Goal: Information Seeking & Learning: Learn about a topic

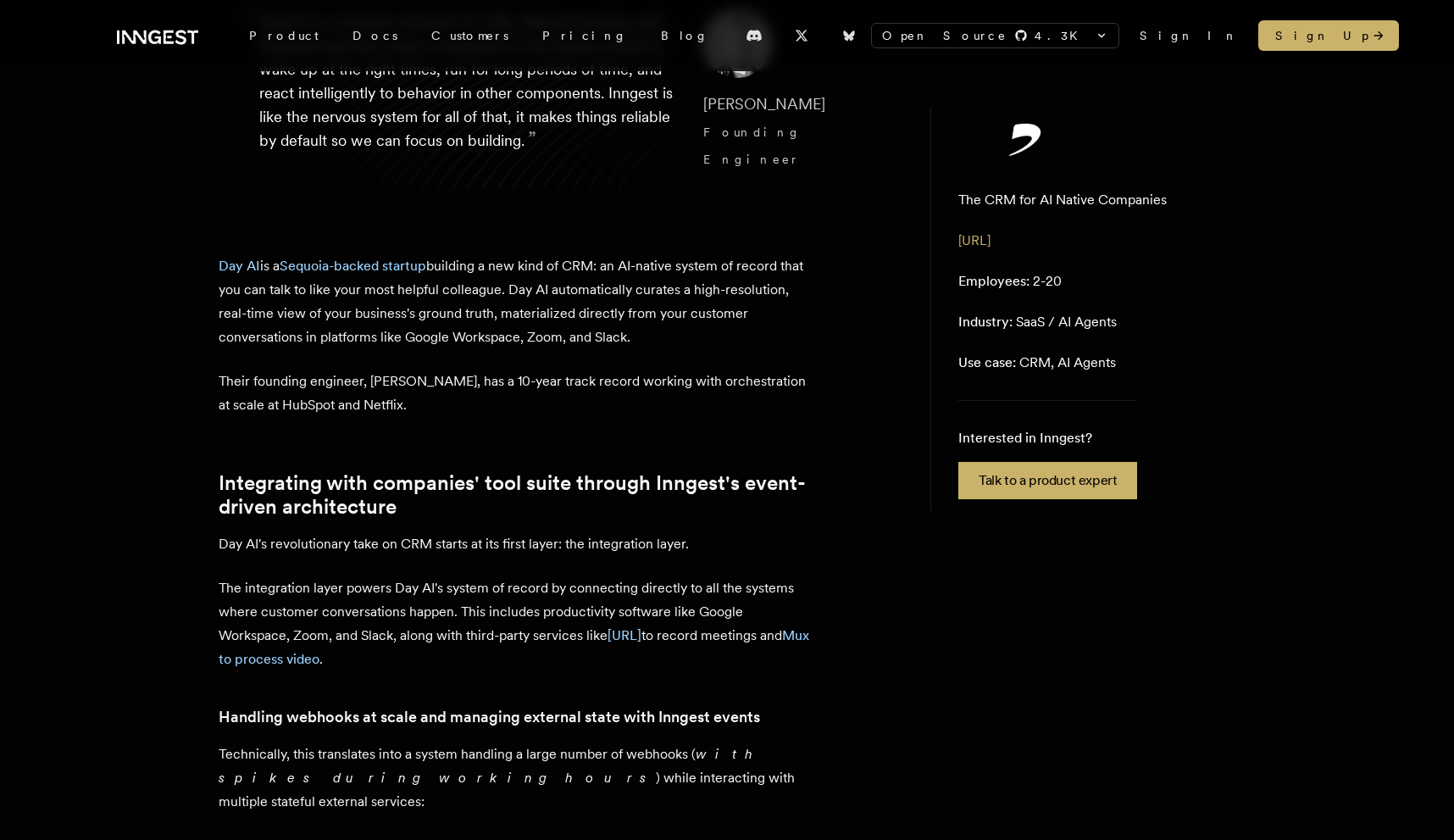
scroll to position [263, 0]
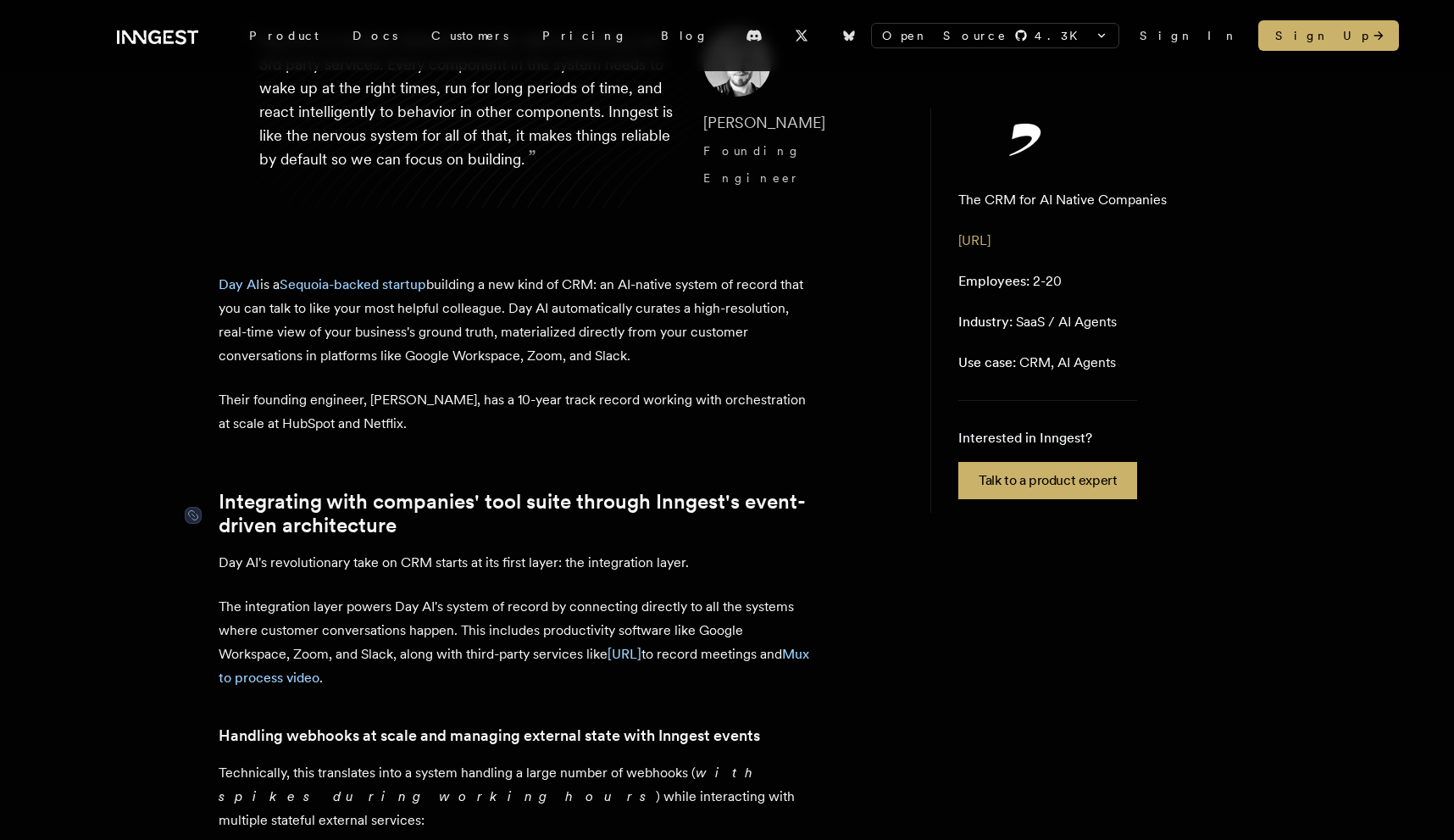
click at [755, 507] on link "Integrating with companies' tool suite through Inngest's event-driven architect…" at bounding box center [515, 513] width 593 height 47
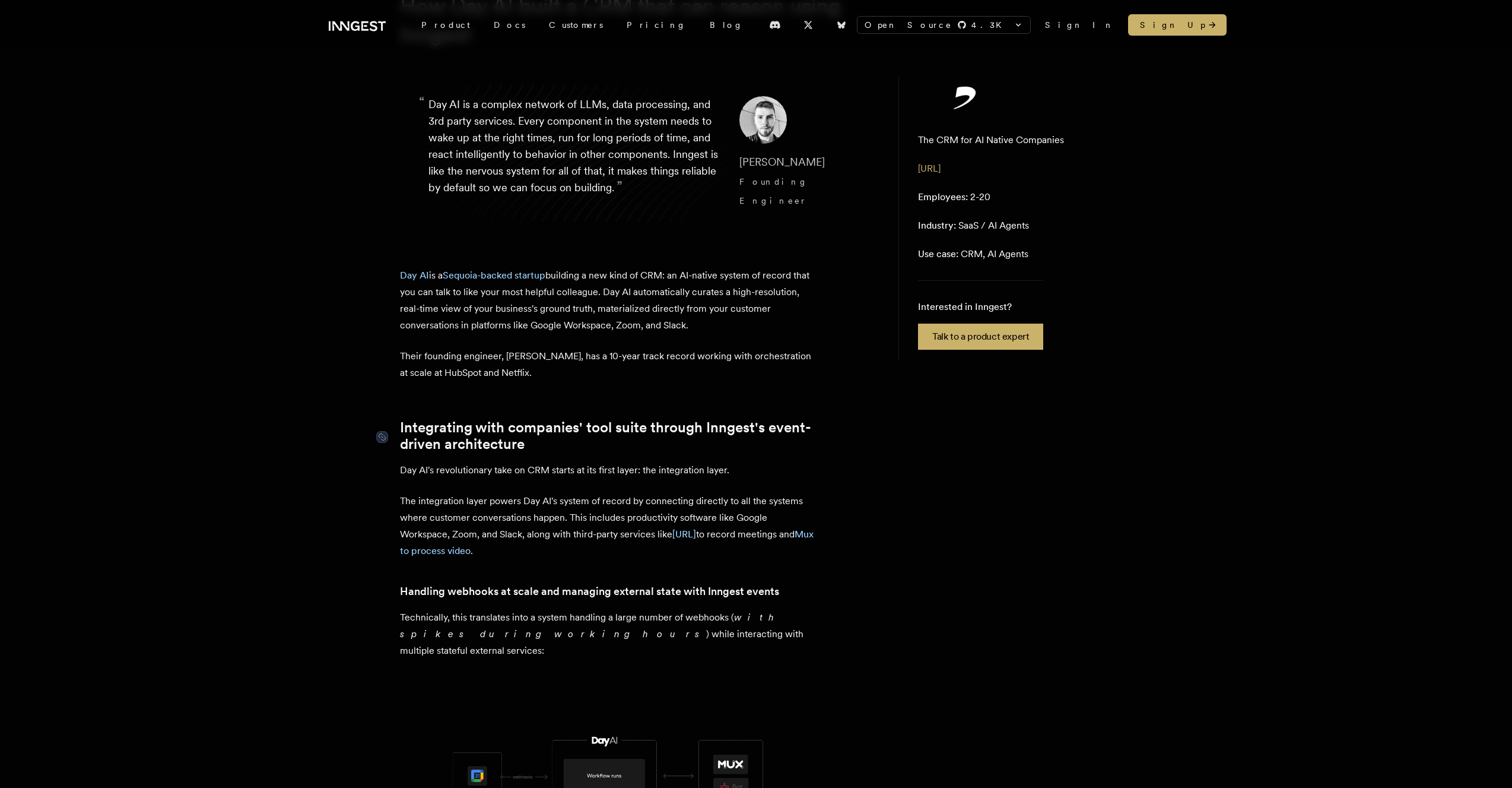
scroll to position [133, 0]
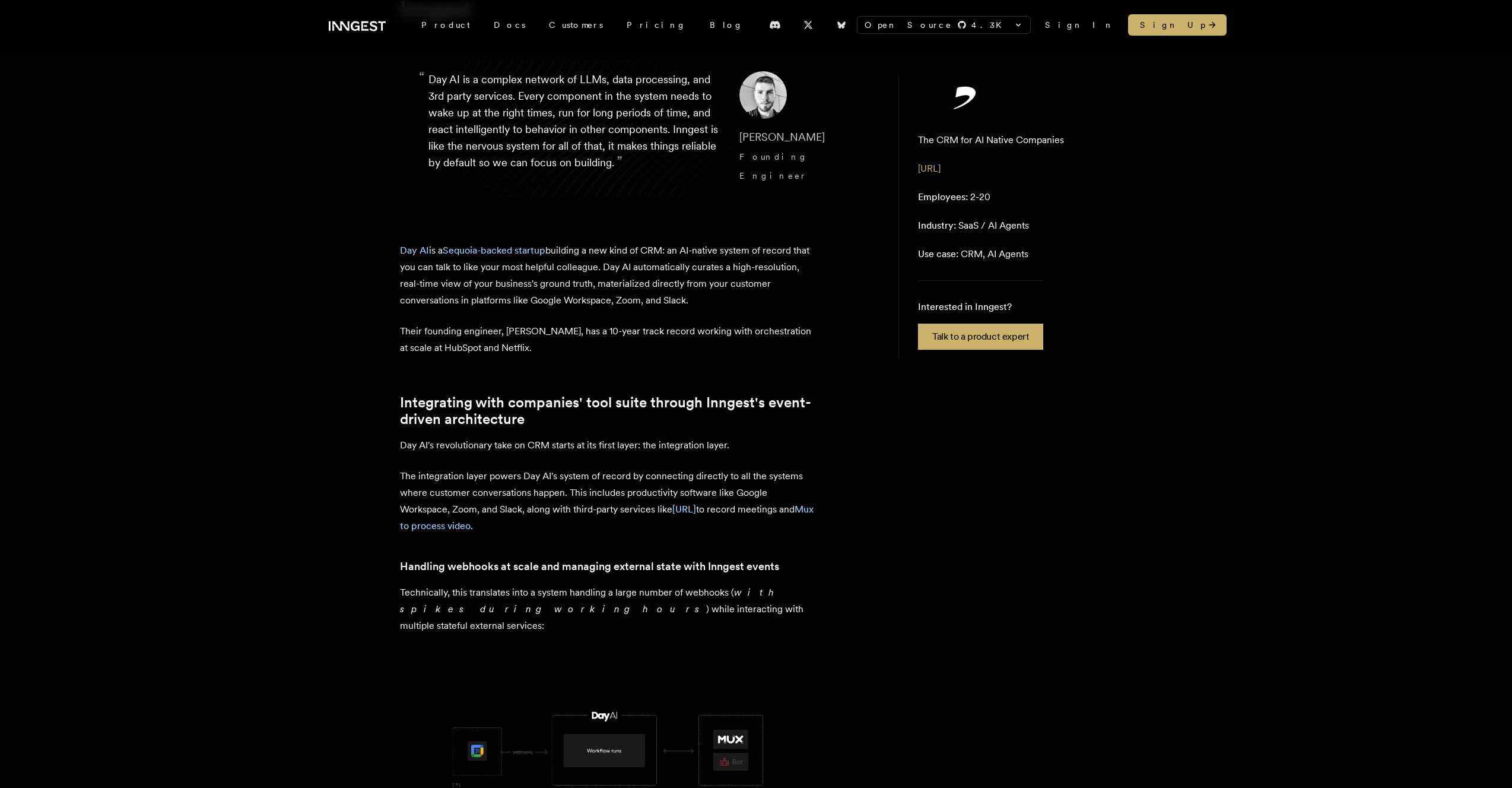
click at [500, 105] on p "“ Day AI is a complex network of LLMs, data processing, and 3rd party services.…" at bounding box center [574, 128] width 292 height 114
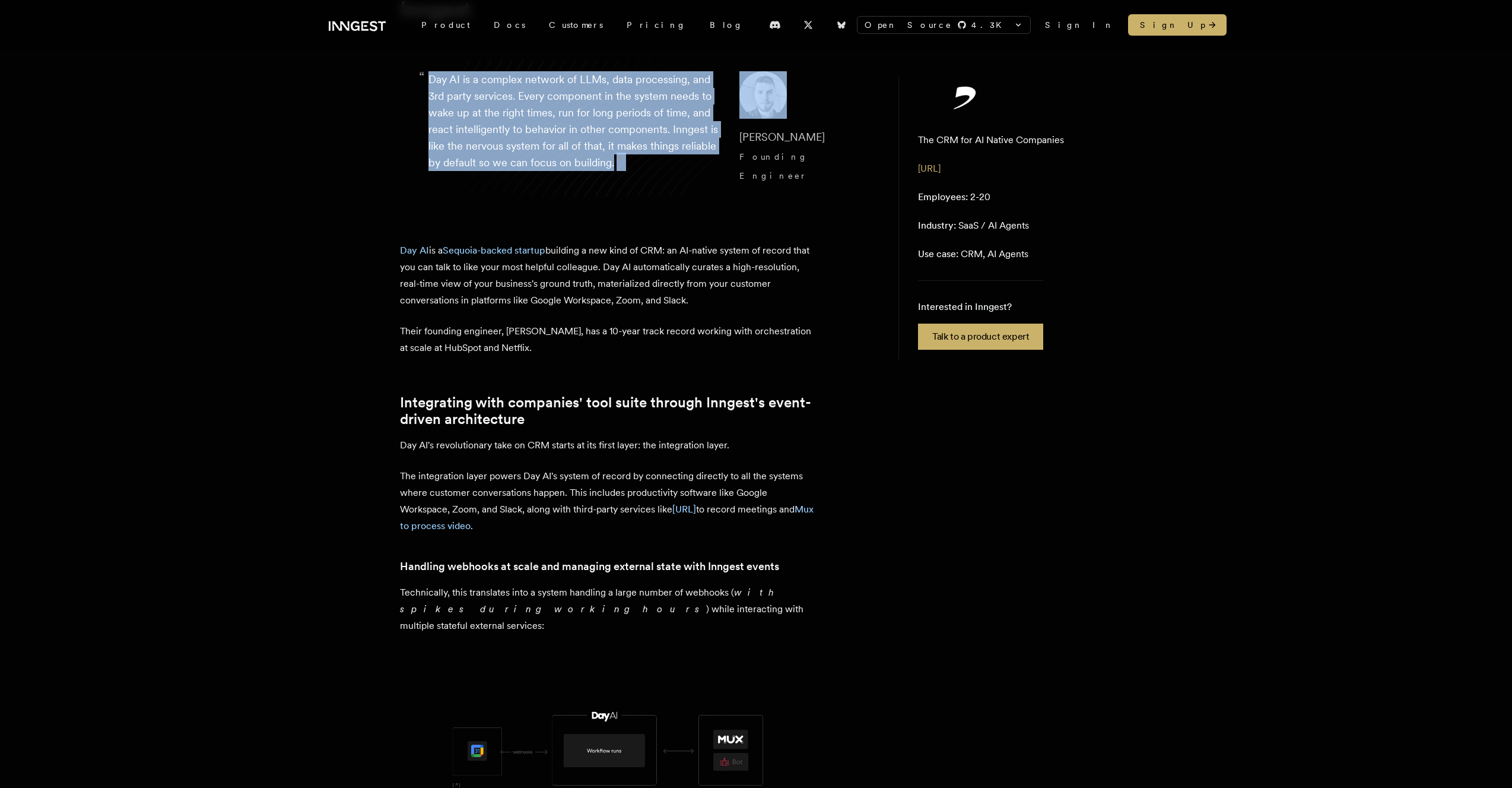
click at [500, 105] on p "“ Day AI is a complex network of LLMs, data processing, and 3rd party services.…" at bounding box center [574, 128] width 292 height 114
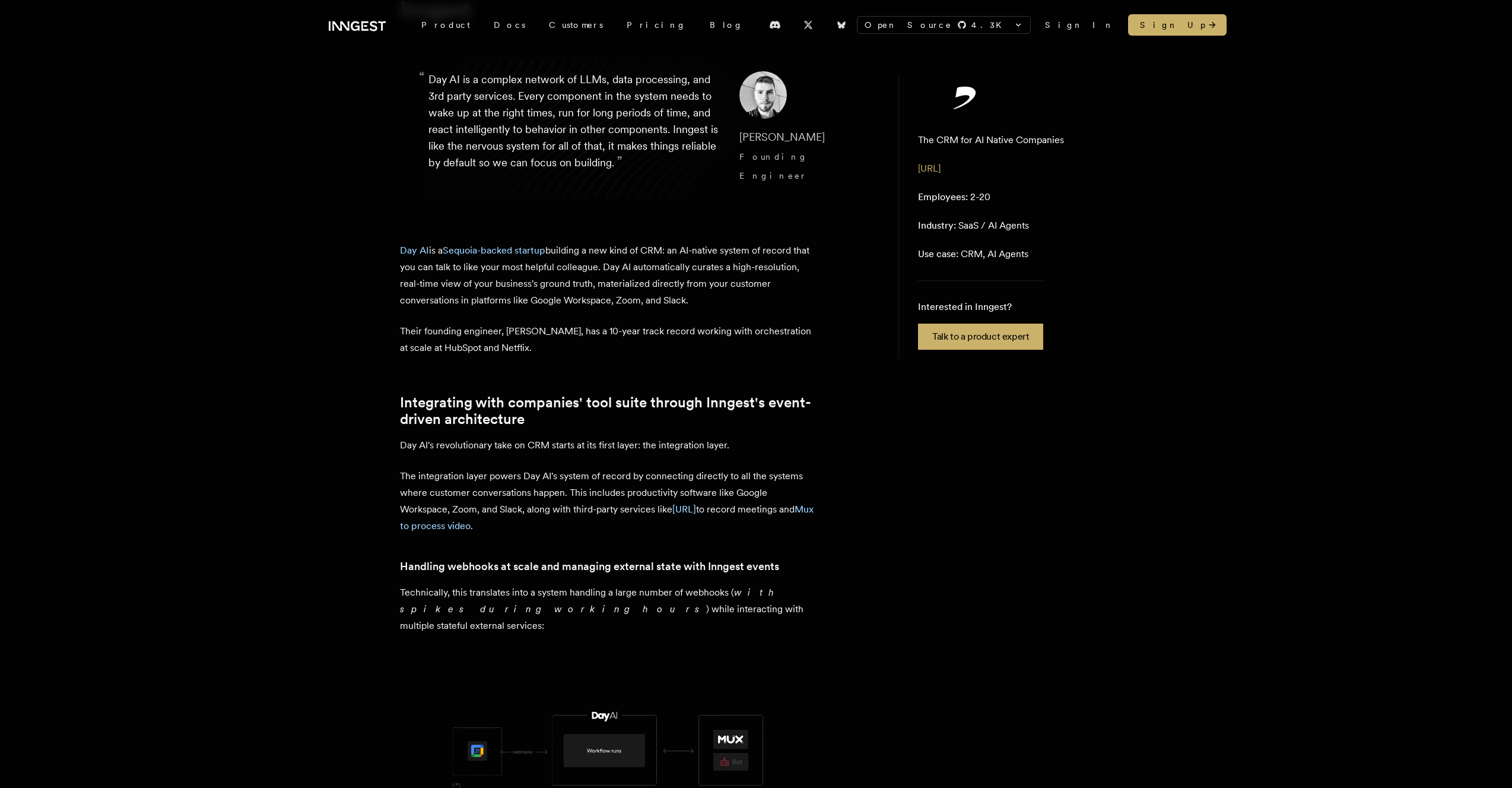
click at [473, 269] on p "Day AI is a Sequoia-backed startup building a new kind of CRM: an AI-native sys…" at bounding box center [608, 275] width 415 height 67
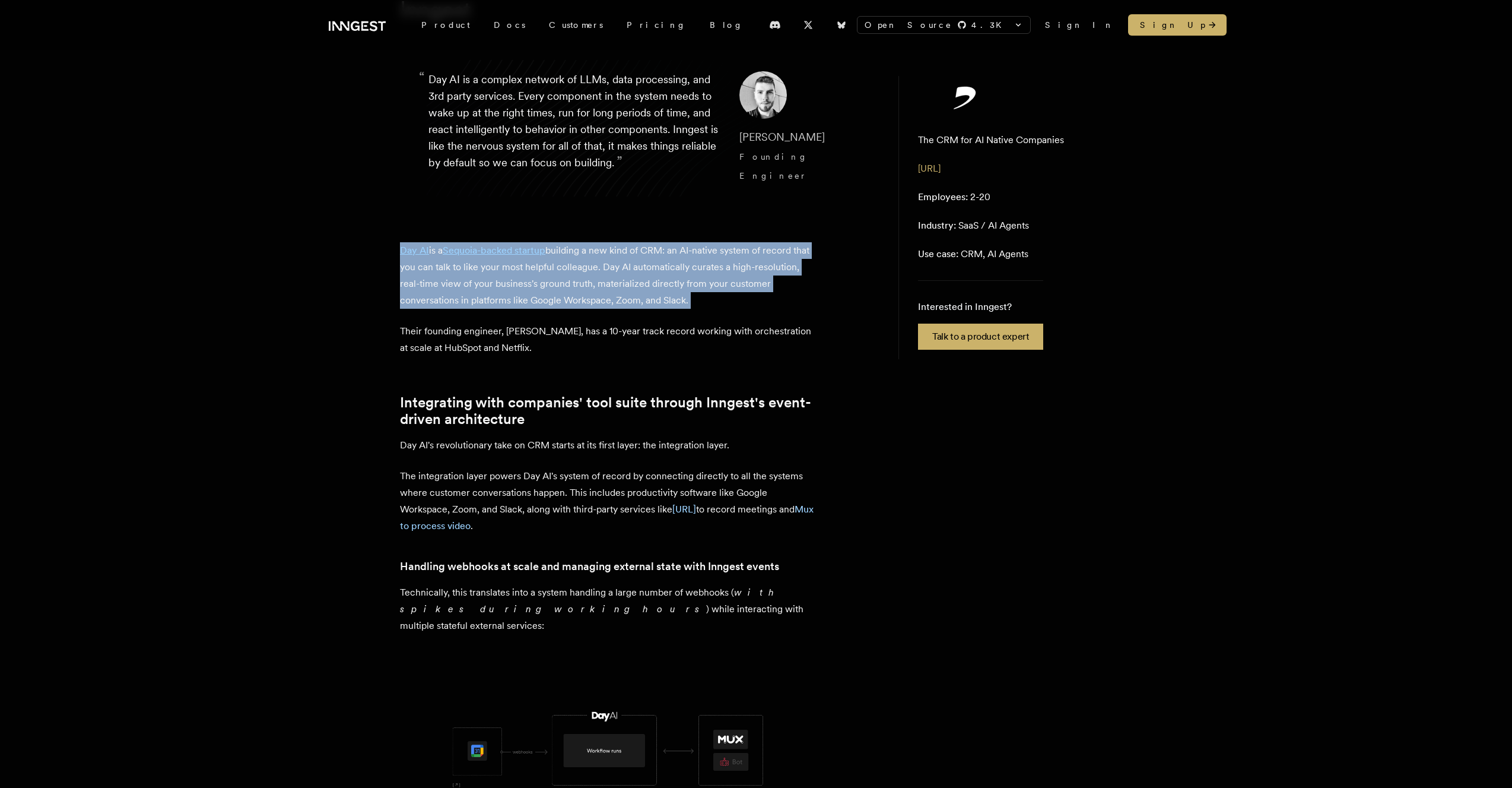
click at [473, 269] on p "Day AI is a Sequoia-backed startup building a new kind of CRM: an AI-native sys…" at bounding box center [608, 275] width 415 height 67
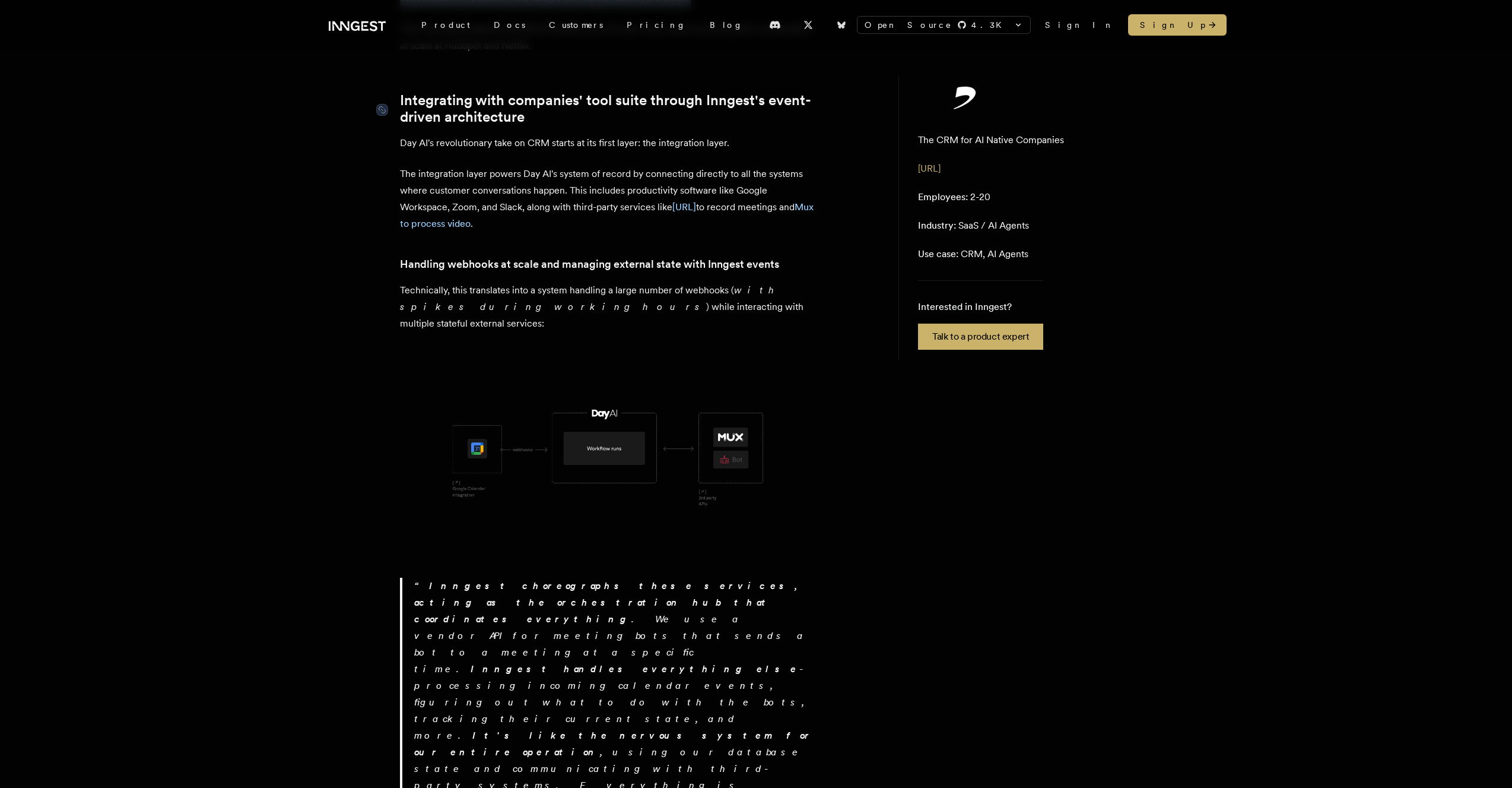
scroll to position [437, 0]
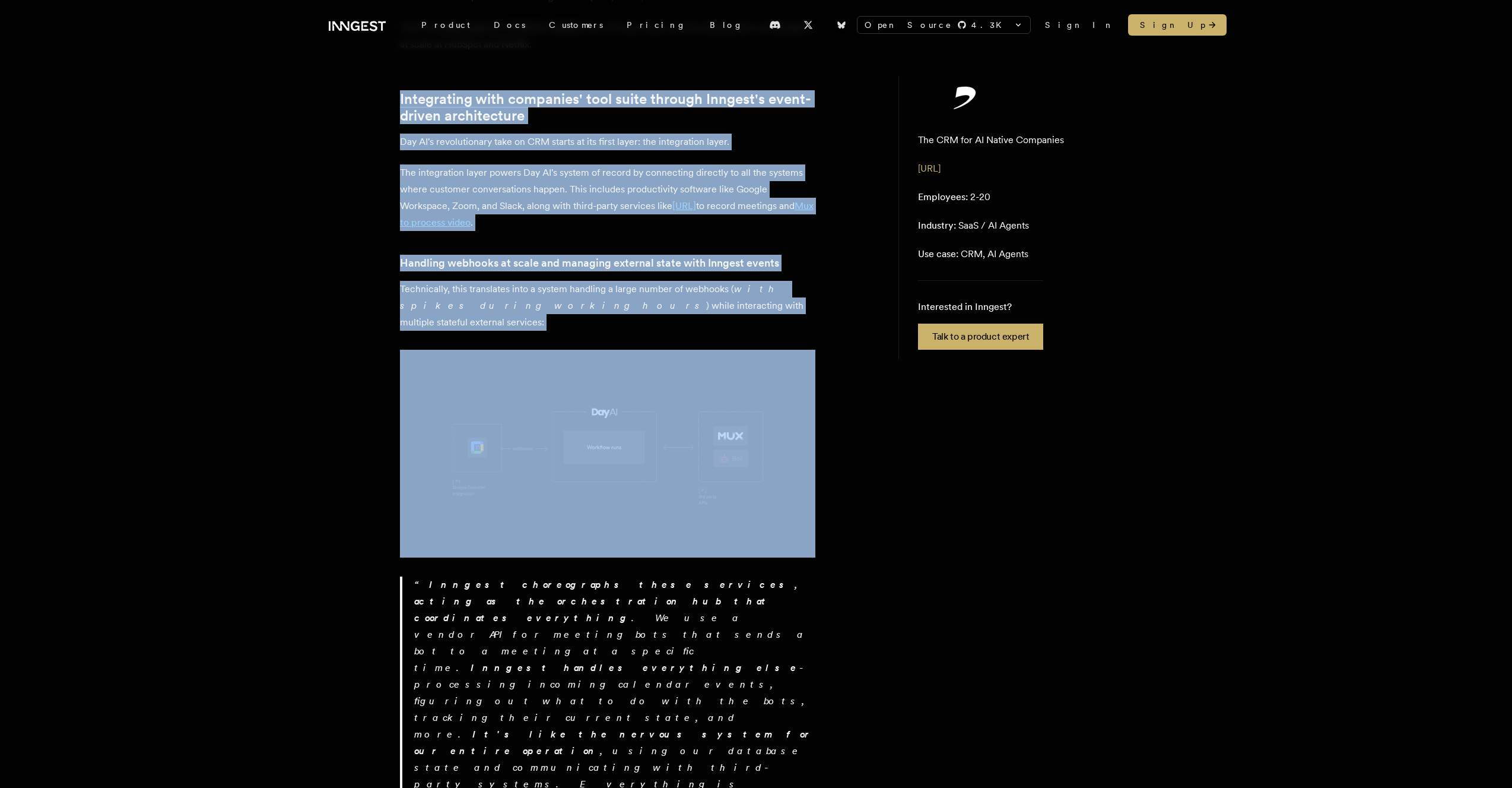
drag, startPoint x: 396, startPoint y: 78, endPoint x: 580, endPoint y: 302, distance: 289.9
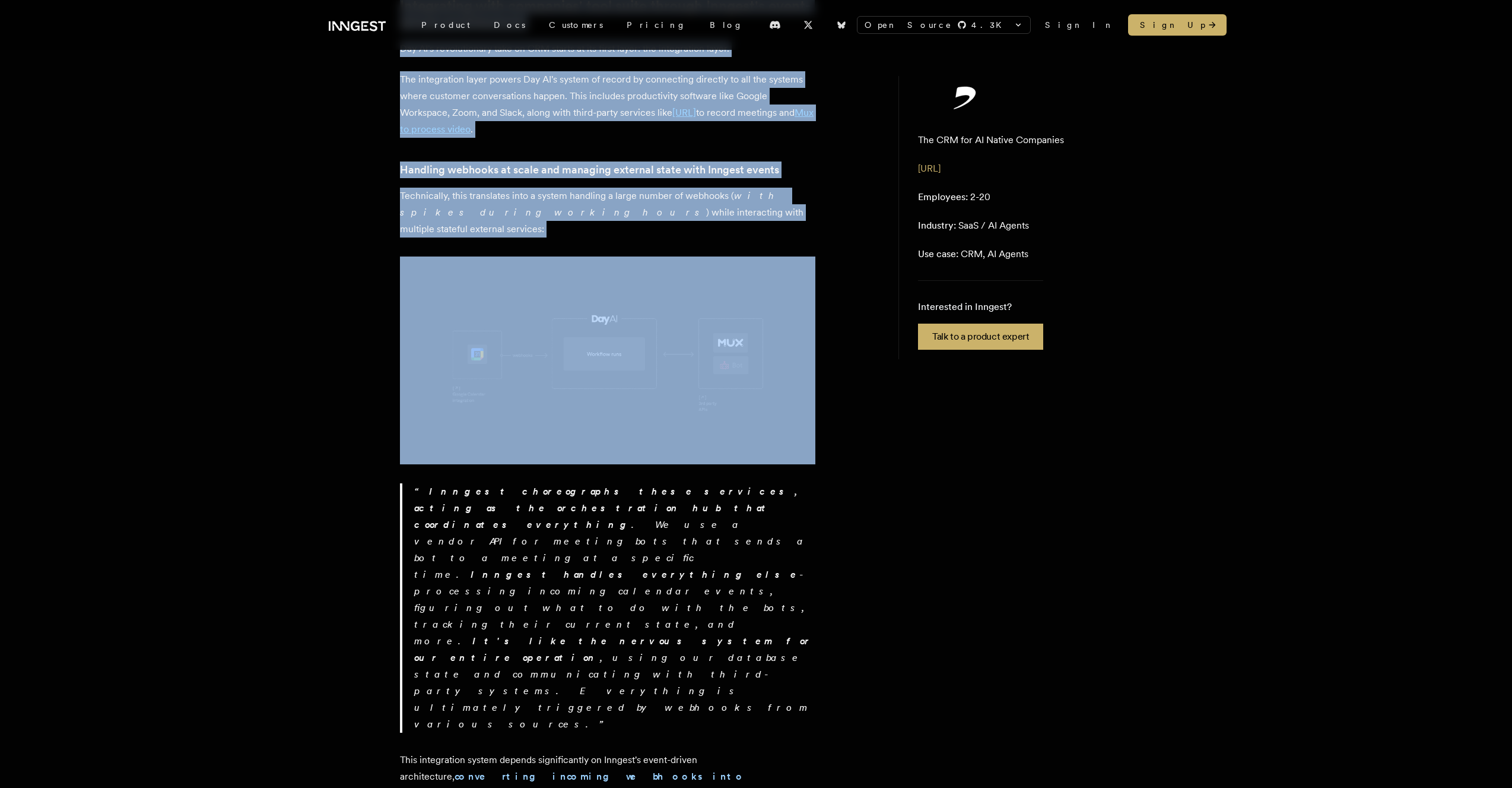
scroll to position [531, 0]
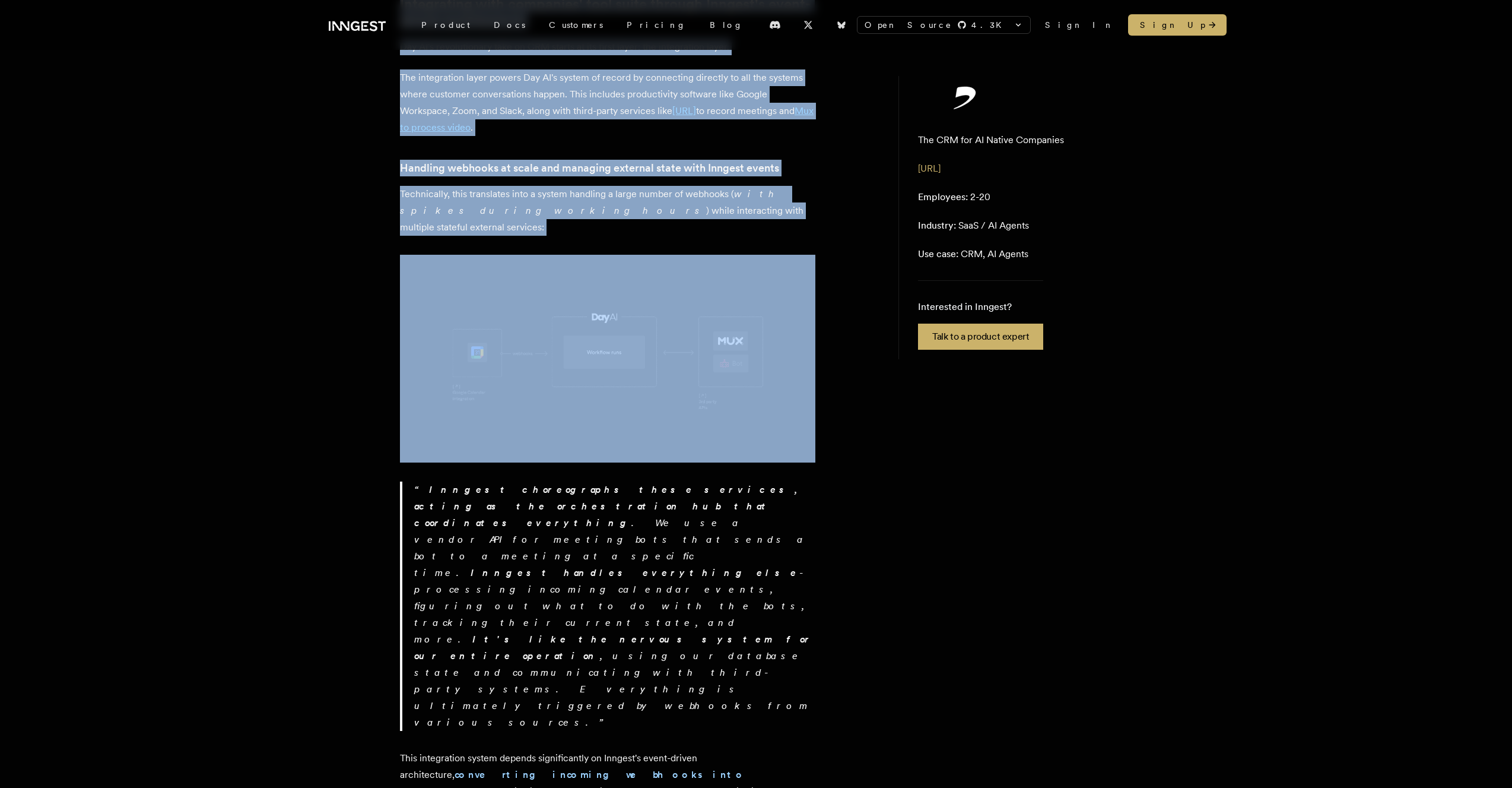
click at [562, 104] on p "The integration layer powers Day AI's system of record by connecting directly t…" at bounding box center [608, 102] width 415 height 67
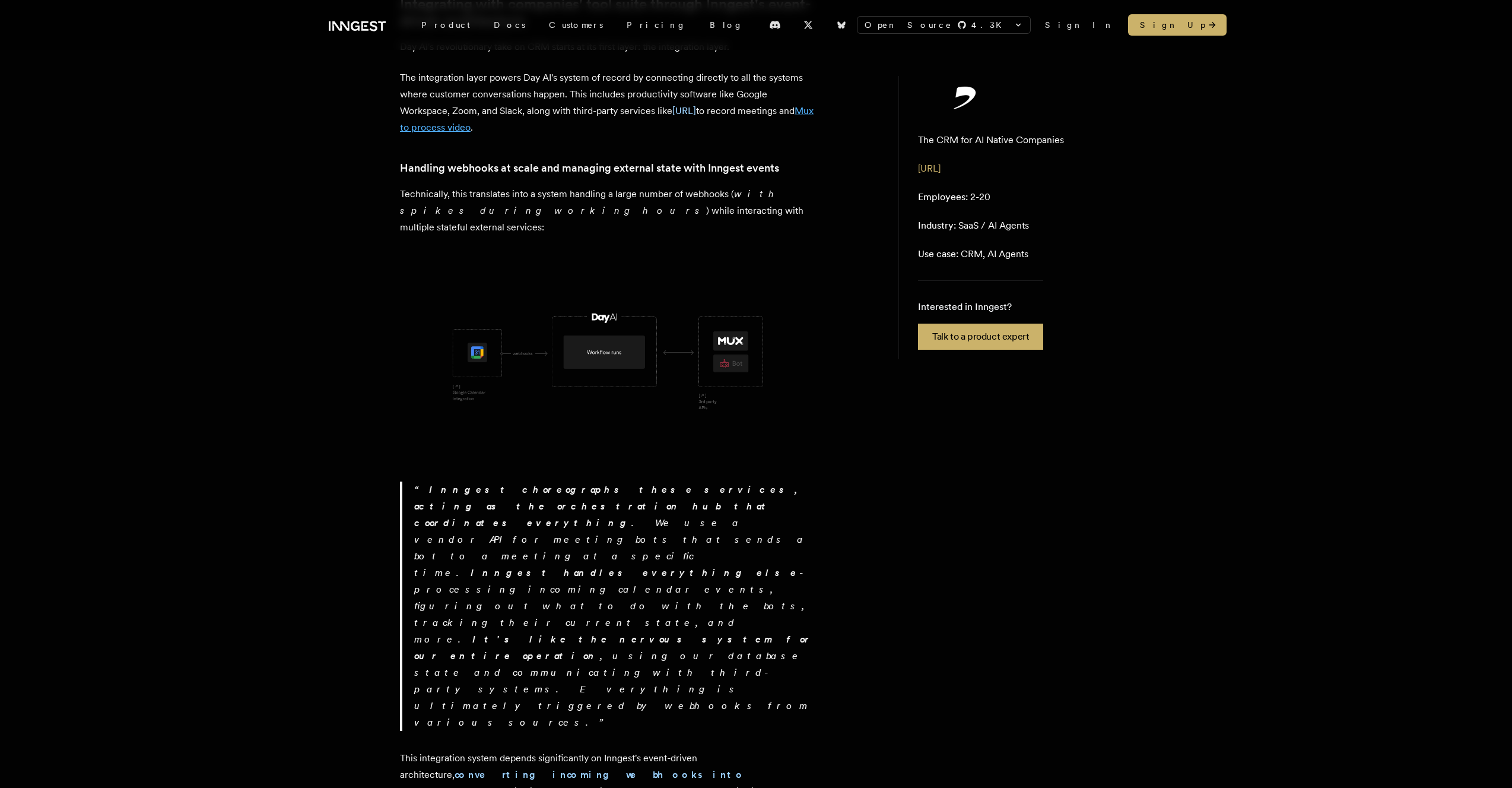
click at [475, 112] on link "Mux to process video" at bounding box center [607, 119] width 414 height 28
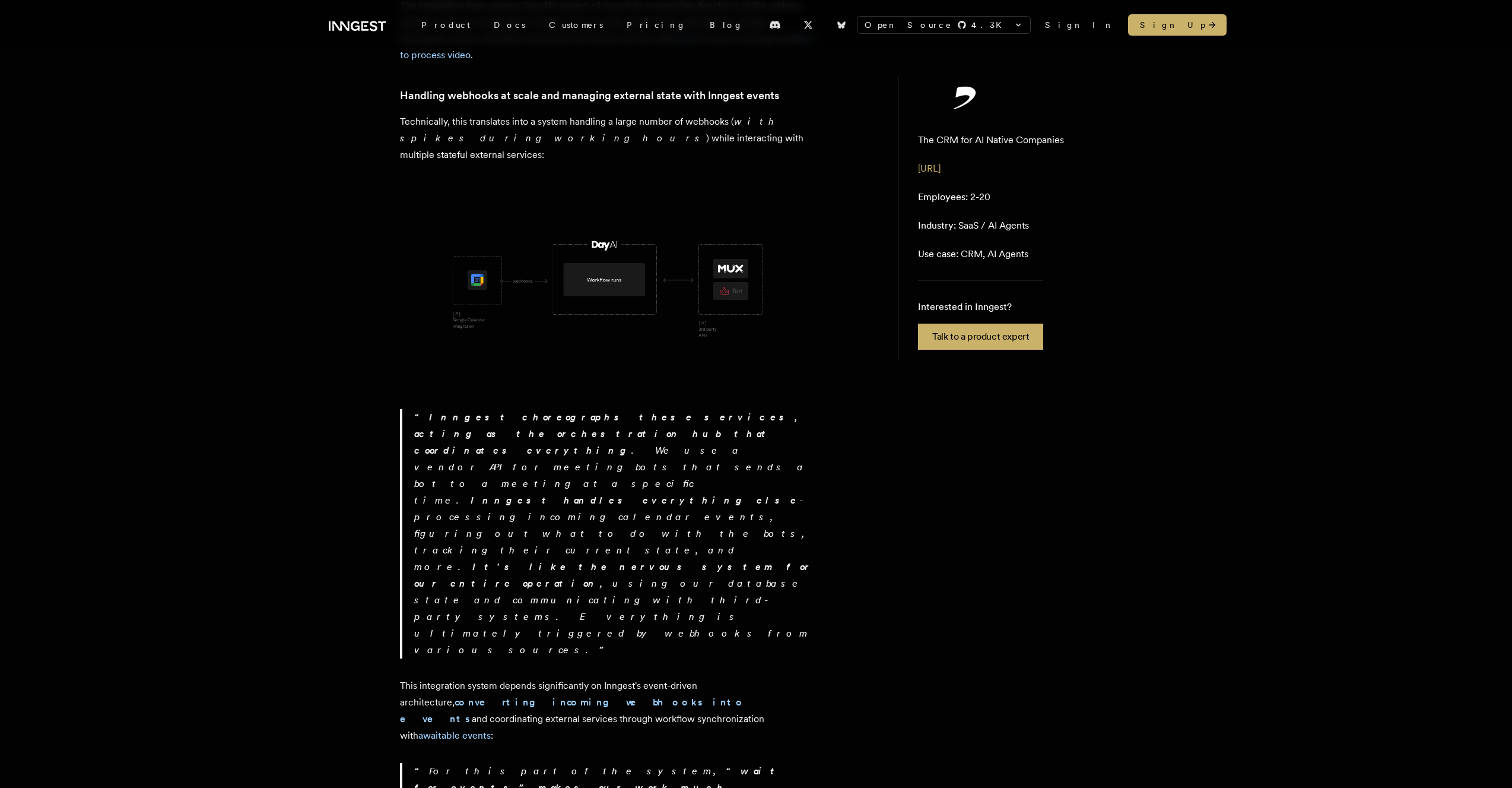
scroll to position [606, 0]
click at [469, 112] on p "Technically, this translates into a system handling a large number of webhooks …" at bounding box center [608, 137] width 415 height 50
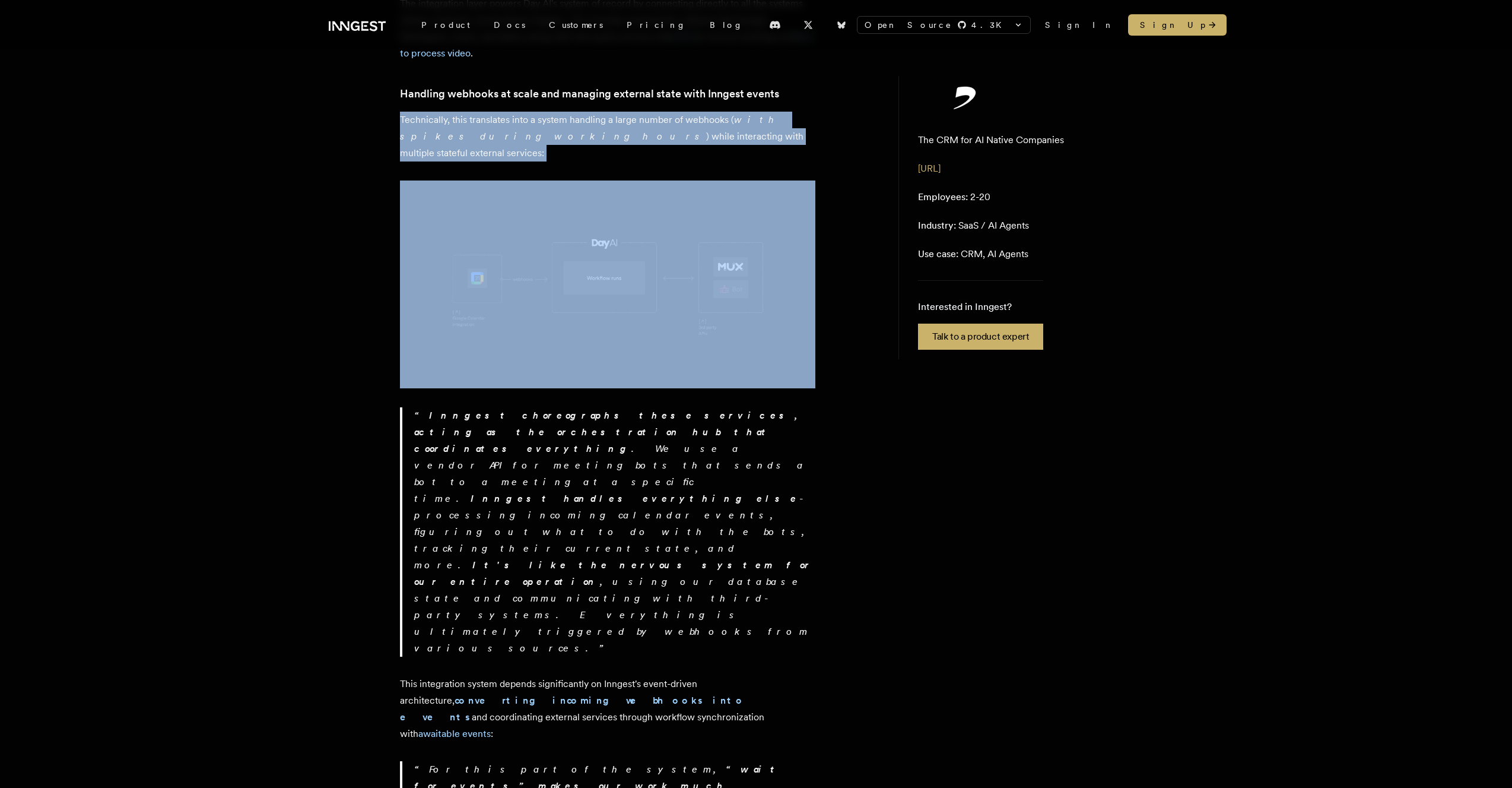
click at [469, 112] on p "Technically, this translates into a system handling a large number of webhooks …" at bounding box center [608, 137] width 415 height 50
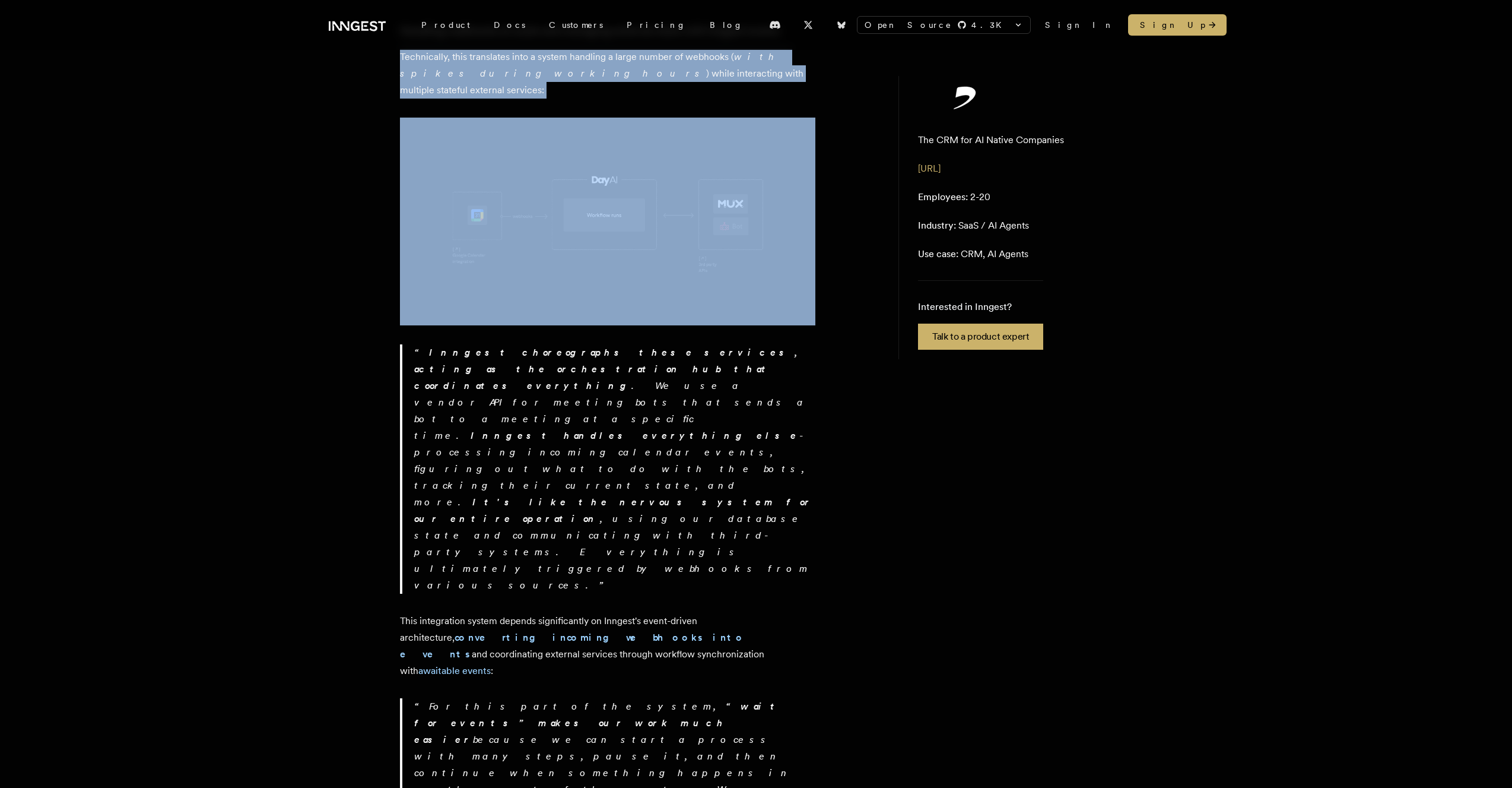
scroll to position [669, 0]
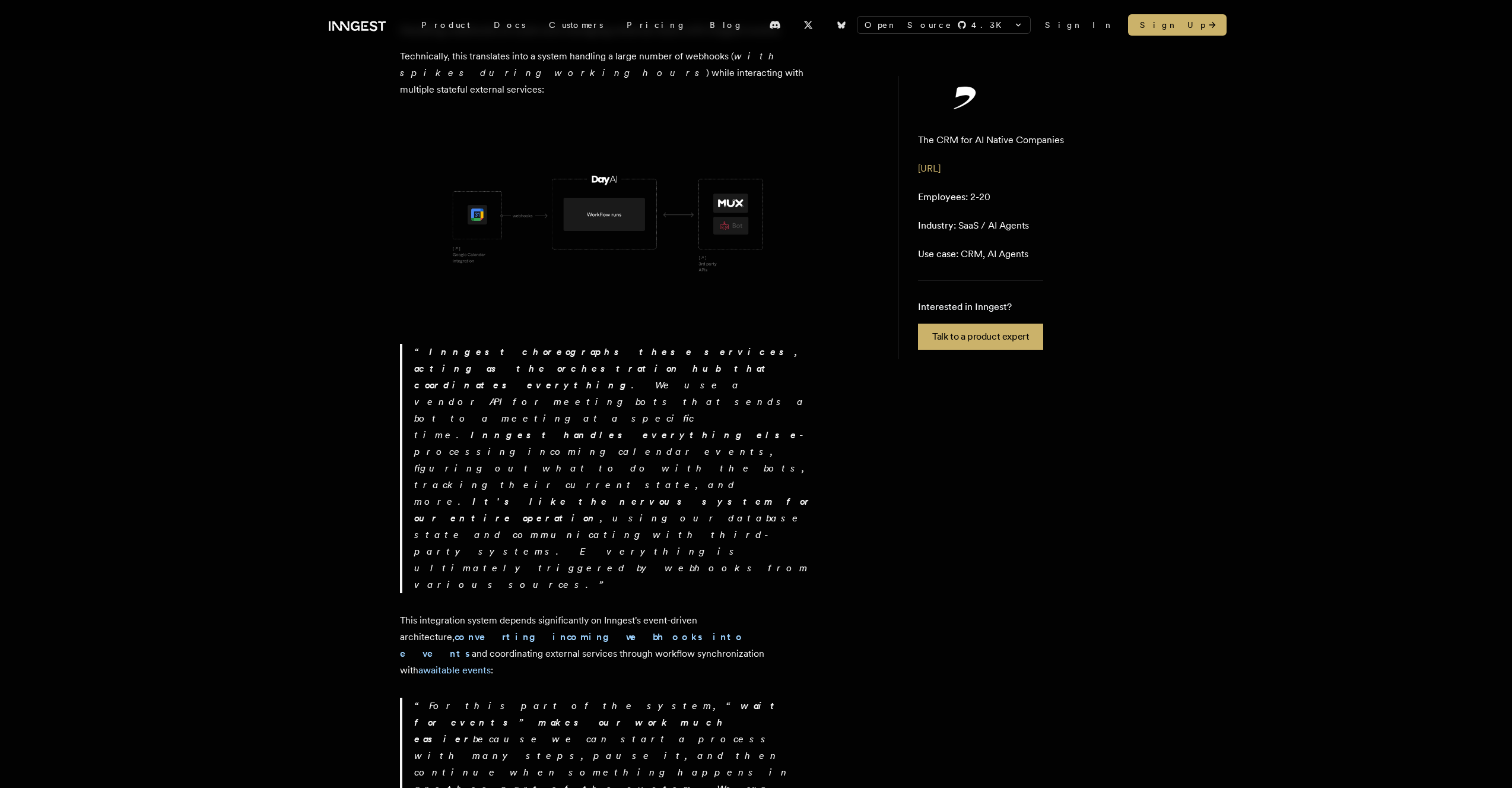
click at [489, 344] on p "Inngest choreographs these services, acting as the orchestration hub that coord…" at bounding box center [614, 468] width 401 height 249
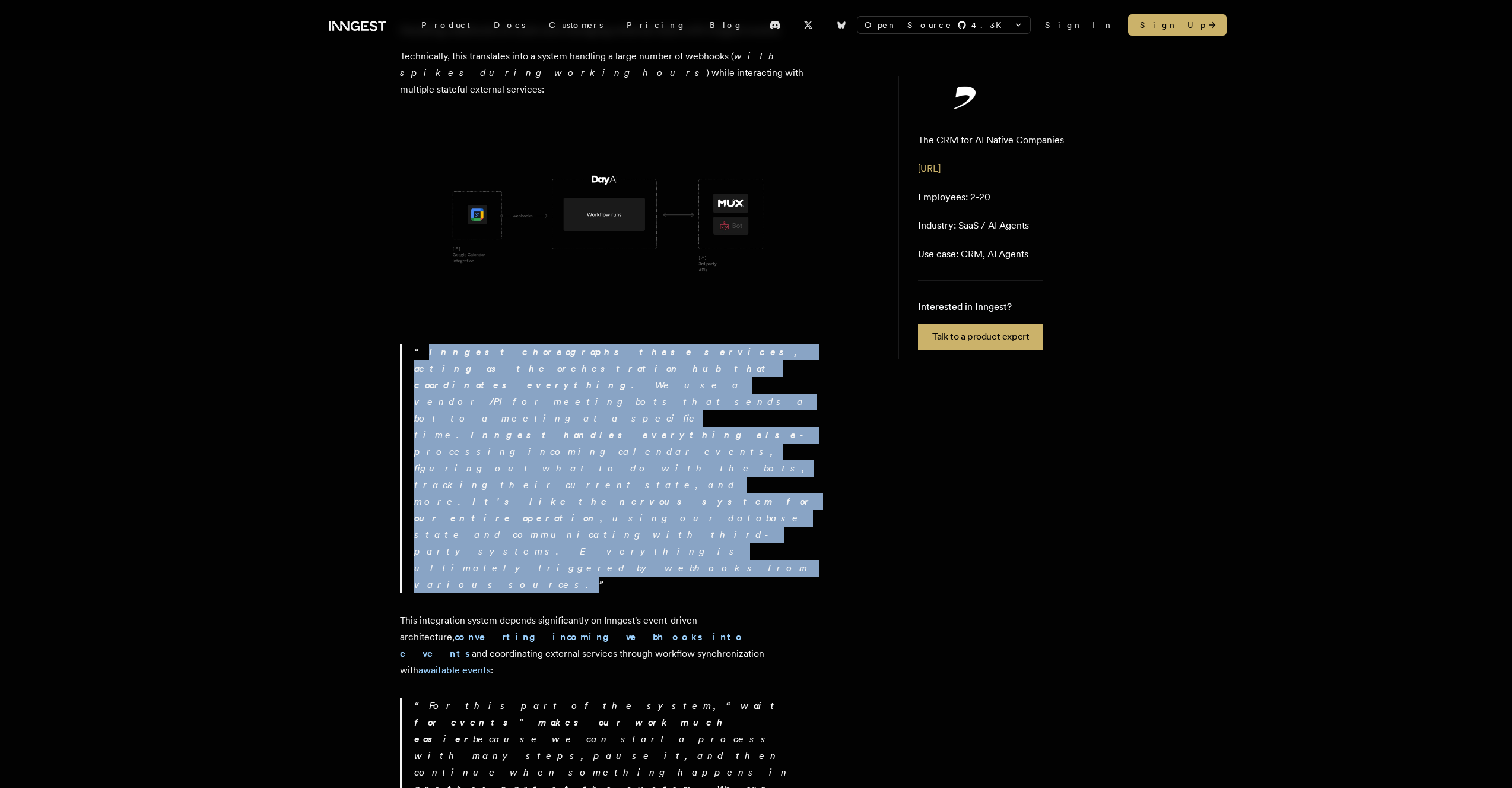
click at [489, 344] on p "Inngest choreographs these services, acting as the orchestration hub that coord…" at bounding box center [614, 468] width 401 height 249
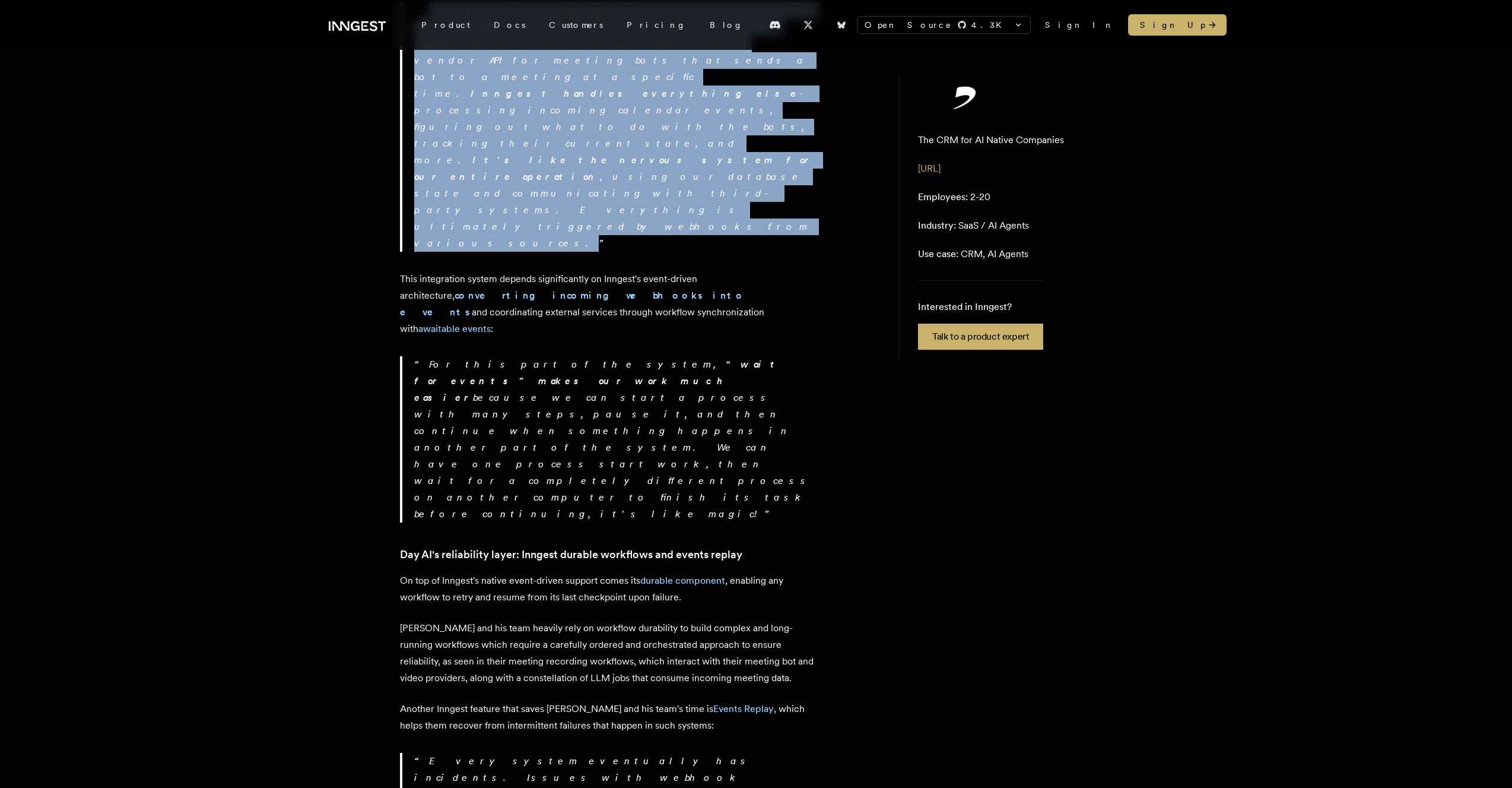
scroll to position [1012, 0]
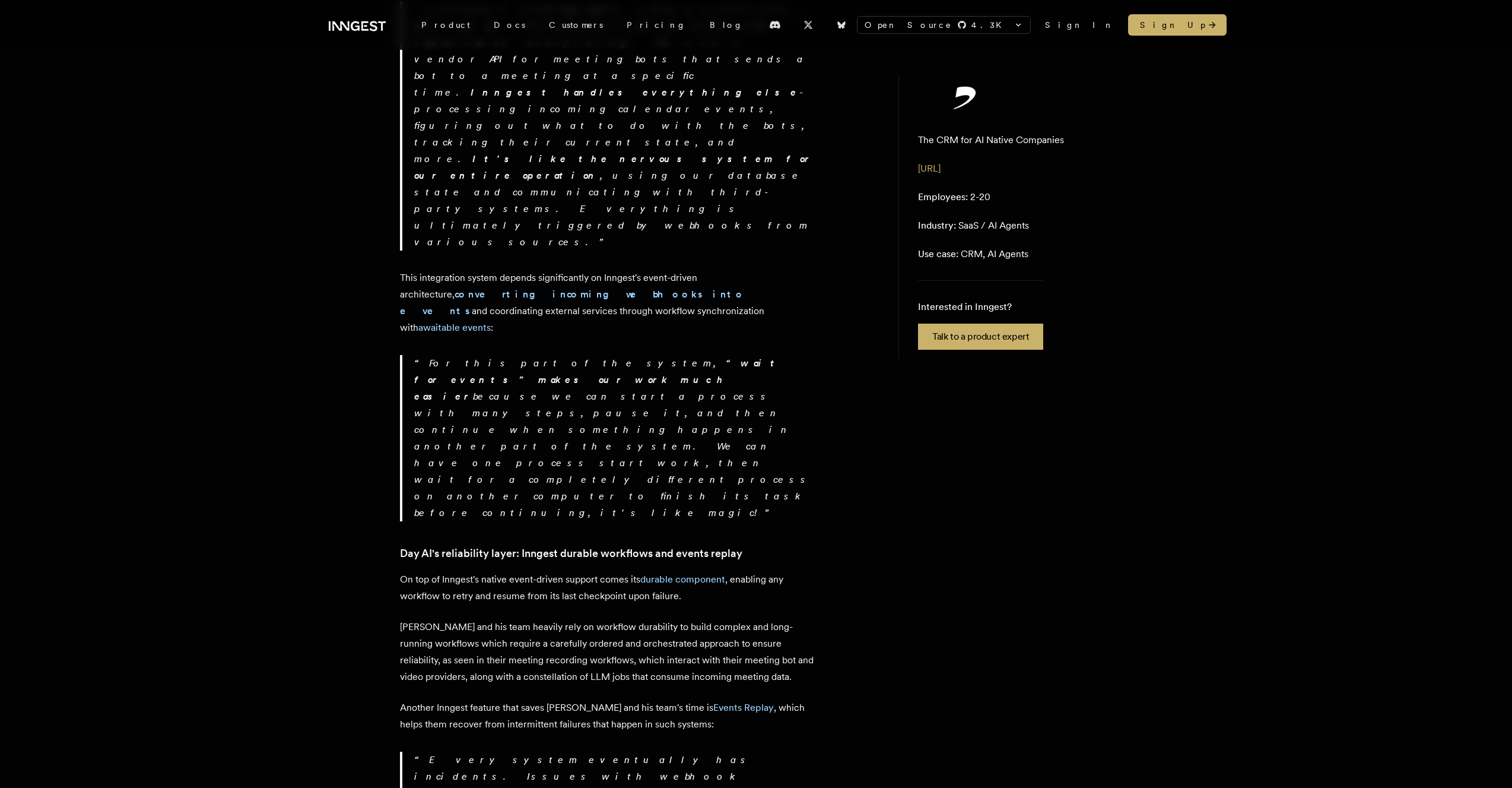
click at [489, 588] on p "[PERSON_NAME] and his team heavily rely on workflow durability to build complex…" at bounding box center [608, 651] width 415 height 67
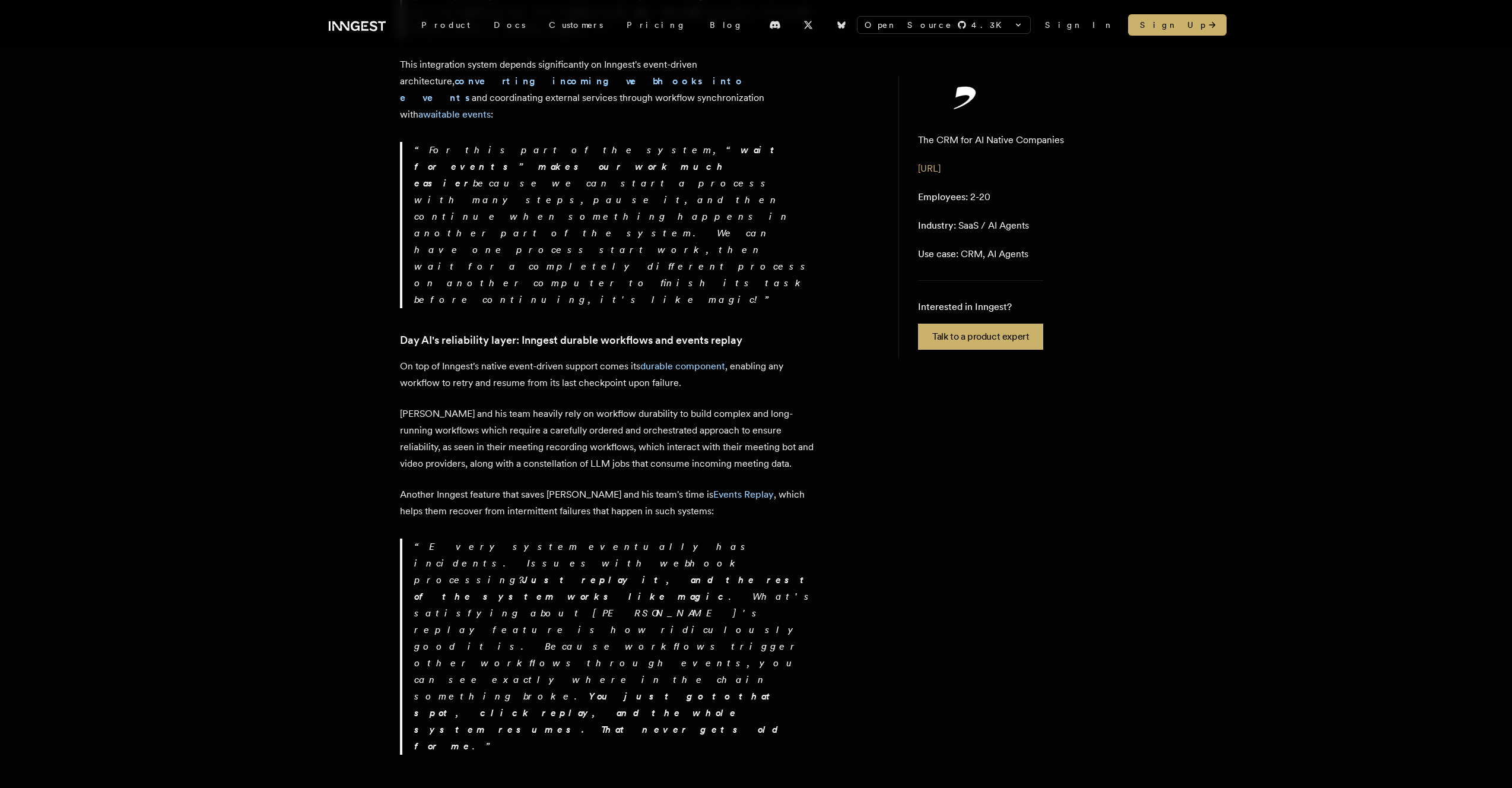
scroll to position [1228, 0]
click at [515, 402] on p "[PERSON_NAME] and his team heavily rely on workflow durability to build complex…" at bounding box center [608, 435] width 415 height 67
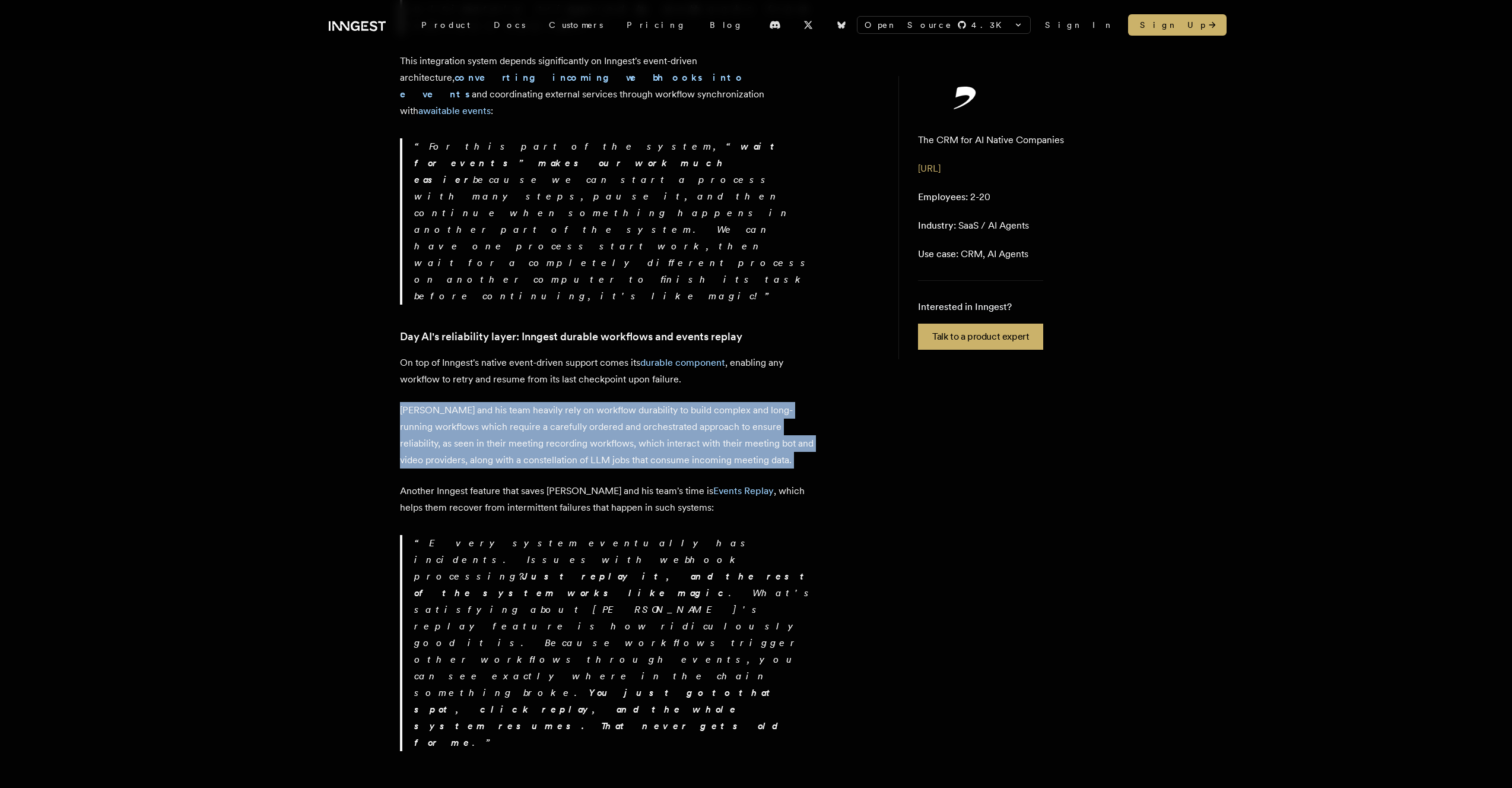
click at [515, 402] on p "[PERSON_NAME] and his team heavily rely on workflow durability to build complex…" at bounding box center [608, 435] width 415 height 67
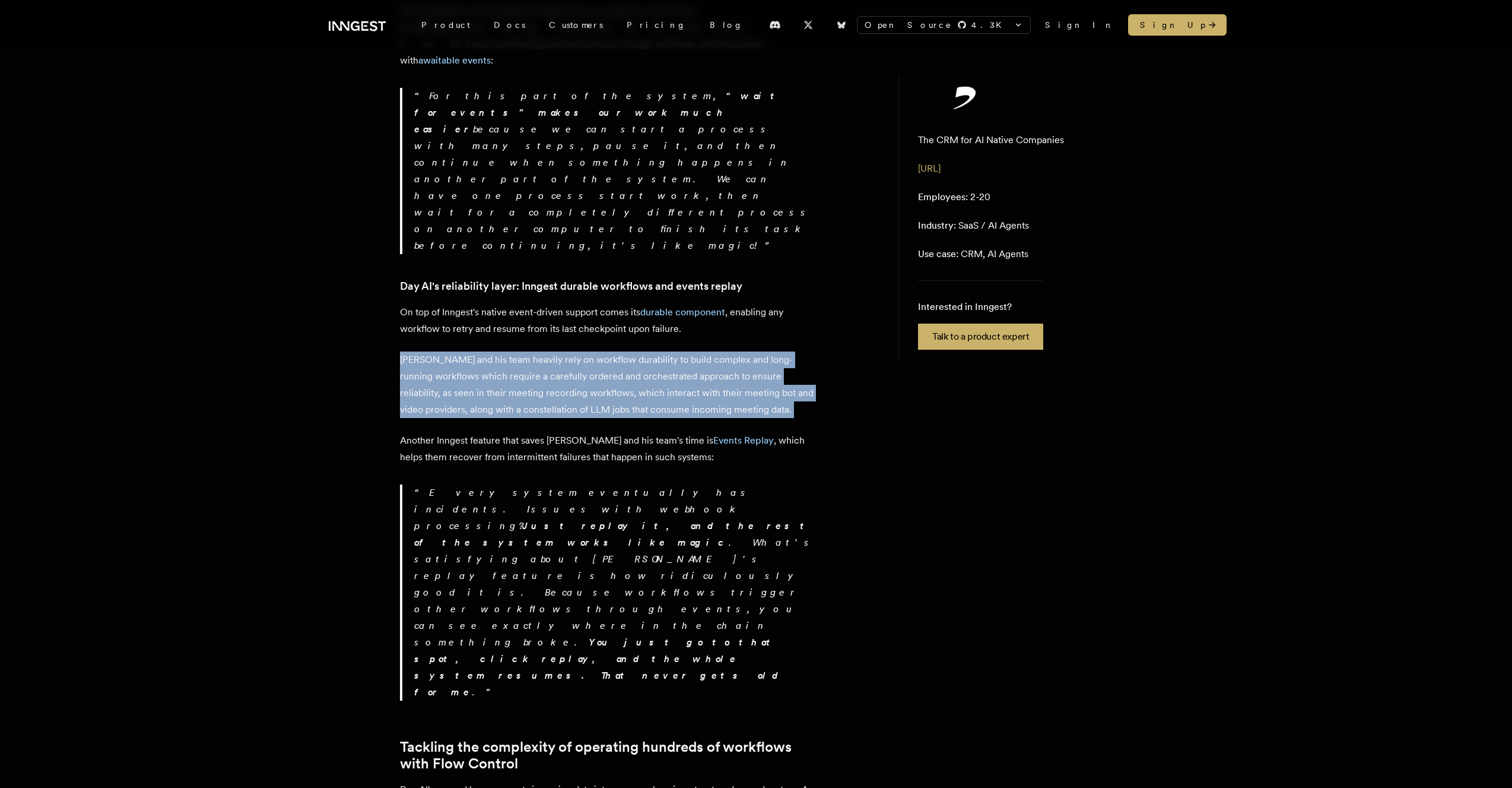
scroll to position [1277, 0]
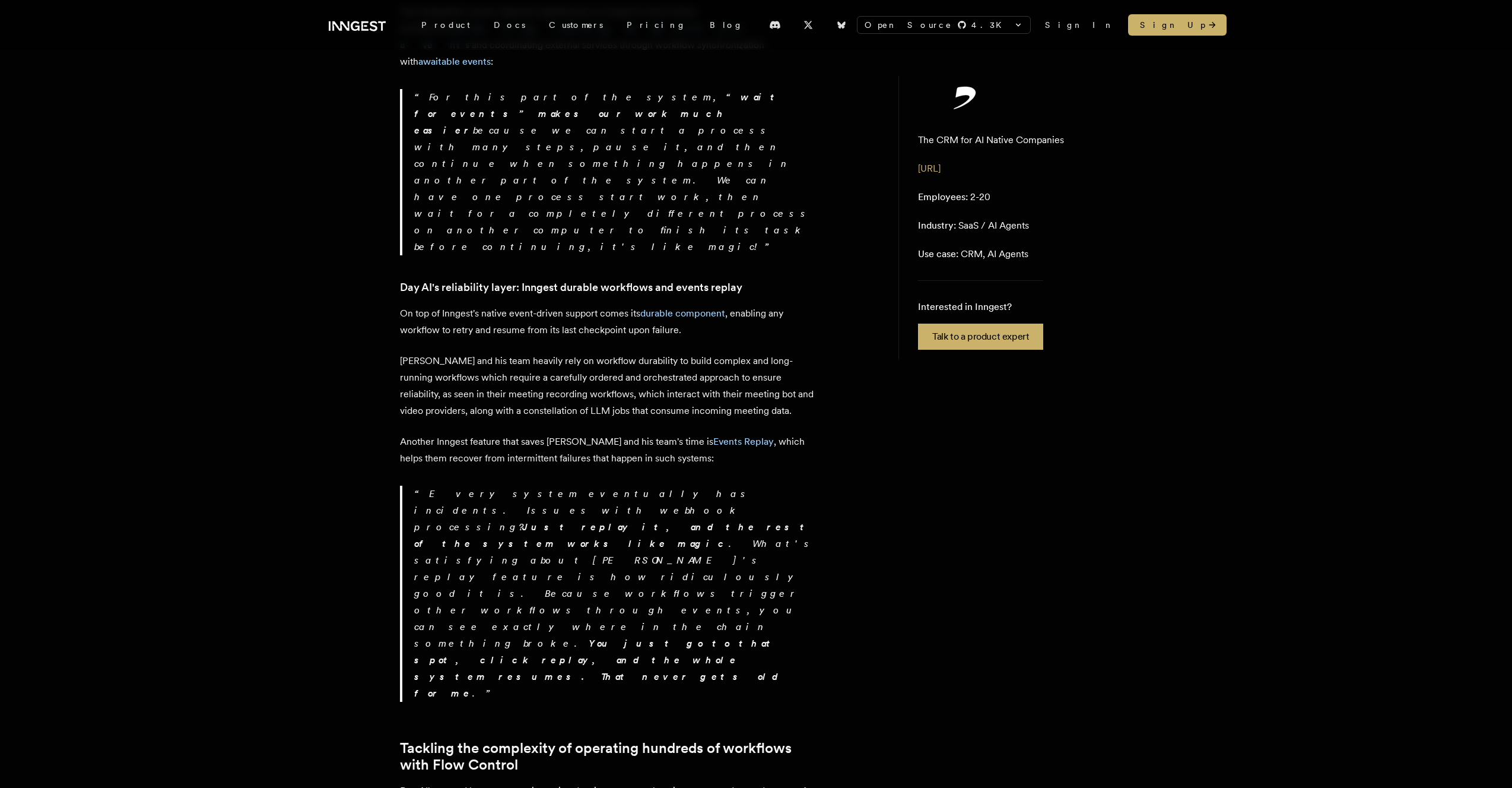
click at [504, 433] on p "Another Inngest feature that saves [PERSON_NAME] and his team's time is Events …" at bounding box center [608, 450] width 415 height 33
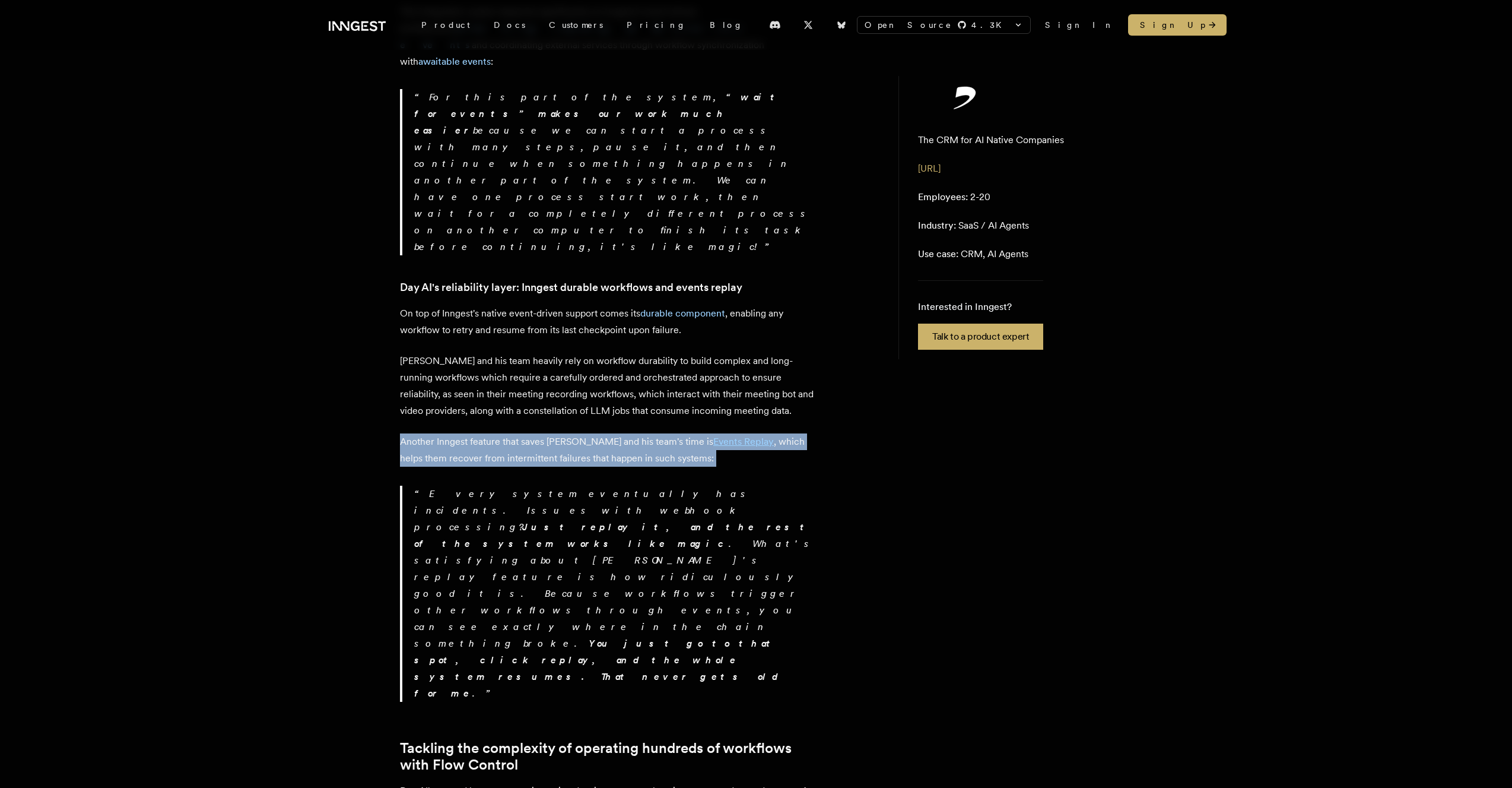
click at [504, 433] on p "Another Inngest feature that saves [PERSON_NAME] and his team's time is Events …" at bounding box center [608, 450] width 415 height 33
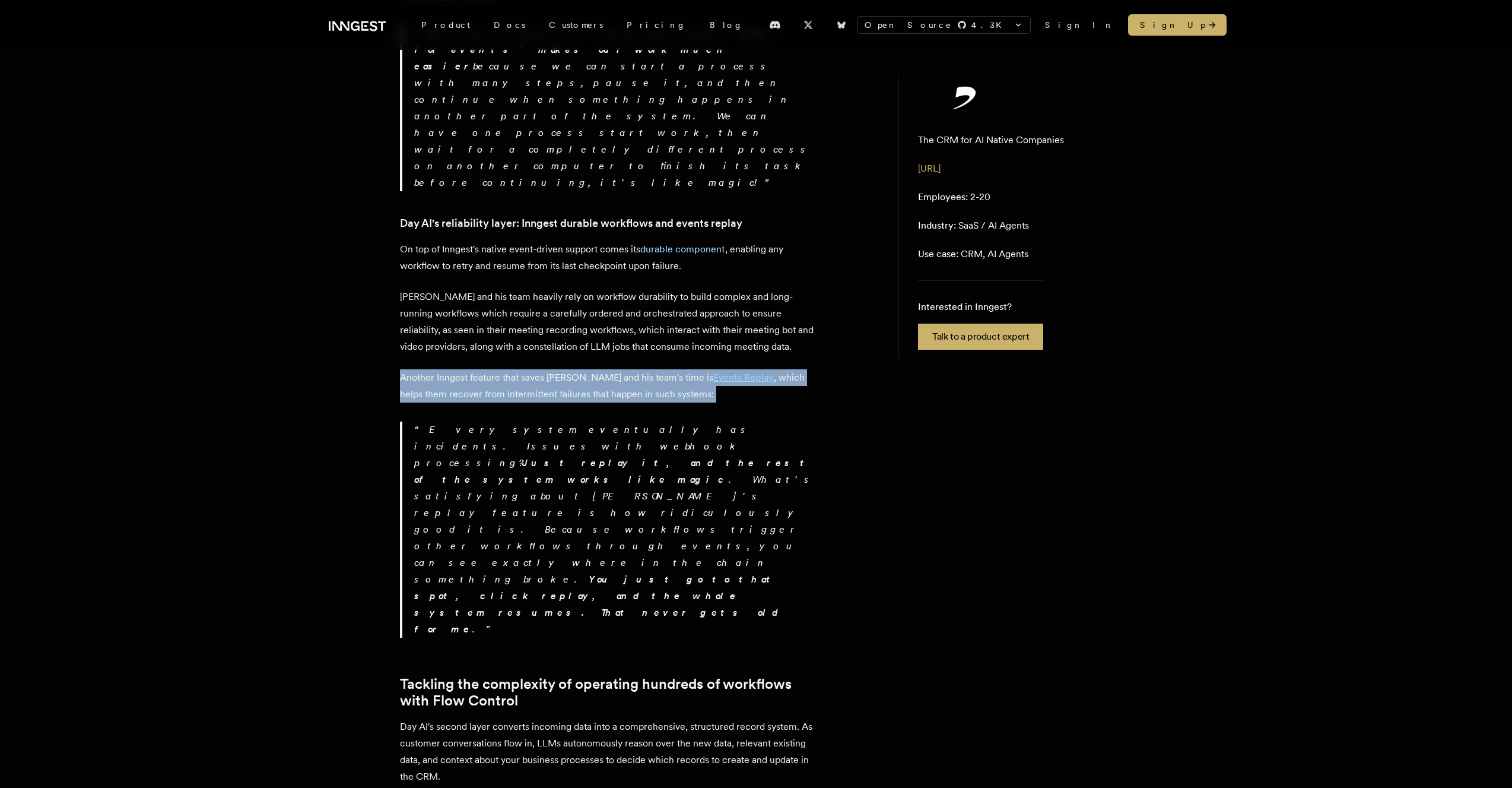
scroll to position [1345, 0]
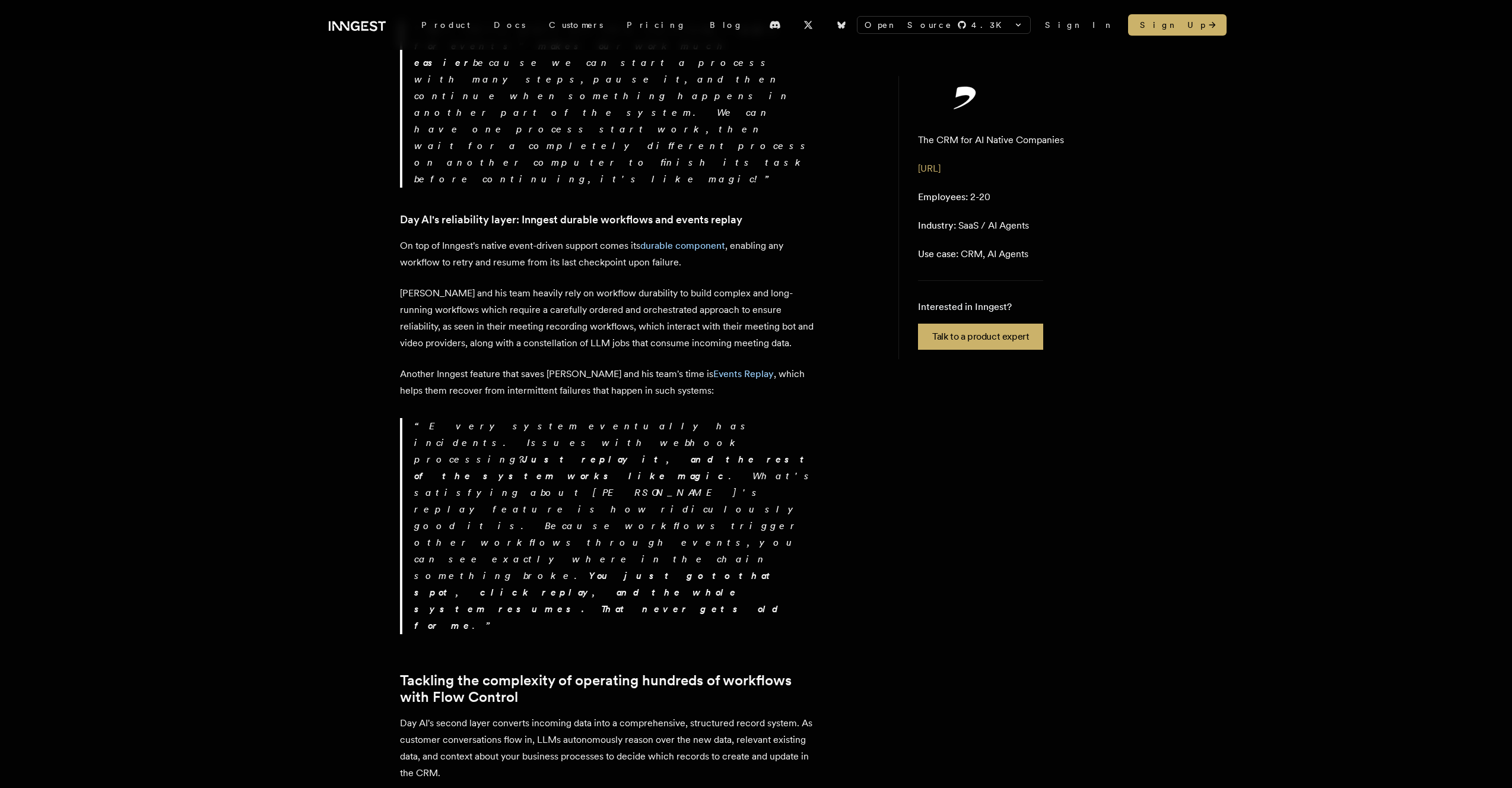
click at [504, 454] on strong "Just replay it, and the rest of the system works like magic" at bounding box center [613, 468] width 398 height 28
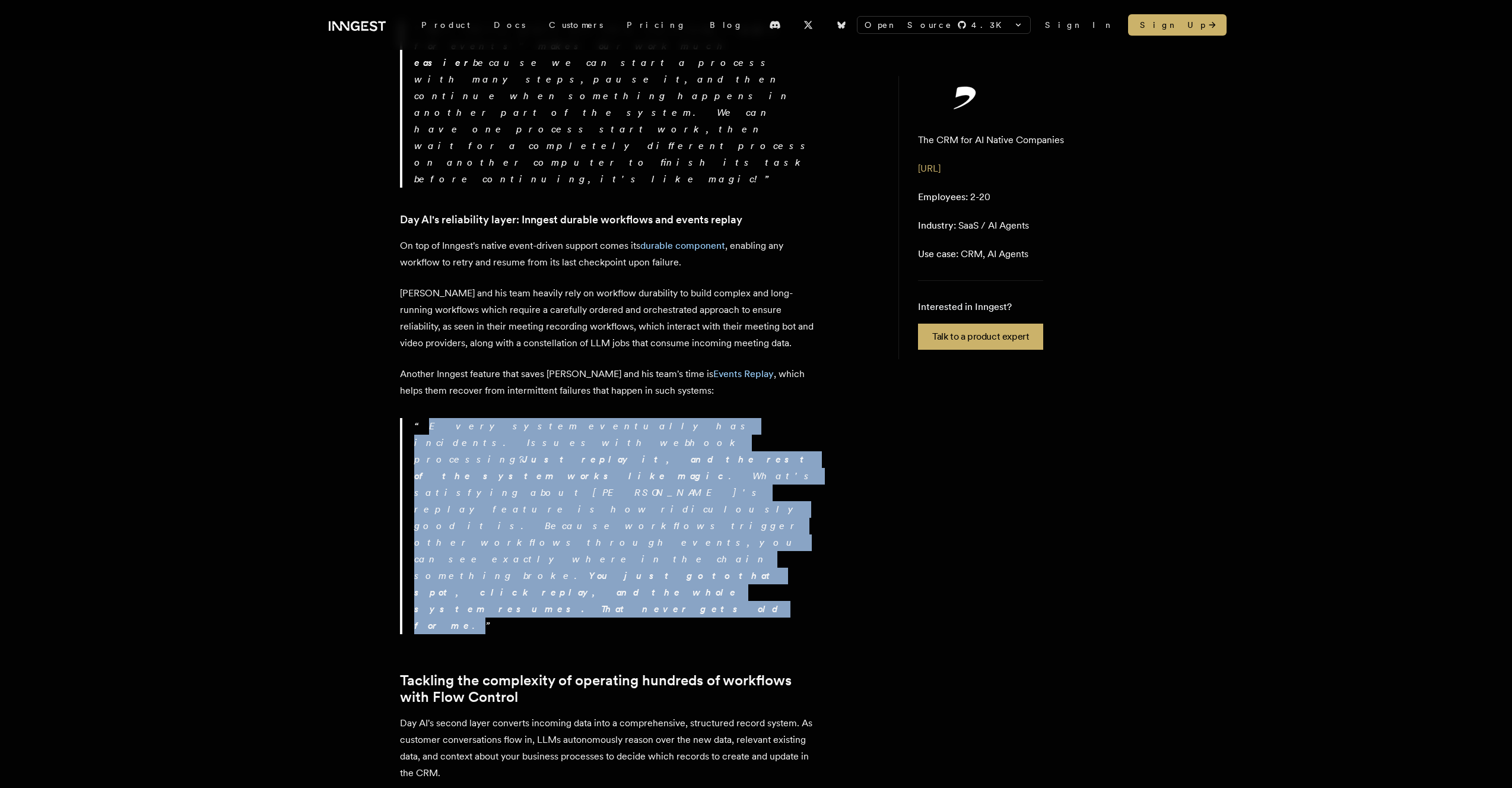
click at [504, 454] on strong "Just replay it, and the rest of the system works like magic" at bounding box center [613, 468] width 398 height 28
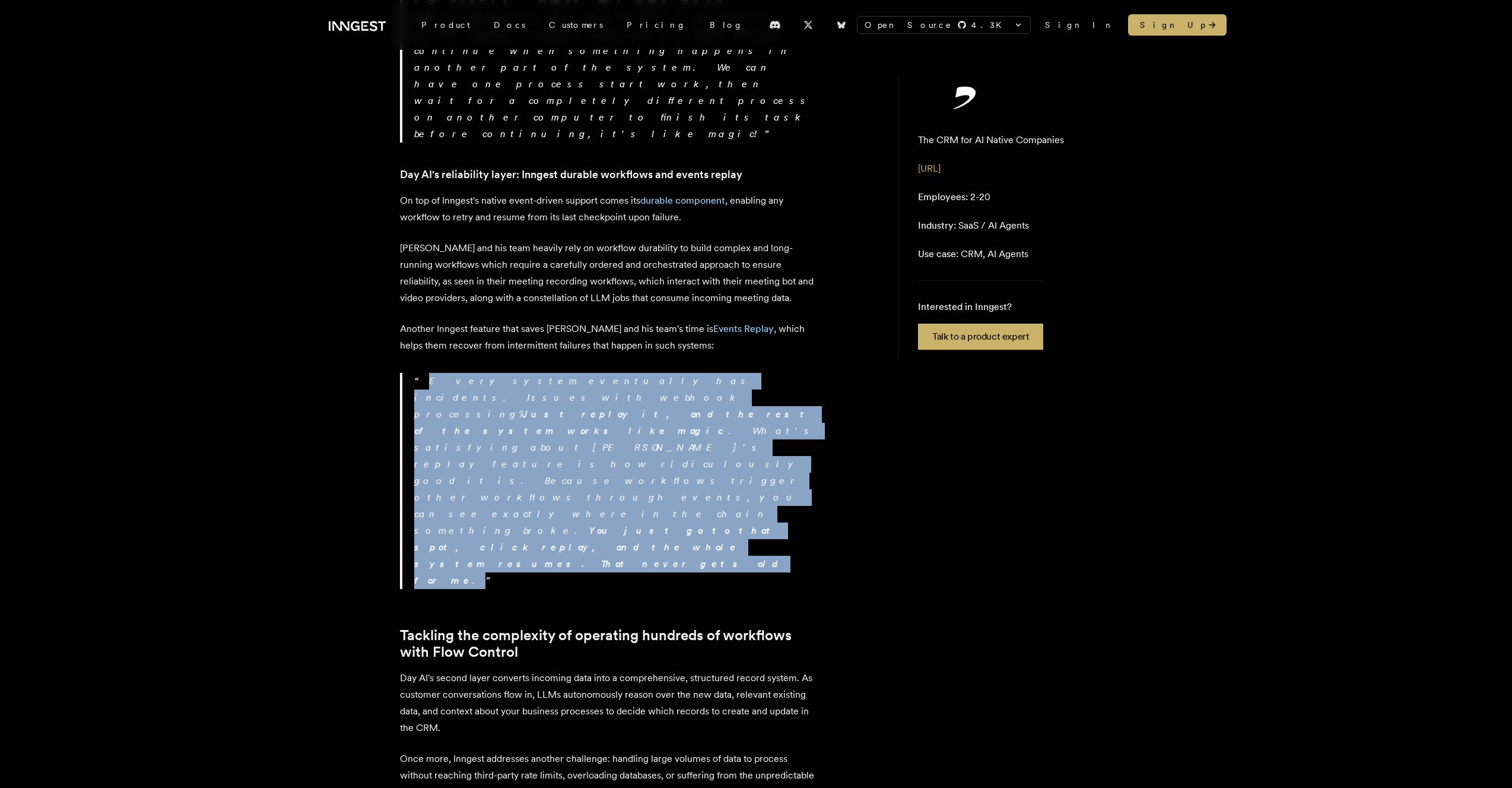
scroll to position [1392, 0]
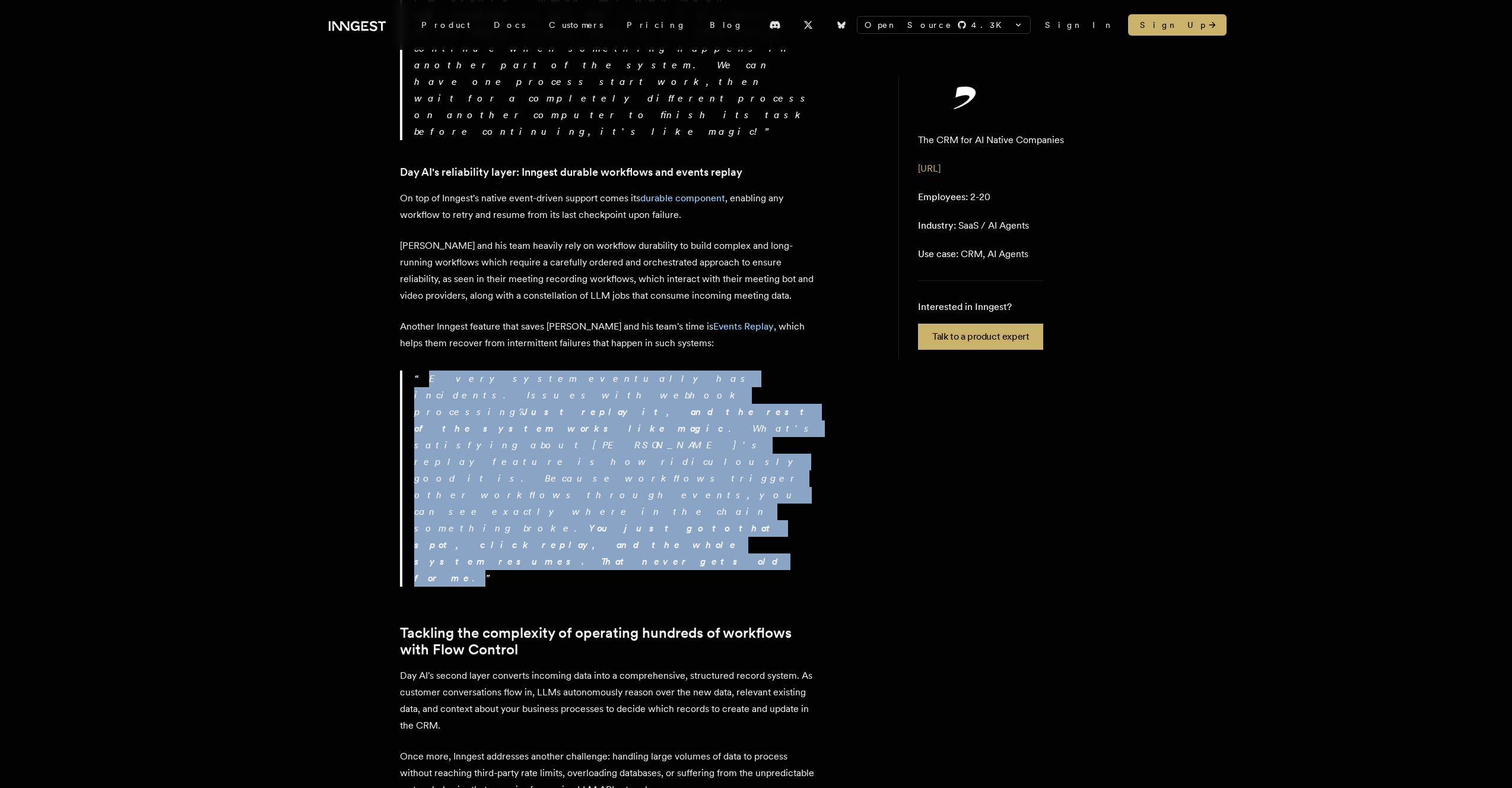
click at [576, 406] on strong "Just replay it, and the rest of the system works like magic" at bounding box center [613, 420] width 398 height 28
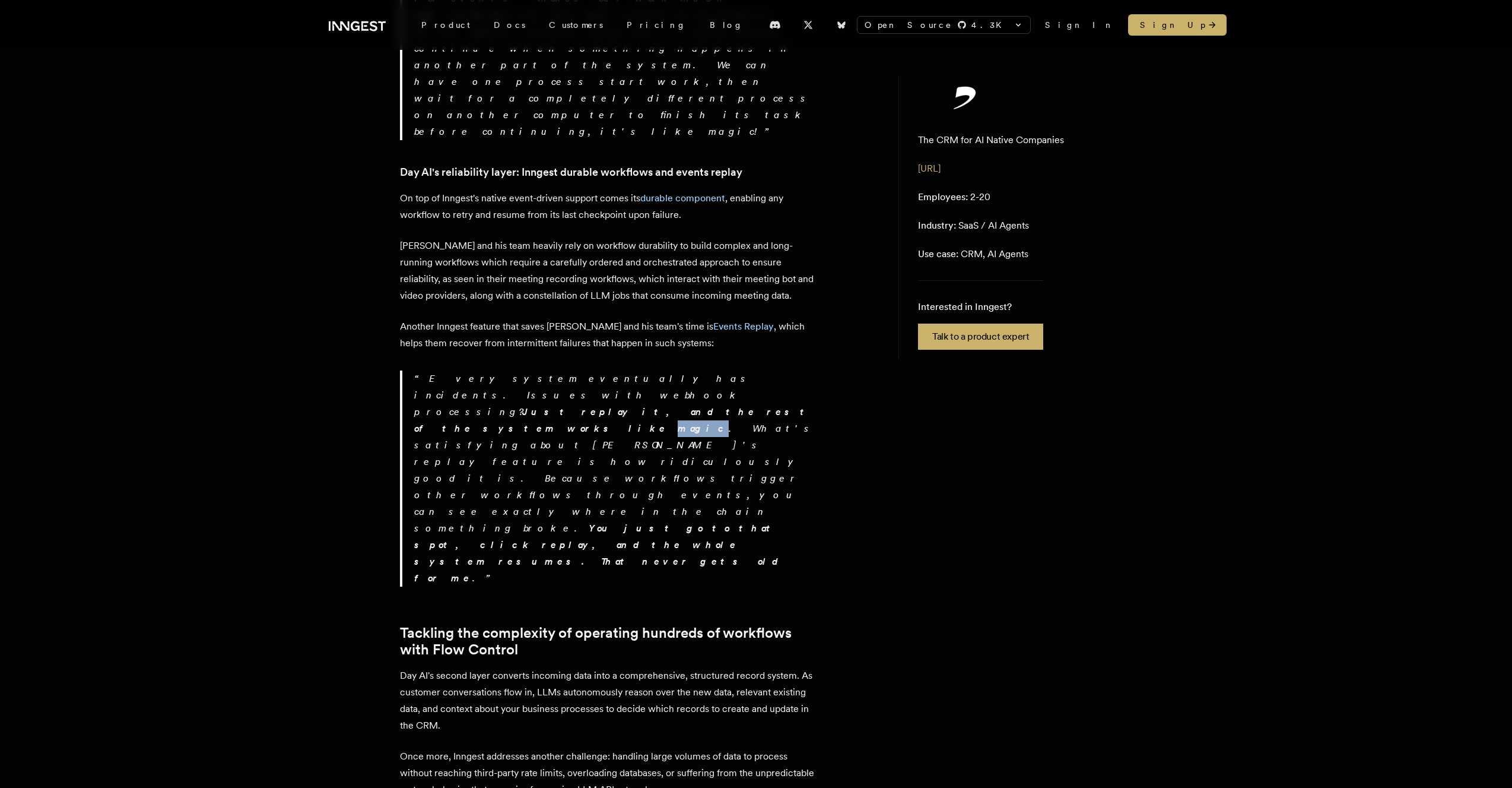
click at [576, 406] on strong "Just replay it, and the rest of the system works like magic" at bounding box center [613, 420] width 398 height 28
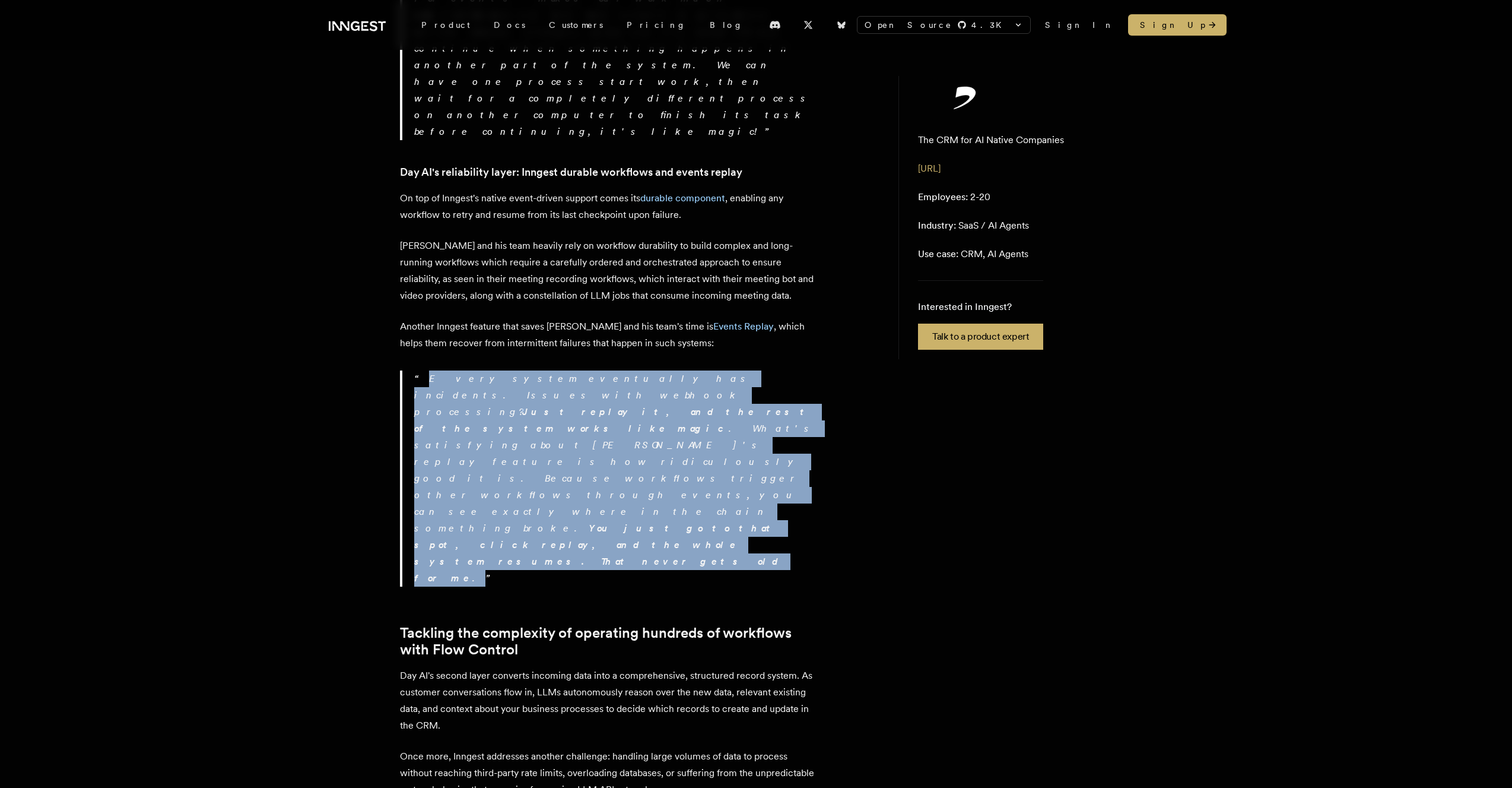
click at [576, 406] on strong "Just replay it, and the rest of the system works like magic" at bounding box center [613, 420] width 398 height 28
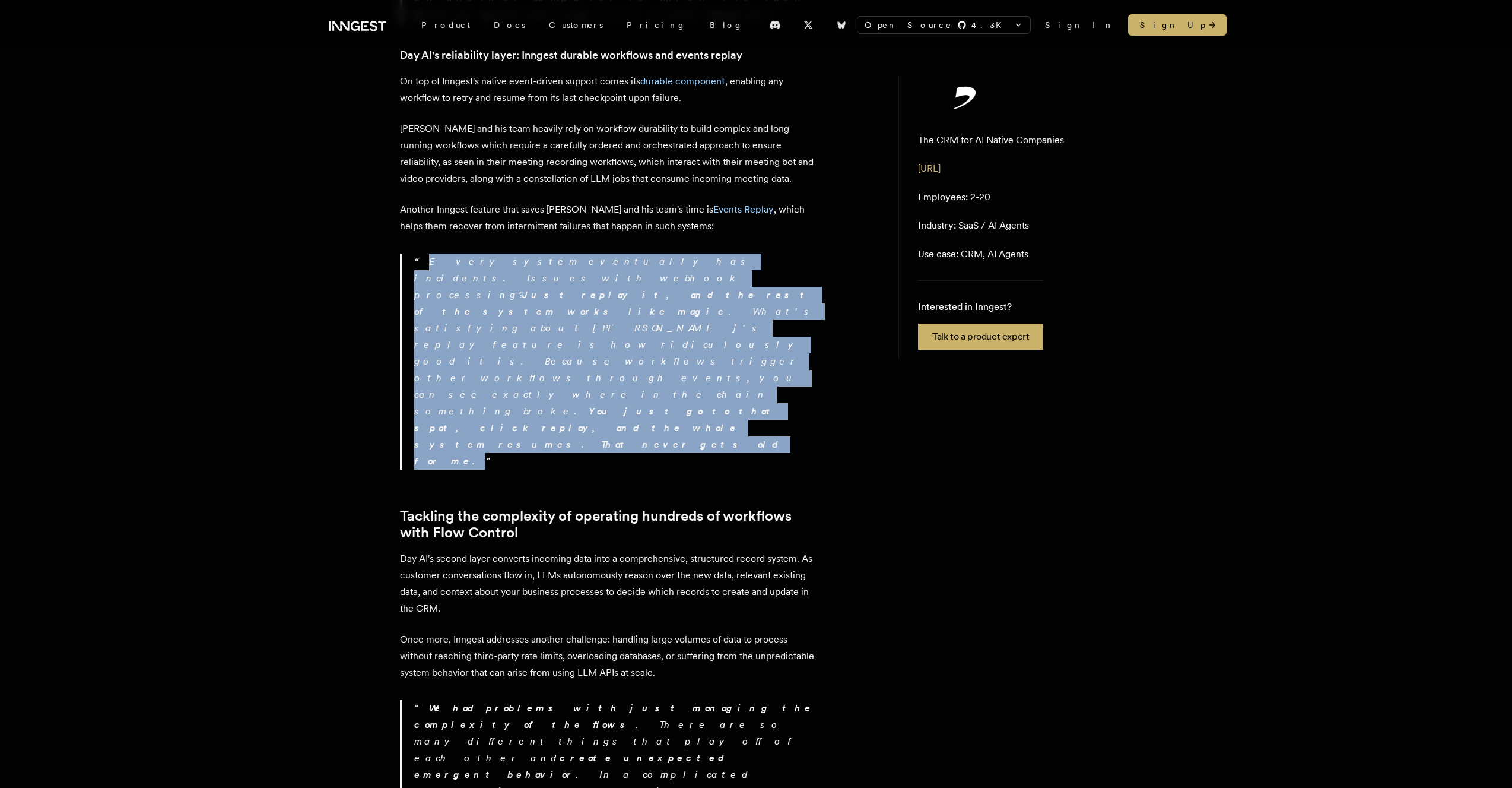
scroll to position [1510, 0]
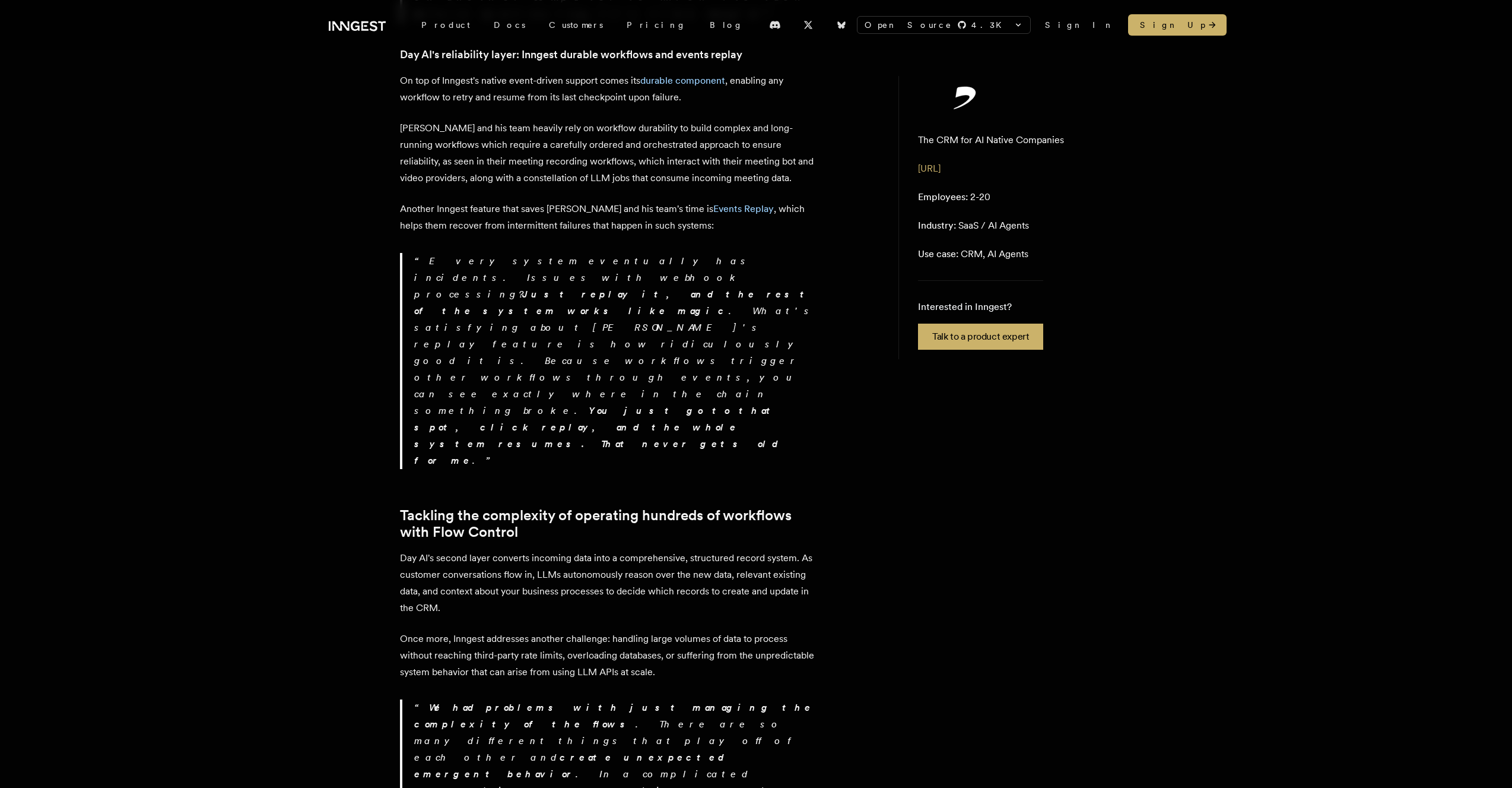
click at [562, 550] on p "Day AI's second layer converts incoming data into a comprehensive, structured r…" at bounding box center [608, 583] width 415 height 67
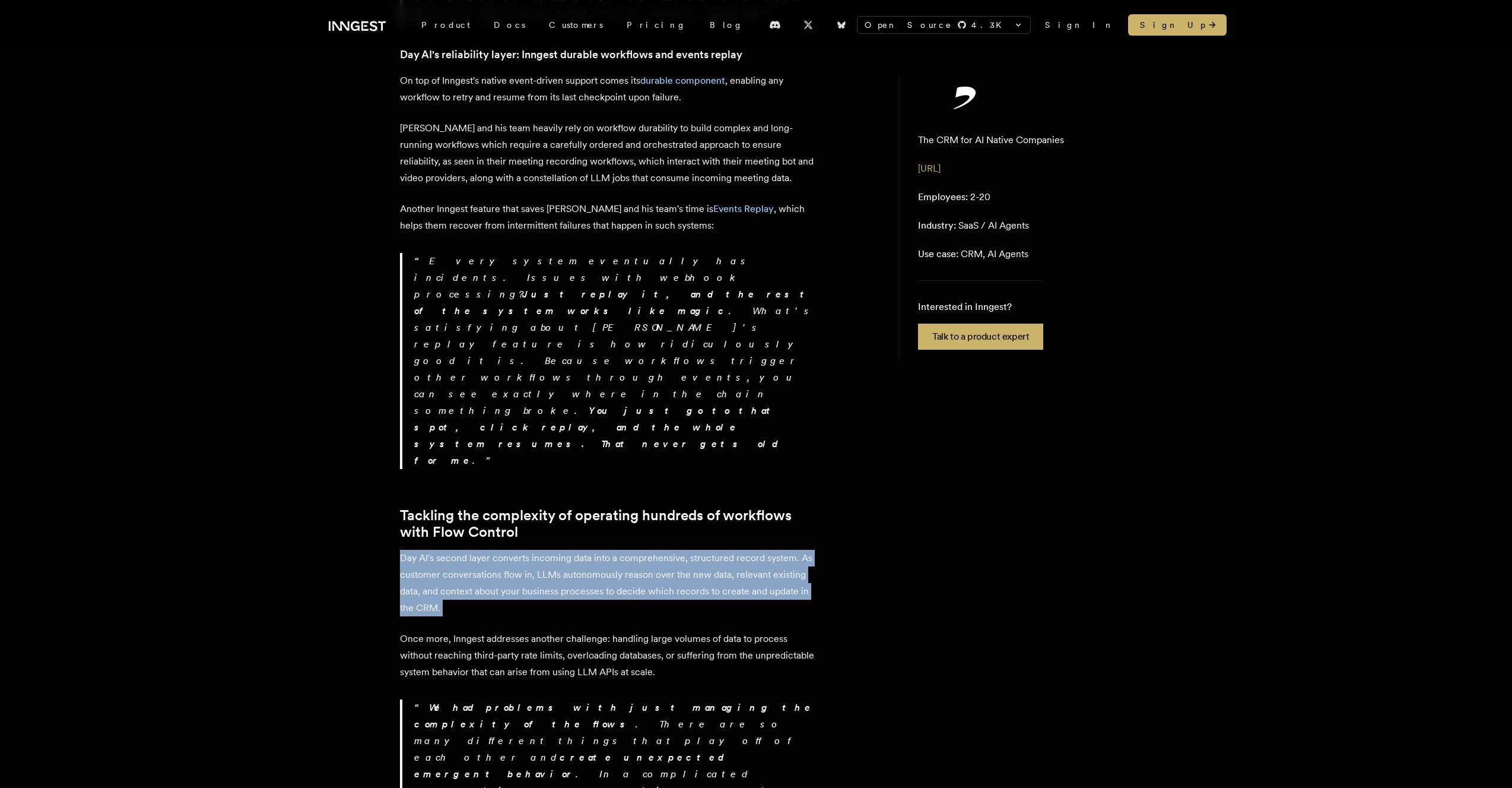
click at [562, 550] on p "Day AI's second layer converts incoming data into a comprehensive, structured r…" at bounding box center [608, 583] width 415 height 67
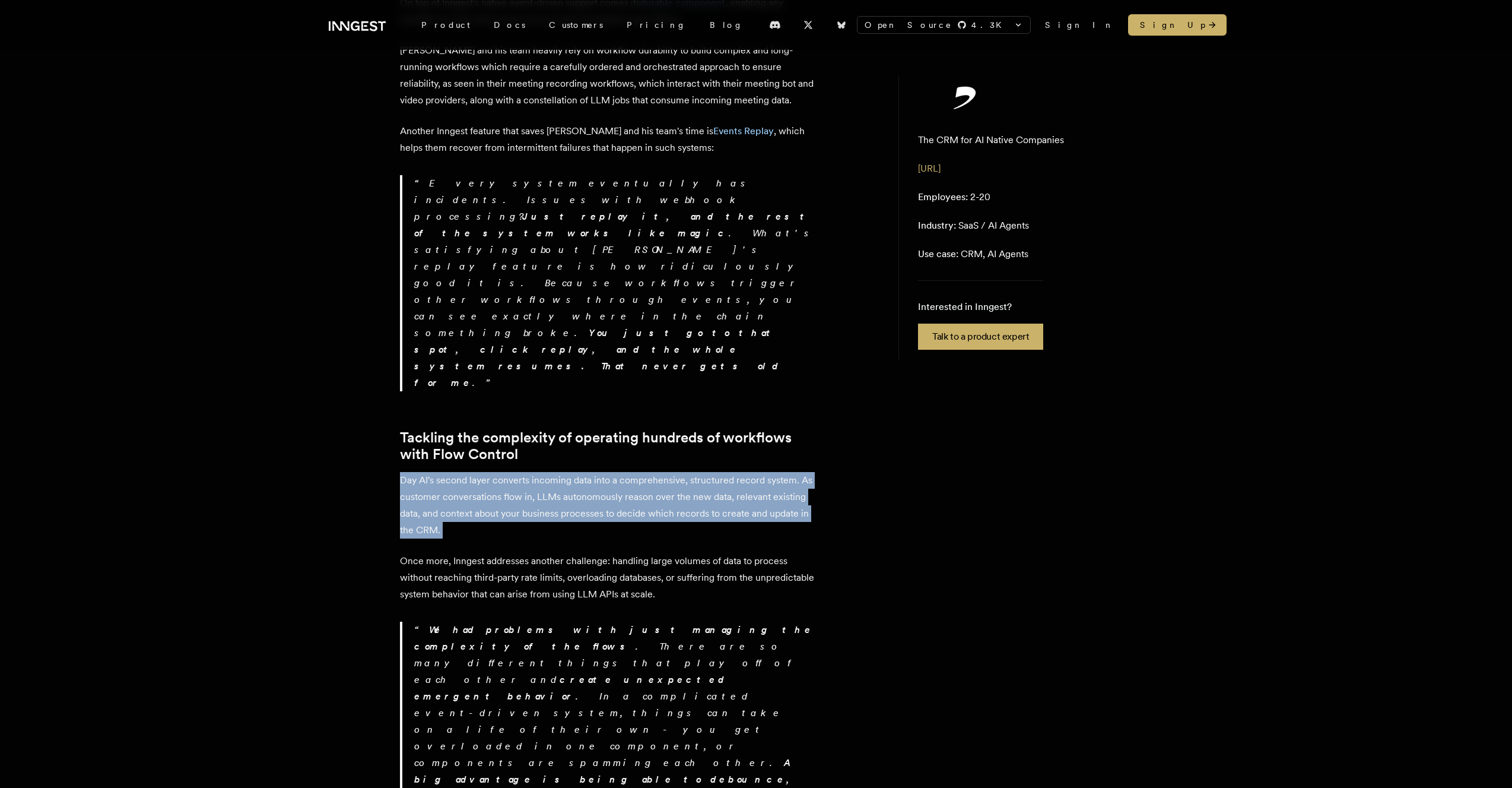
scroll to position [1589, 0]
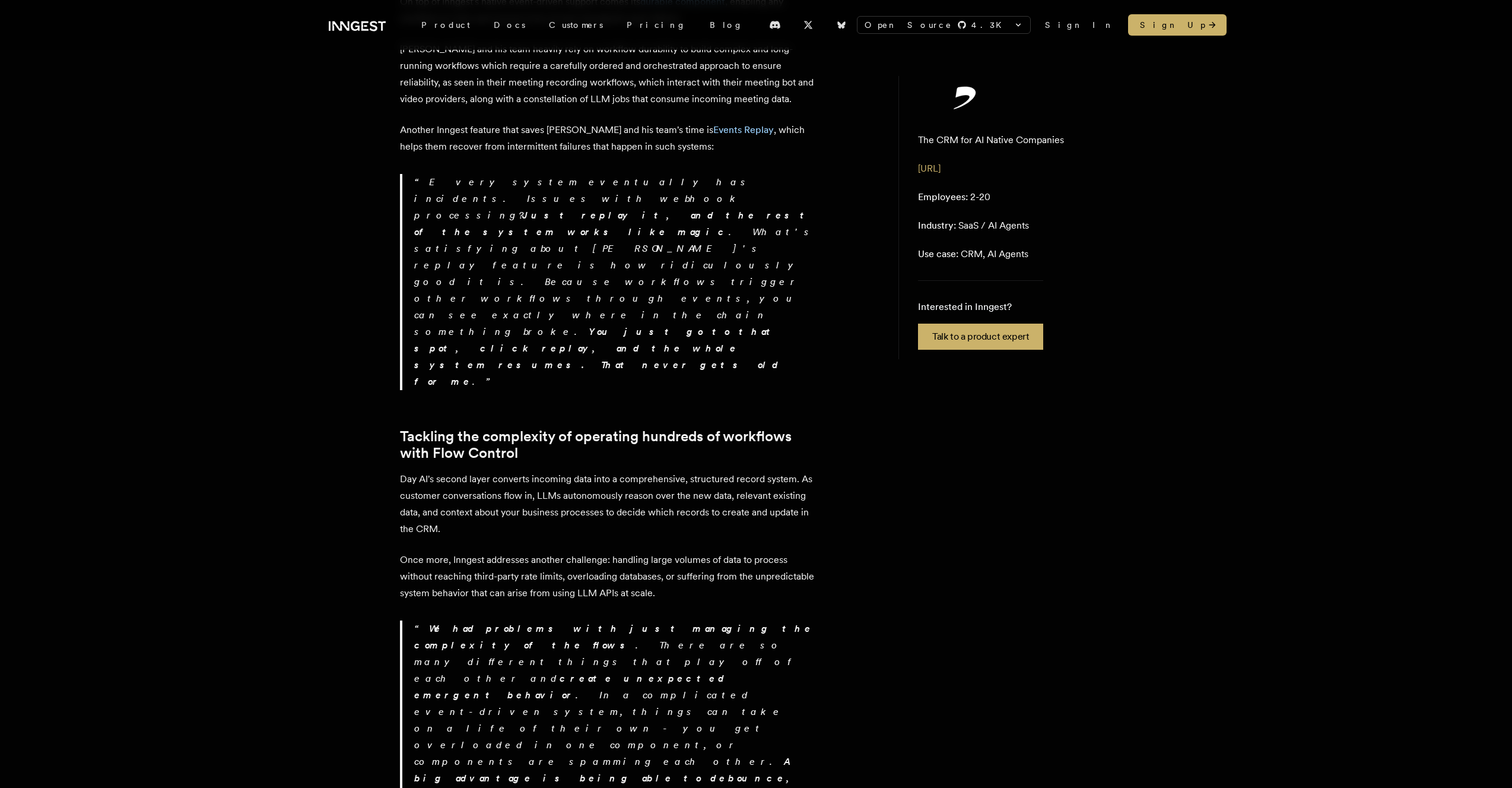
click at [562, 552] on p "Once more, Inngest addresses another challenge: handling large volumes of data …" at bounding box center [608, 576] width 415 height 50
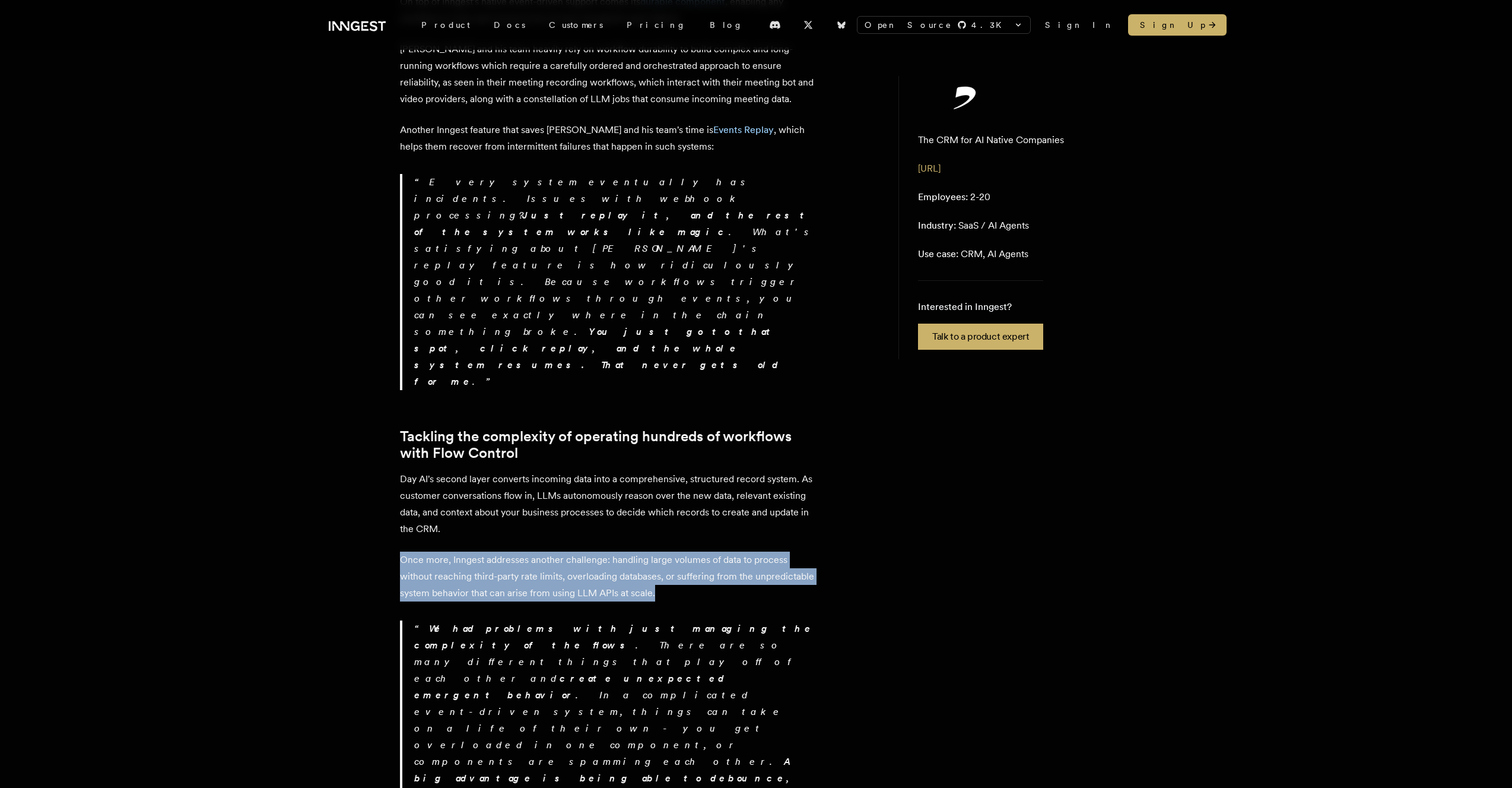
click at [562, 552] on p "Once more, Inngest addresses another challenge: handling large volumes of data …" at bounding box center [608, 576] width 415 height 50
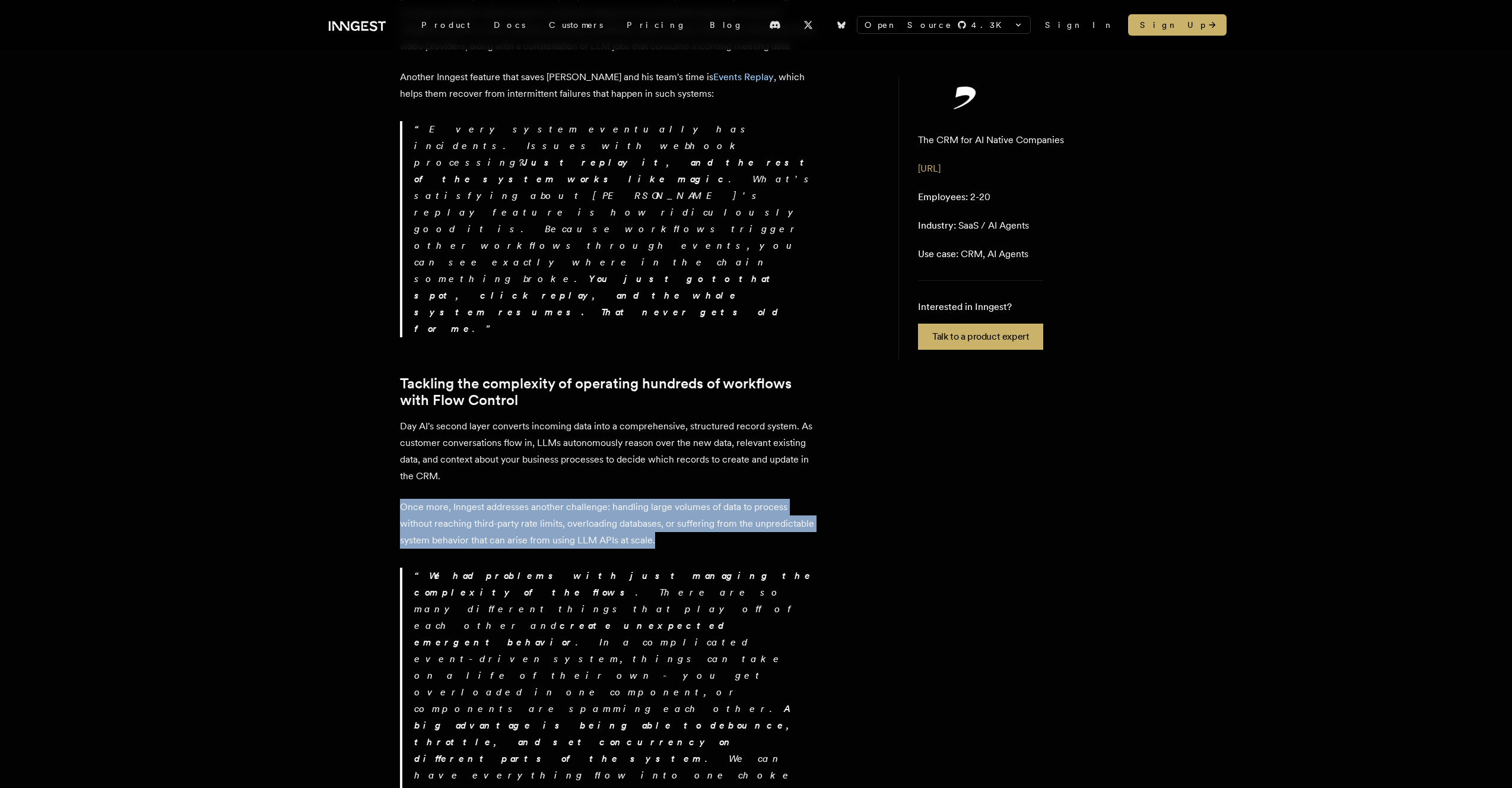
scroll to position [1649, 0]
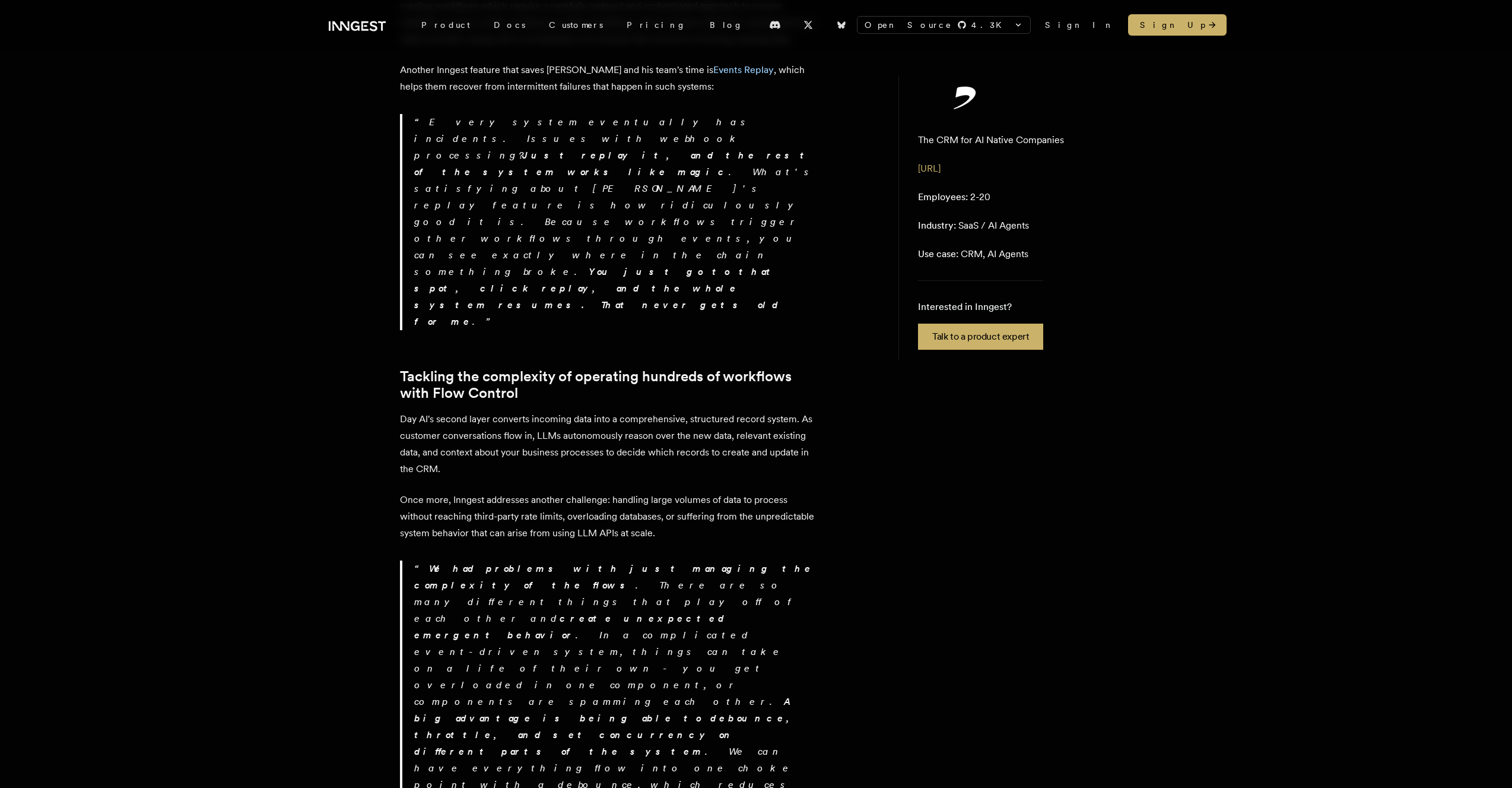
click at [562, 563] on strong "We had problems with just managing the complexity of the flows" at bounding box center [614, 577] width 400 height 28
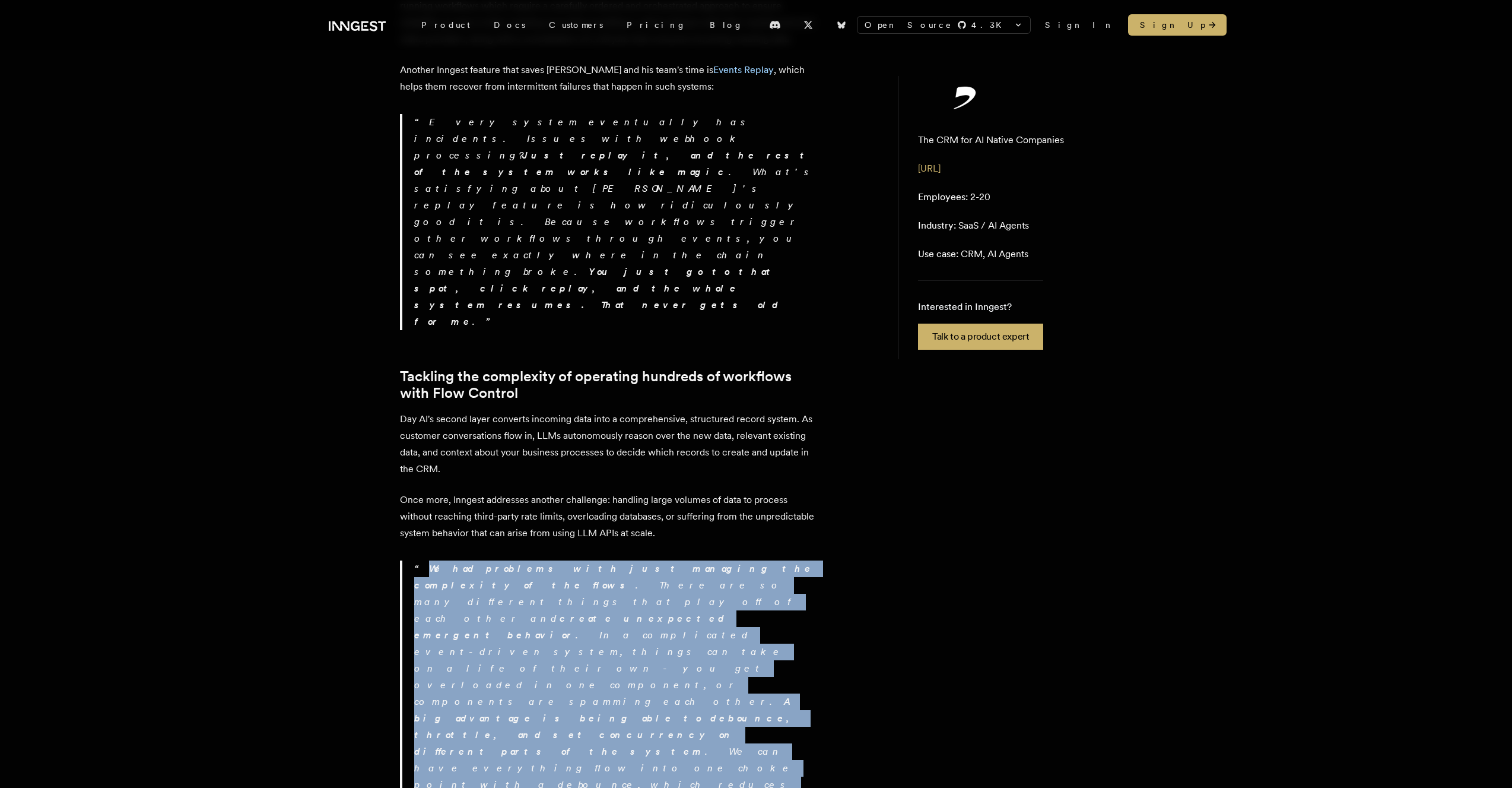
click at [562, 563] on strong "We had problems with just managing the complexity of the flows" at bounding box center [614, 577] width 400 height 28
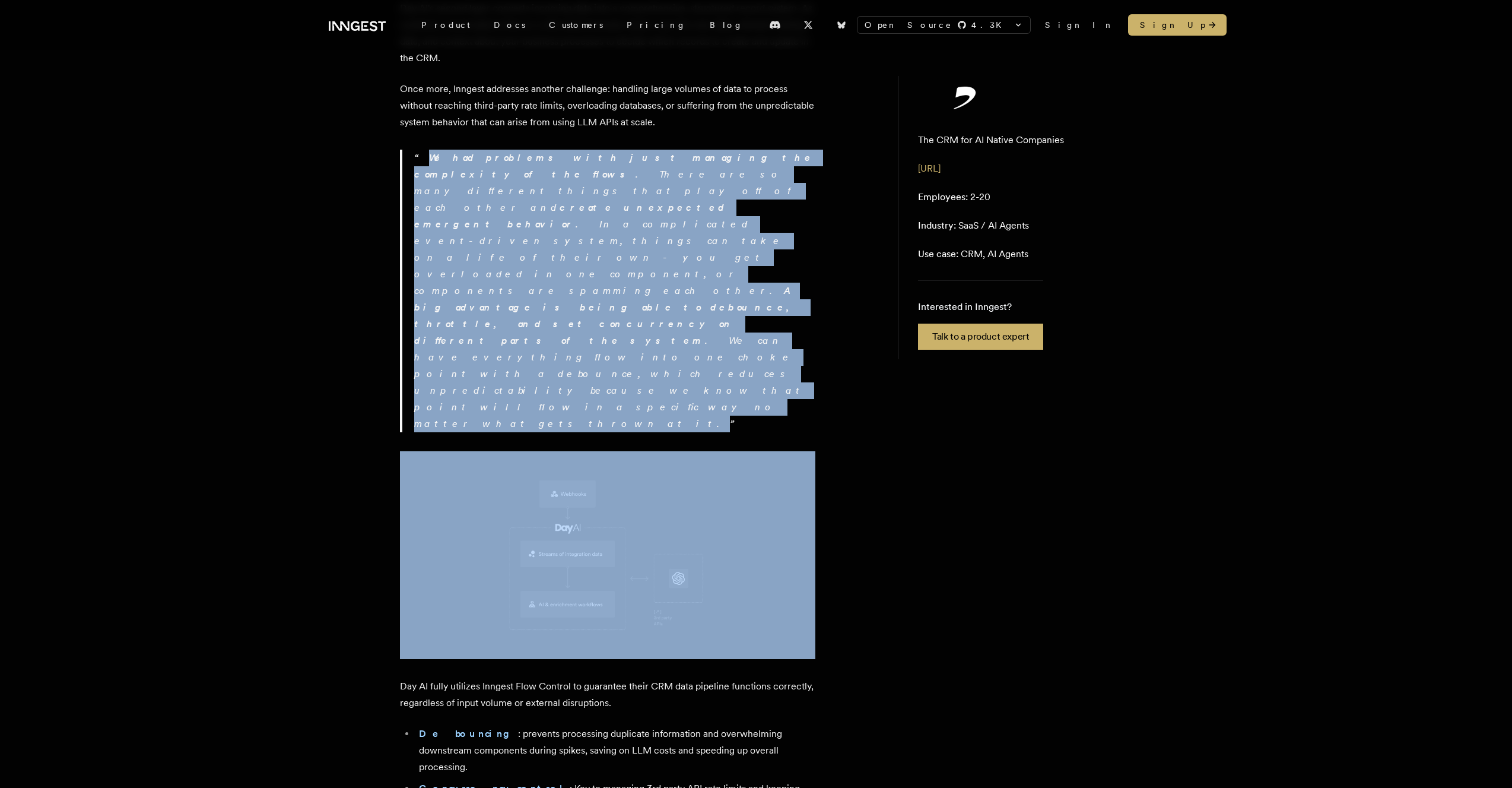
scroll to position [2062, 0]
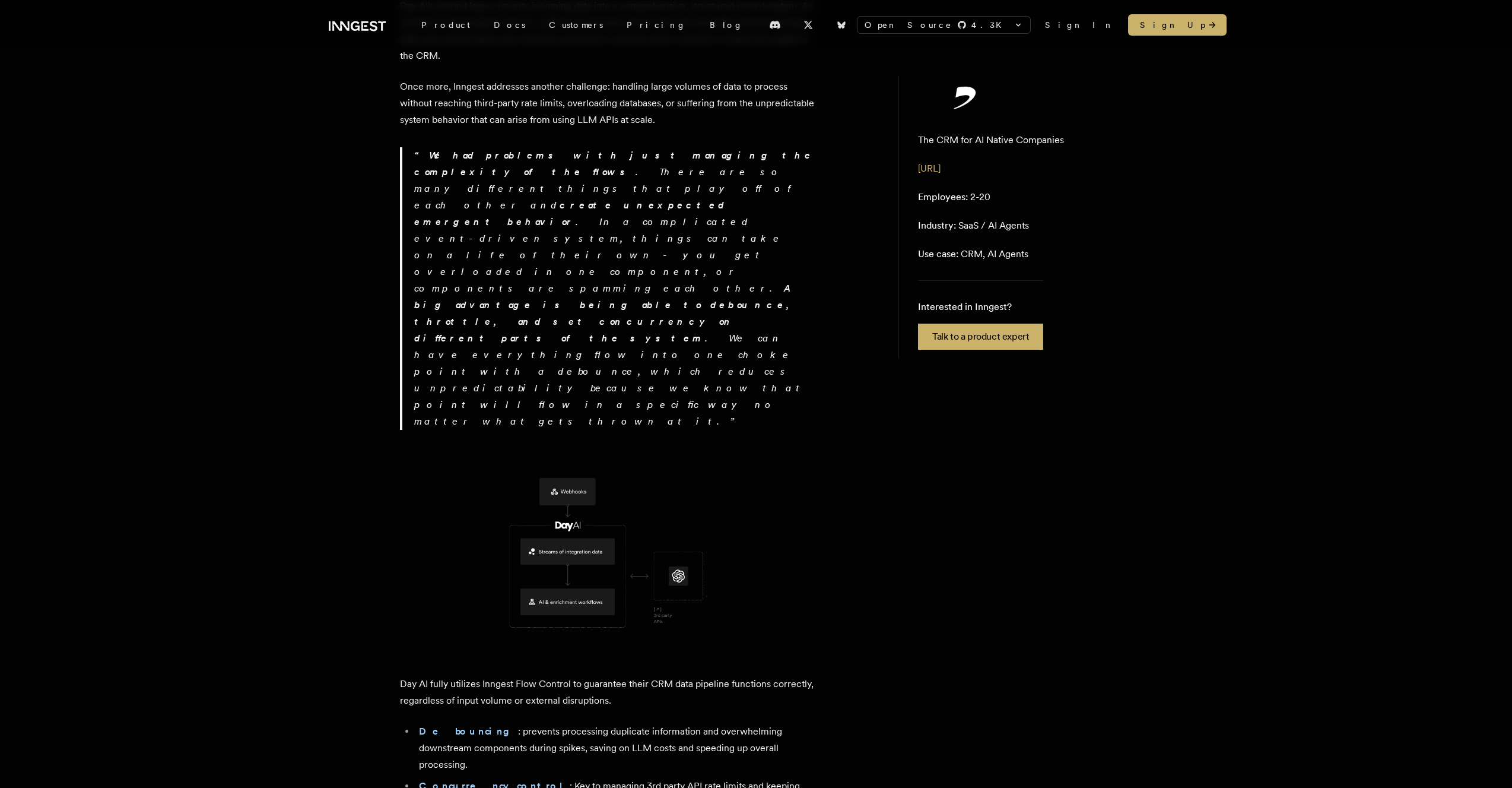
click at [528, 588] on p "Day AI fully utilizes Inngest Flow Control to guarantee their CRM data pipeline…" at bounding box center [608, 692] width 415 height 33
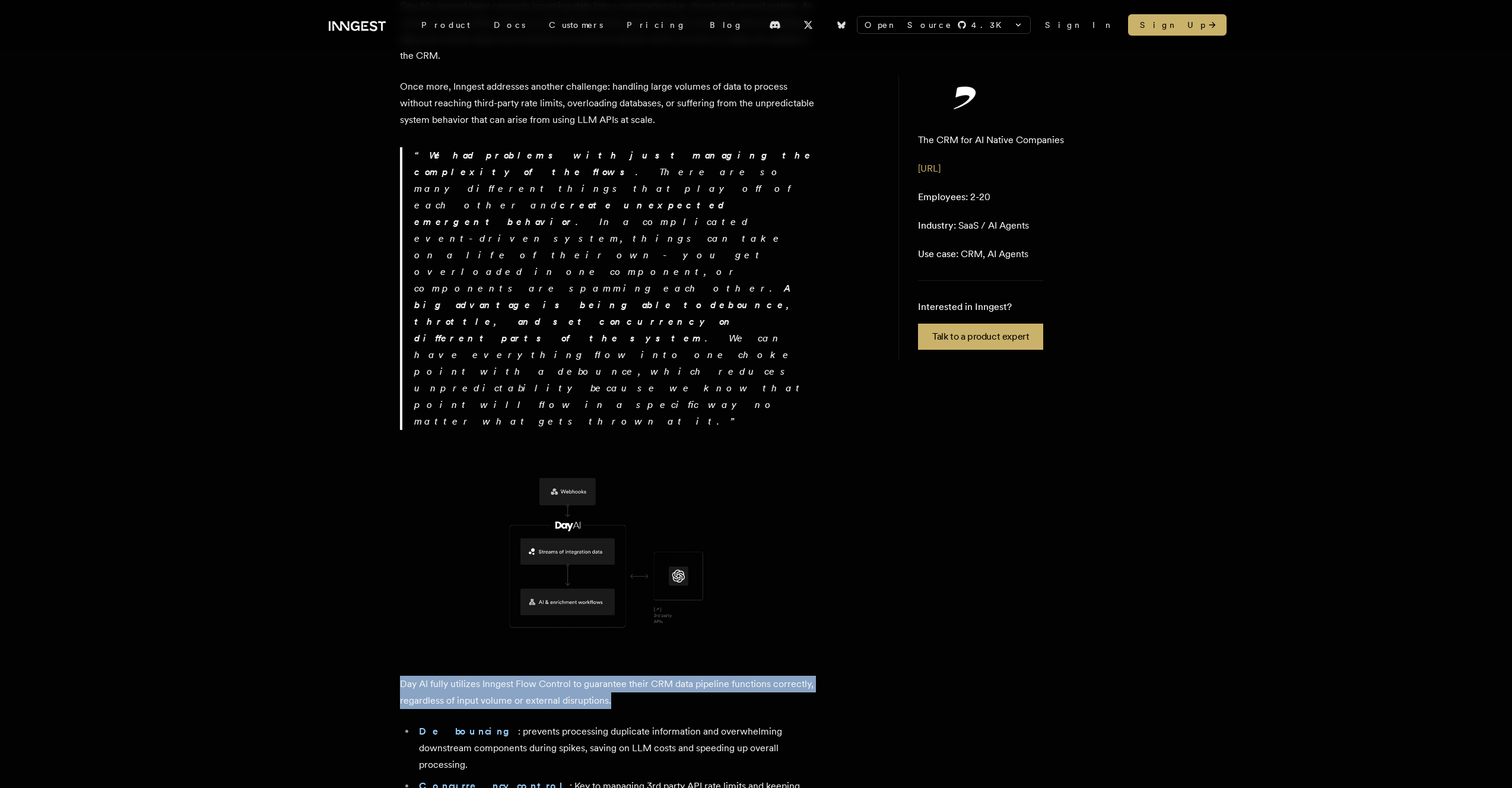
click at [528, 588] on p "Day AI fully utilizes Inngest Flow Control to guarantee their CRM data pipeline…" at bounding box center [608, 692] width 415 height 33
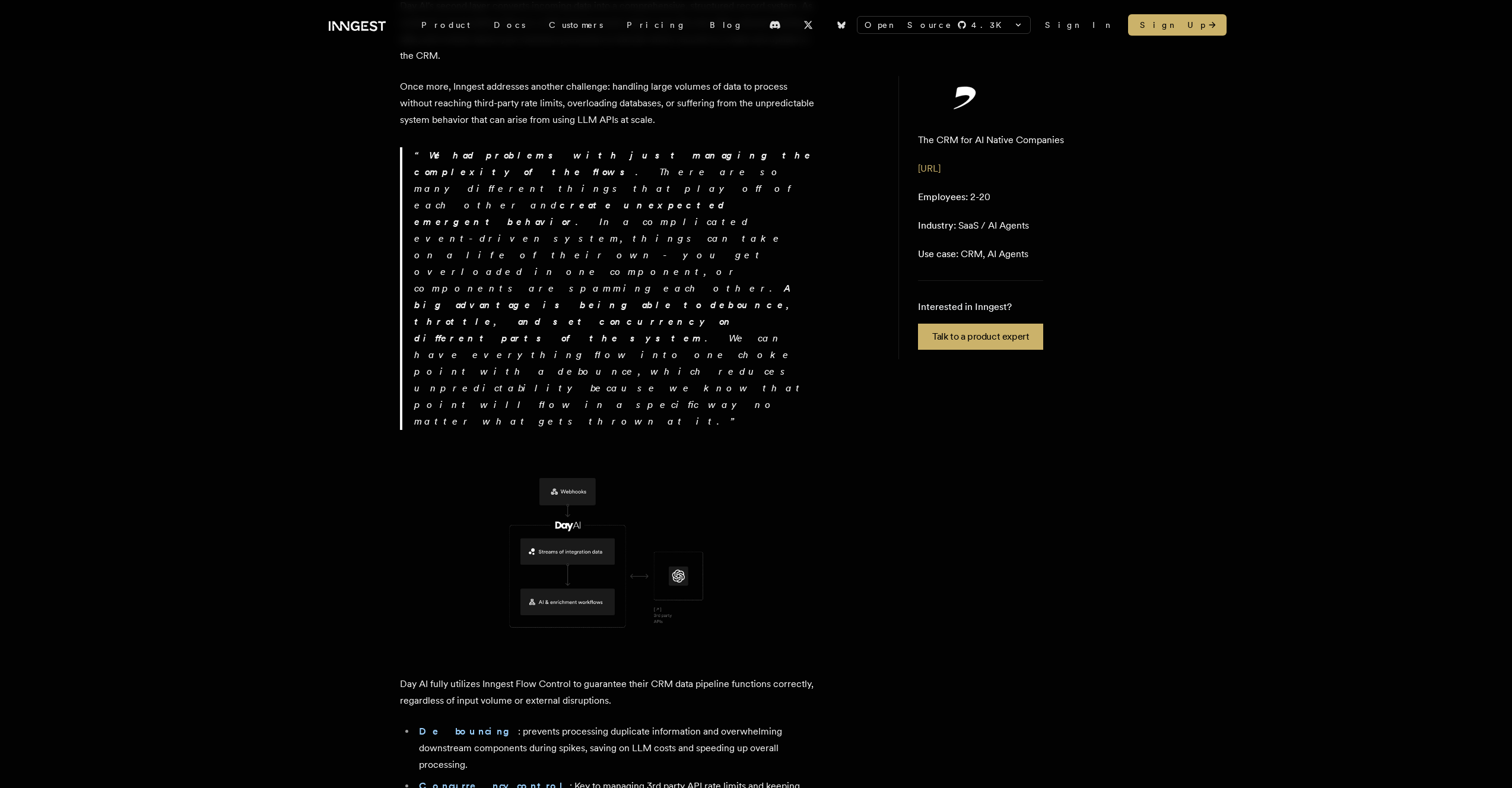
click at [540, 588] on li "Debouncing : prevents processing duplicate information and overwhelming downstr…" at bounding box center [616, 748] width 400 height 50
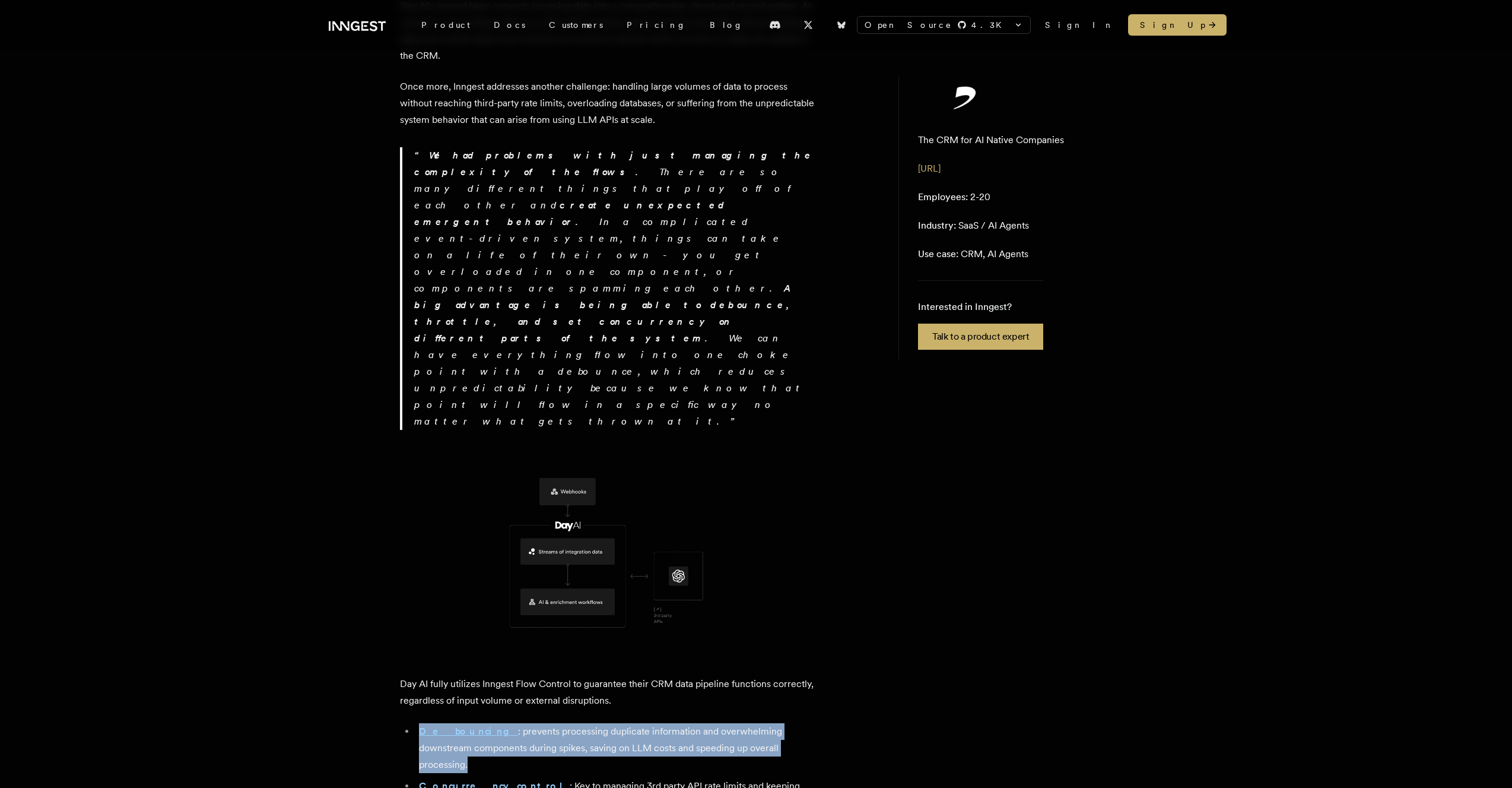
click at [540, 588] on li "Debouncing : prevents processing duplicate information and overwhelming downstr…" at bounding box center [616, 748] width 400 height 50
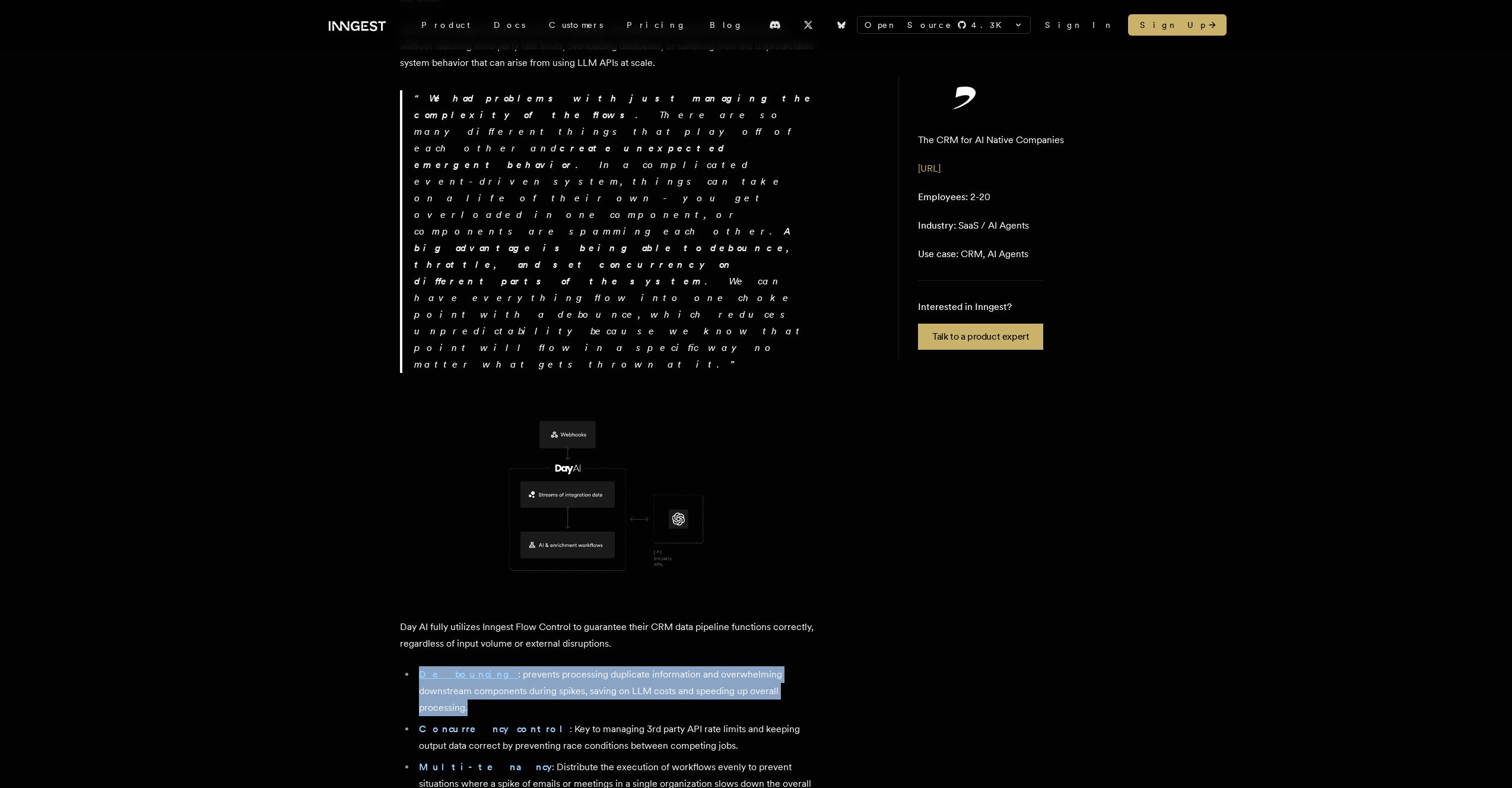
scroll to position [2120, 0]
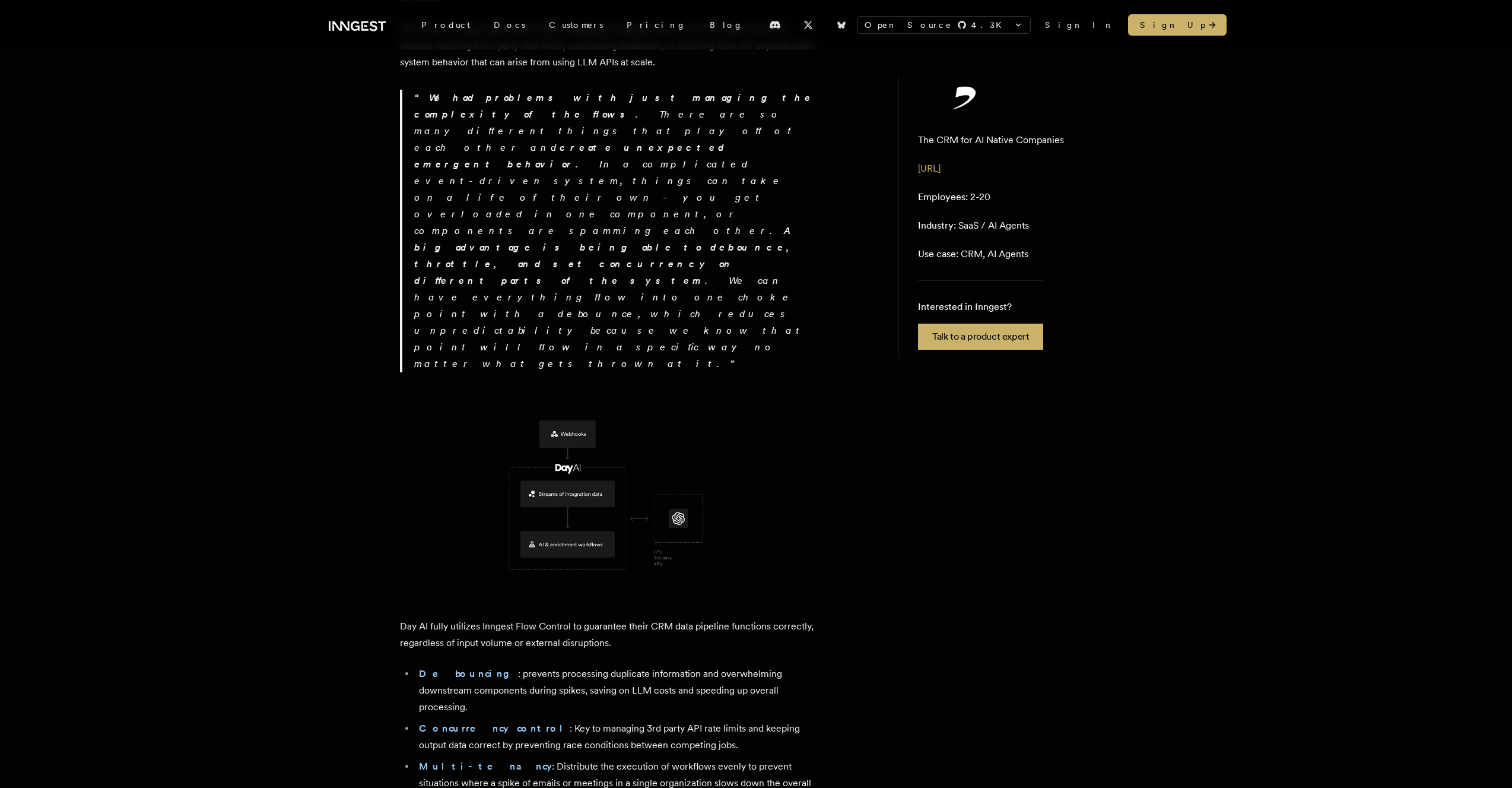
click at [549, 588] on li "Concurrency control : Key to managing 3rd party API rate limits and keeping out…" at bounding box center [616, 737] width 400 height 33
click at [543, 588] on li "Debouncing : prevents processing duplicate information and overwhelming downstr…" at bounding box center [616, 690] width 400 height 50
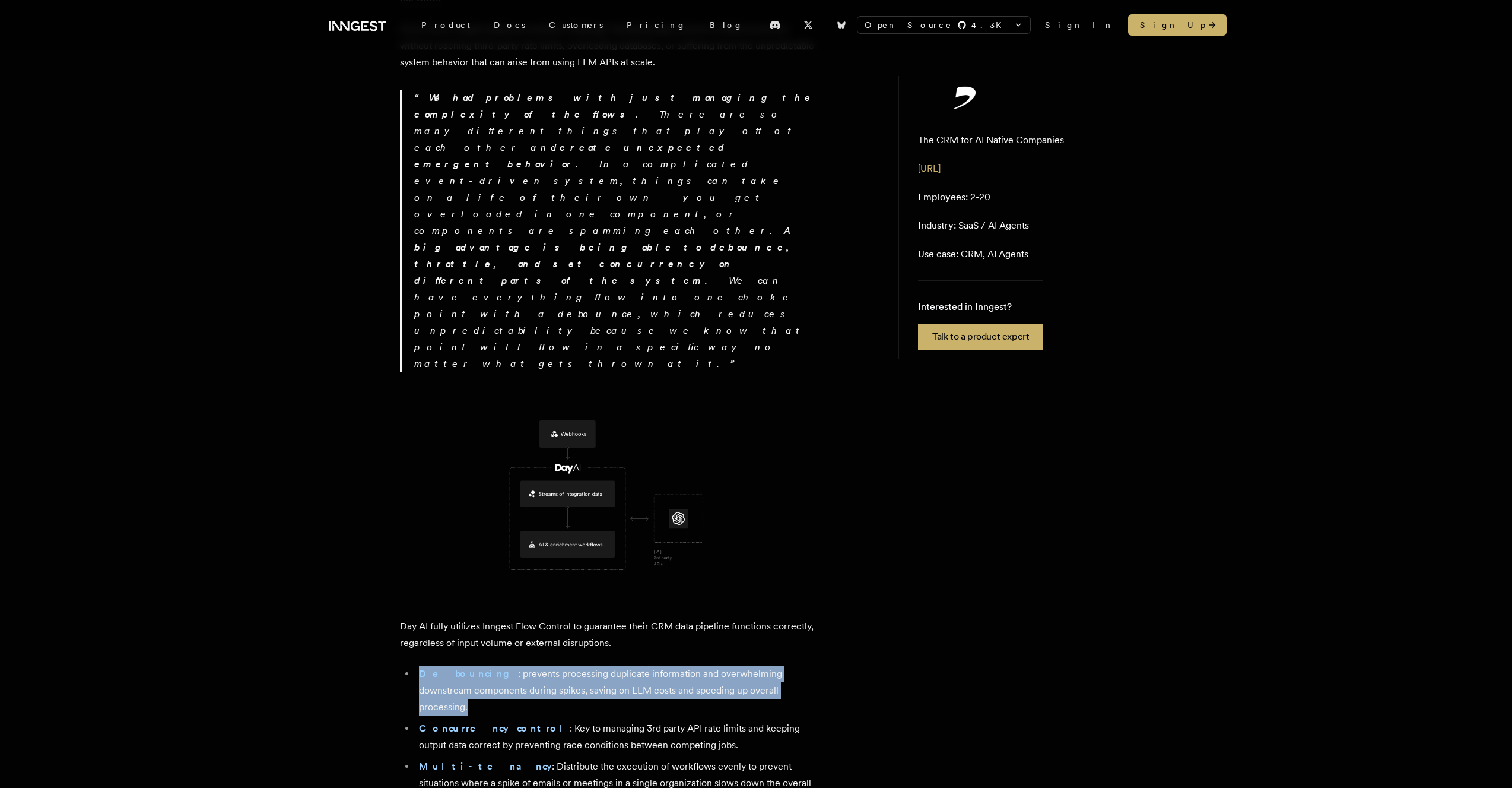
click at [543, 588] on li "Debouncing : prevents processing duplicate information and overwhelming downstr…" at bounding box center [616, 690] width 400 height 50
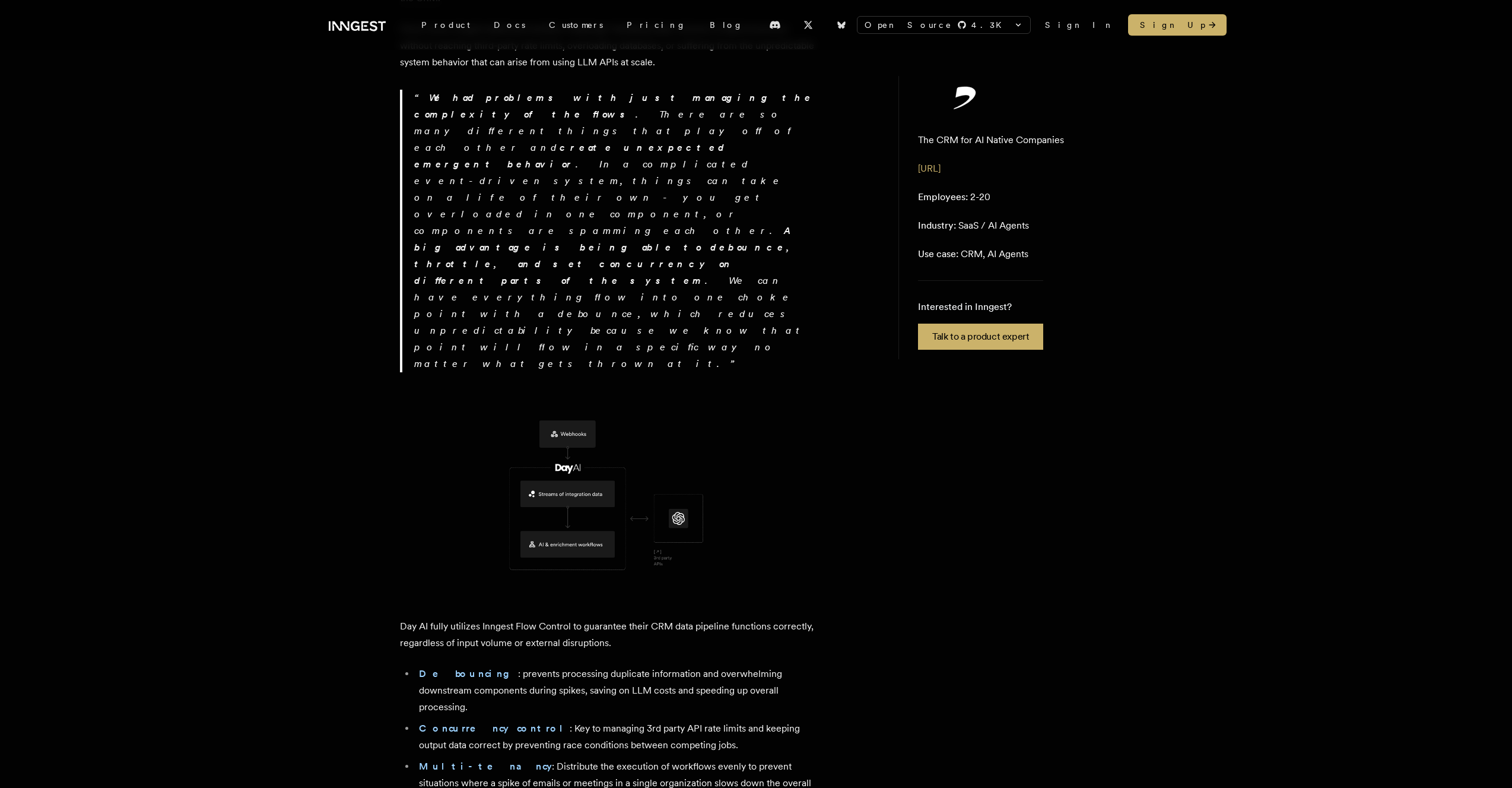
click at [546, 588] on li "Concurrency control : Key to managing 3rd party API rate limits and keeping out…" at bounding box center [616, 737] width 400 height 33
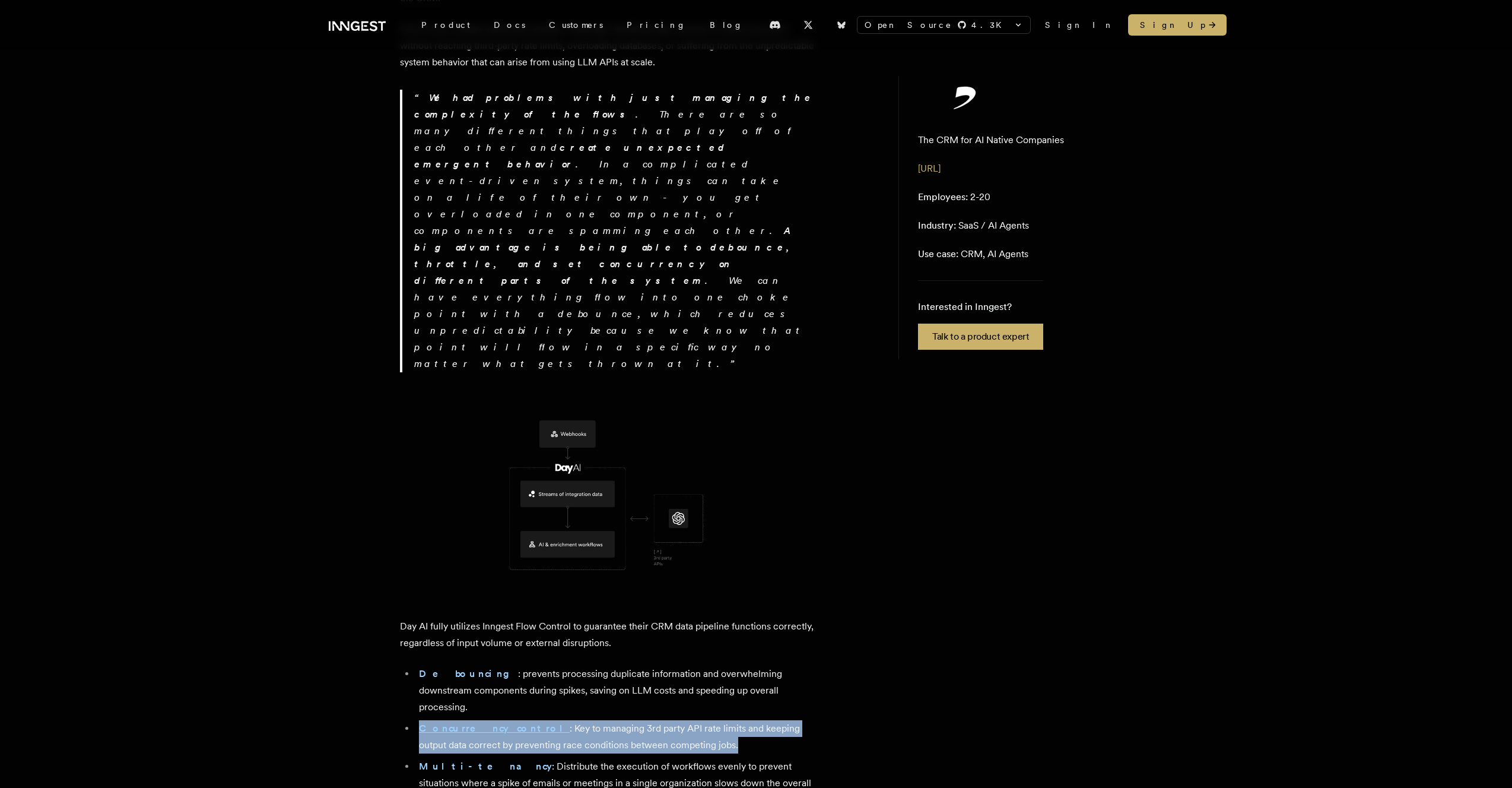
click at [546, 588] on li "Concurrency control : Key to managing 3rd party API rate limits and keeping out…" at bounding box center [616, 737] width 400 height 33
click at [660, 588] on li "Concurrency control : Key to managing 3rd party API rate limits and keeping out…" at bounding box center [616, 737] width 400 height 33
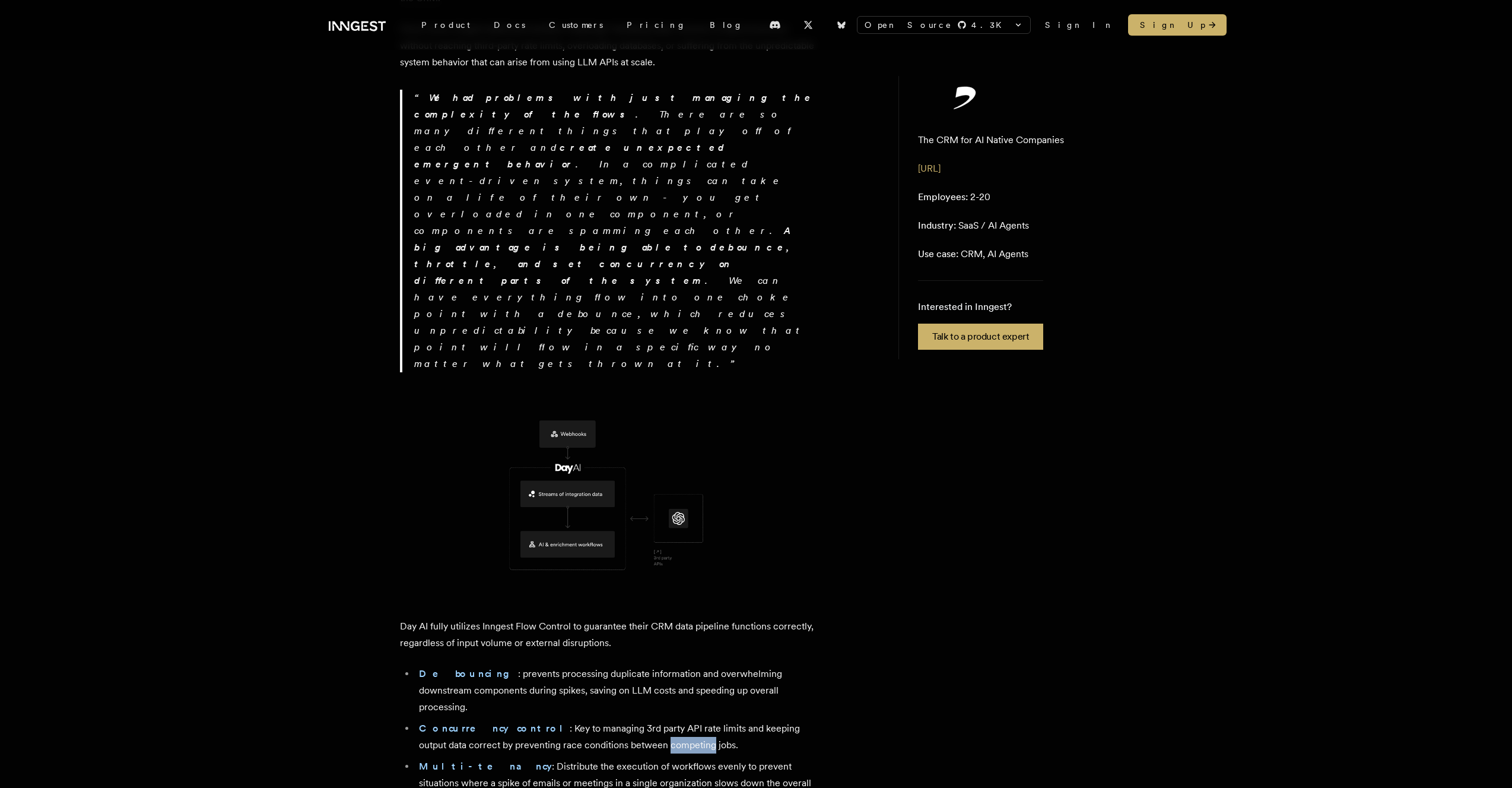
click at [660, 588] on li "Concurrency control : Key to managing 3rd party API rate limits and keeping out…" at bounding box center [616, 737] width 400 height 33
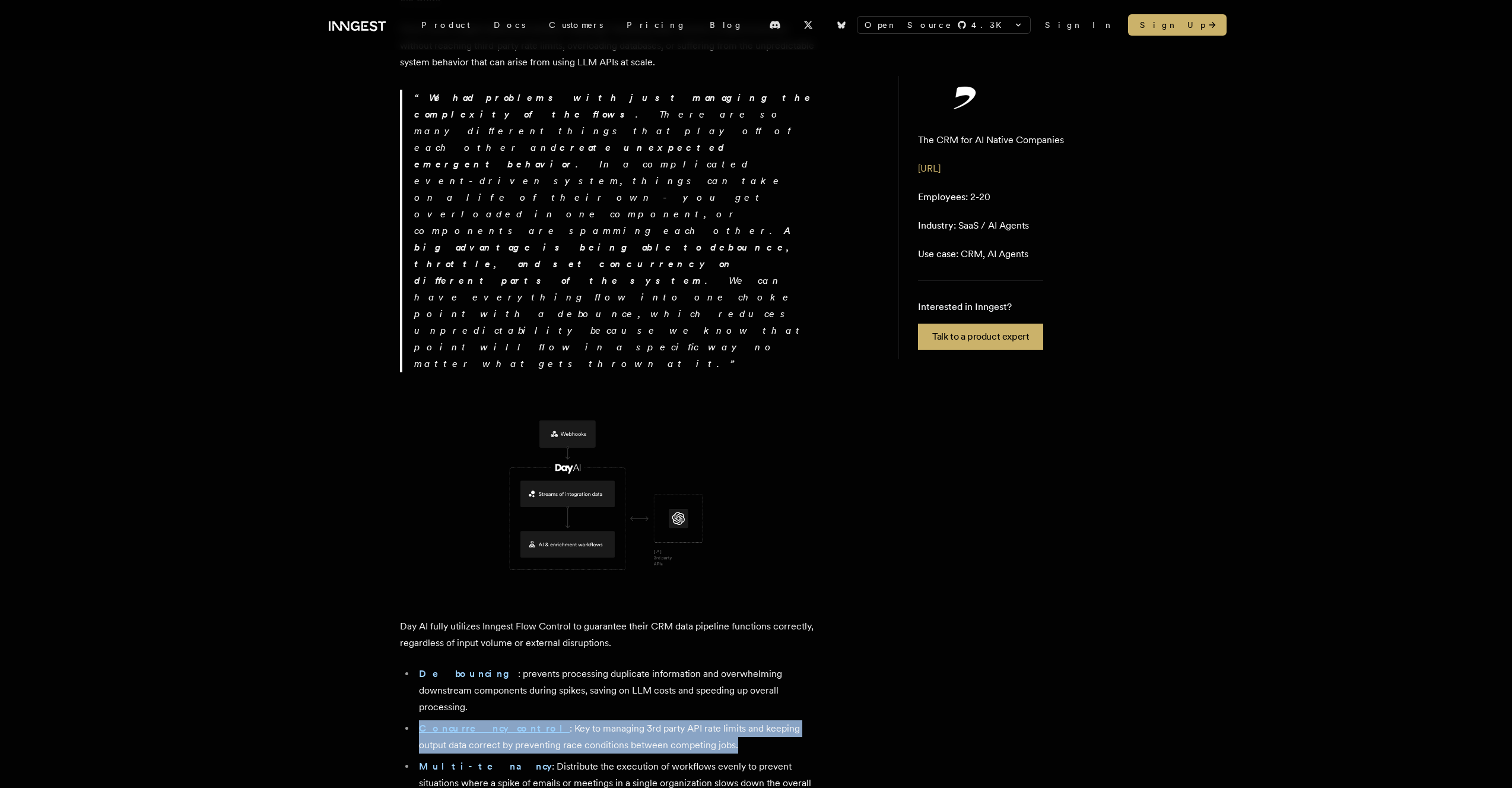
click at [660, 588] on li "Concurrency control : Key to managing 3rd party API rate limits and keeping out…" at bounding box center [616, 737] width 400 height 33
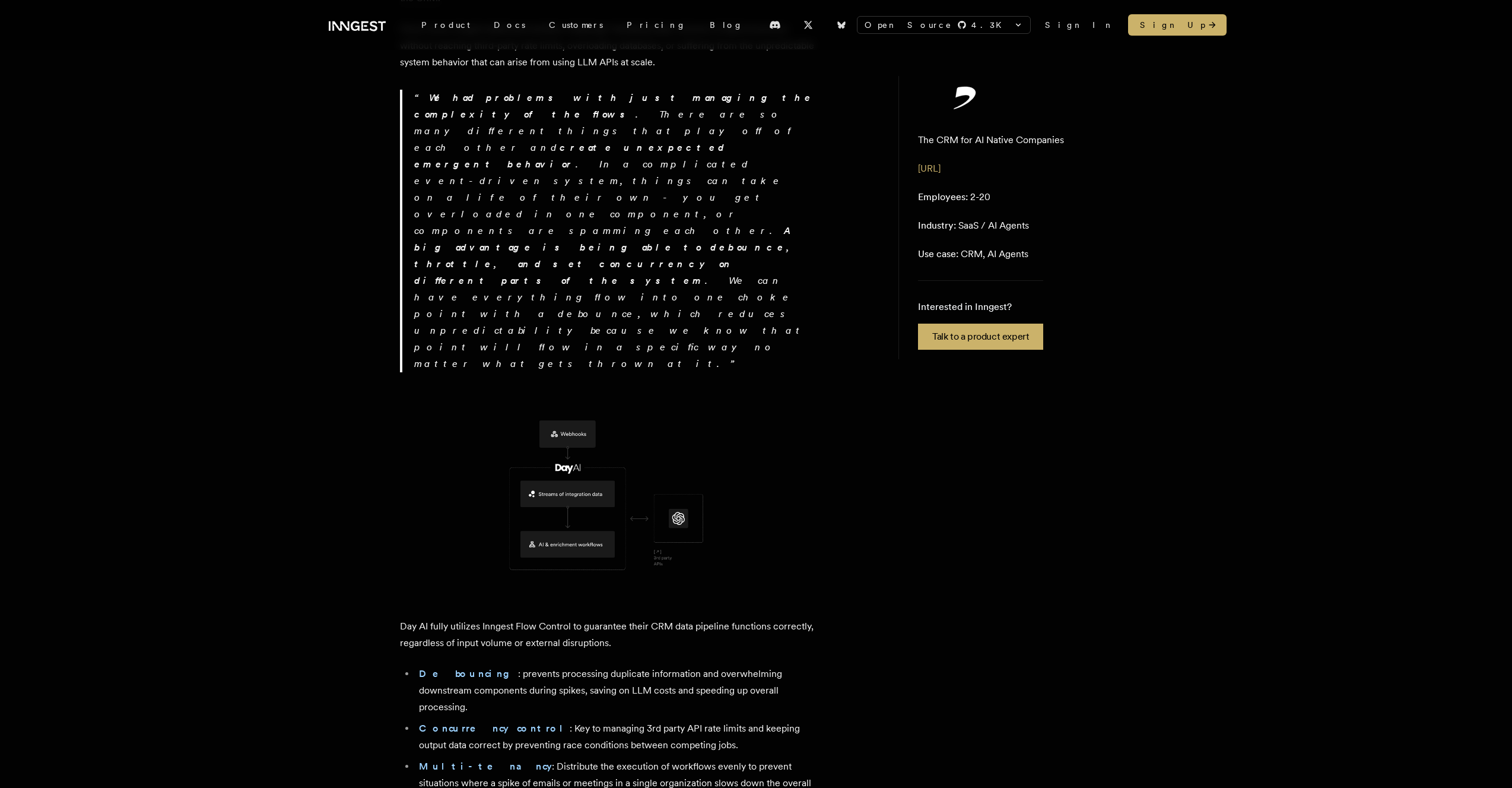
click at [544, 588] on li "Debouncing : prevents processing duplicate information and overwhelming downstr…" at bounding box center [616, 690] width 400 height 50
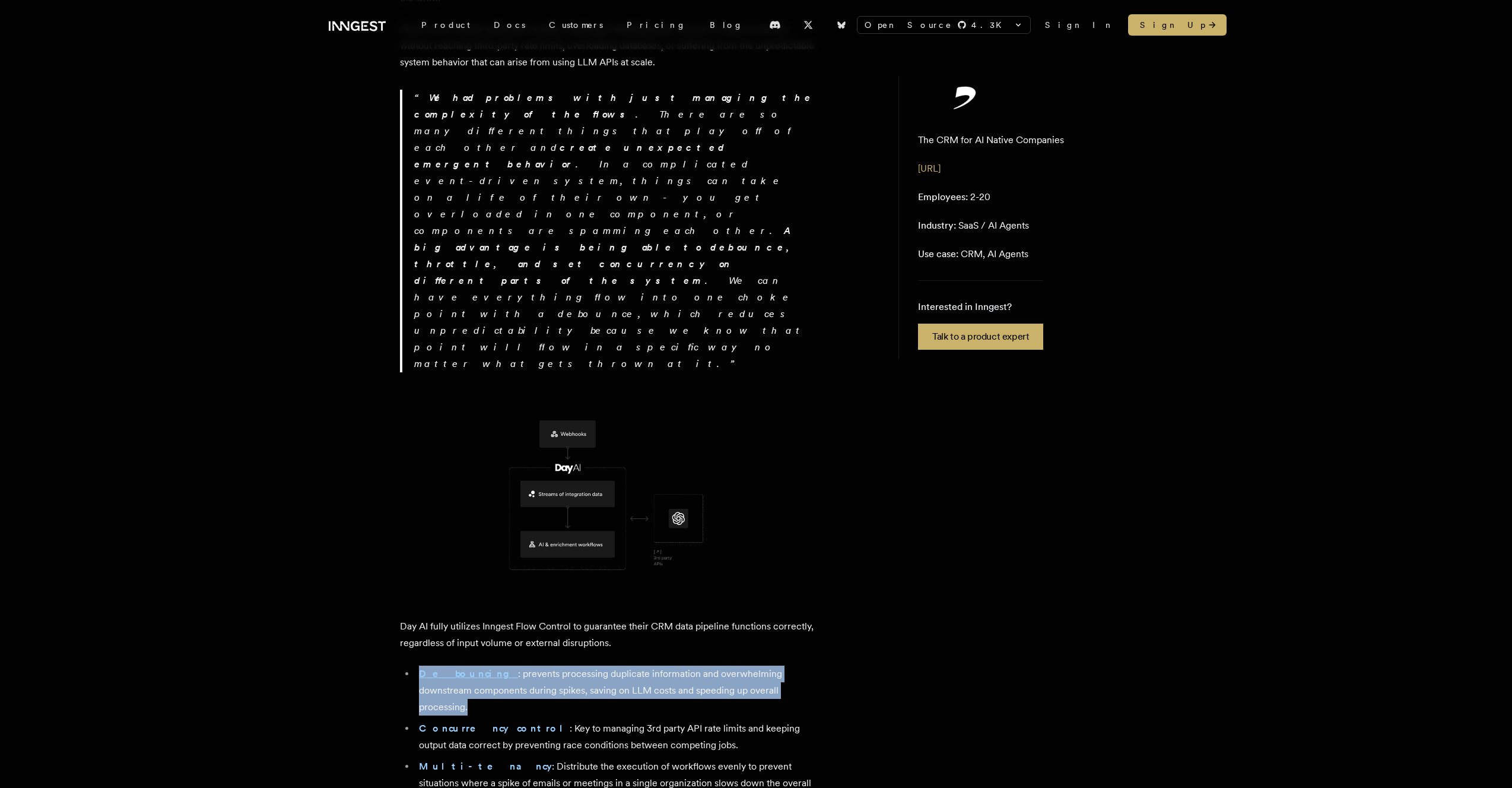
click at [544, 588] on li "Debouncing : prevents processing duplicate information and overwhelming downstr…" at bounding box center [616, 690] width 400 height 50
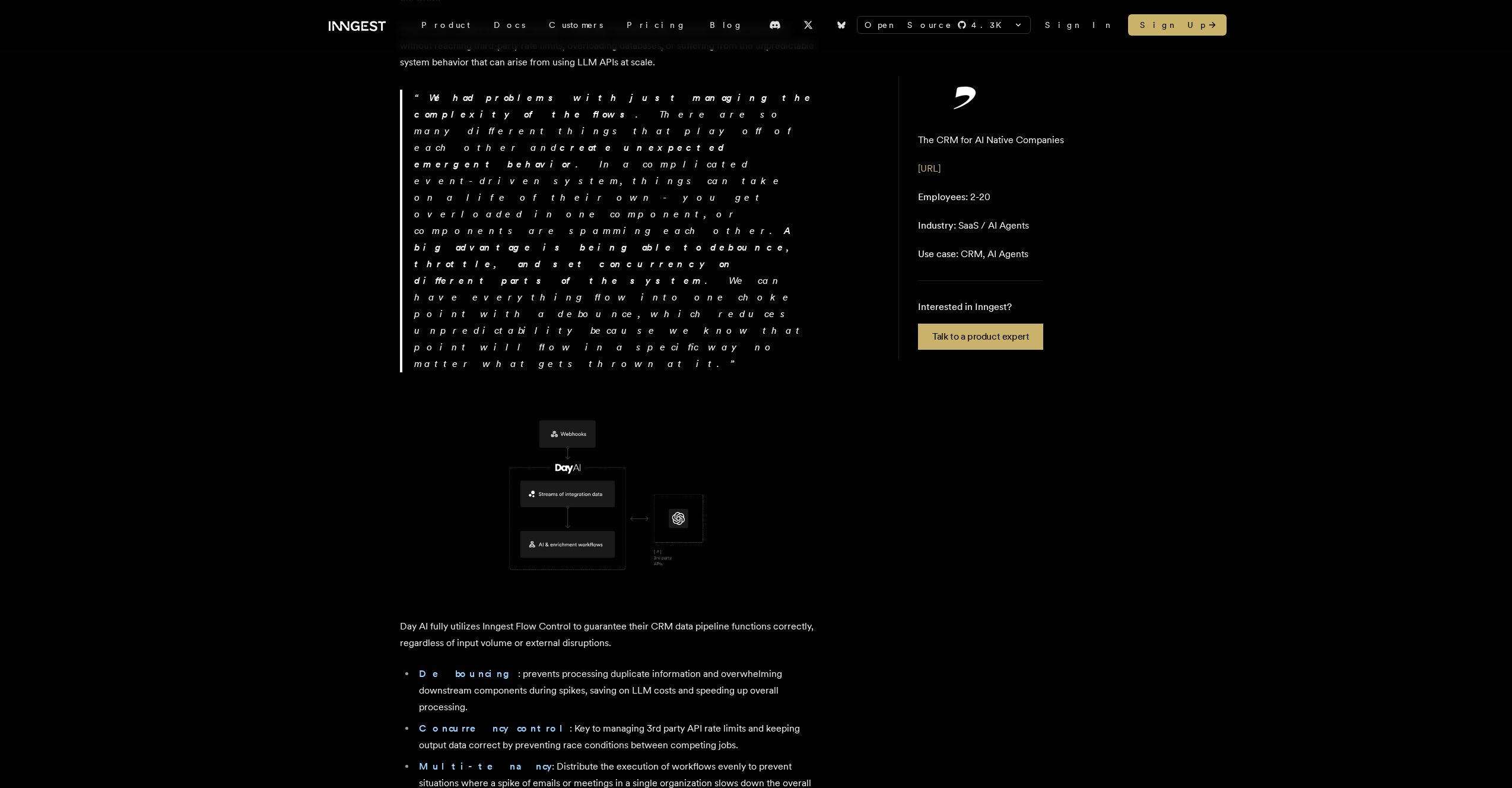
click at [566, 588] on li "Concurrency control : Key to managing 3rd party API rate limits and keeping out…" at bounding box center [616, 737] width 400 height 33
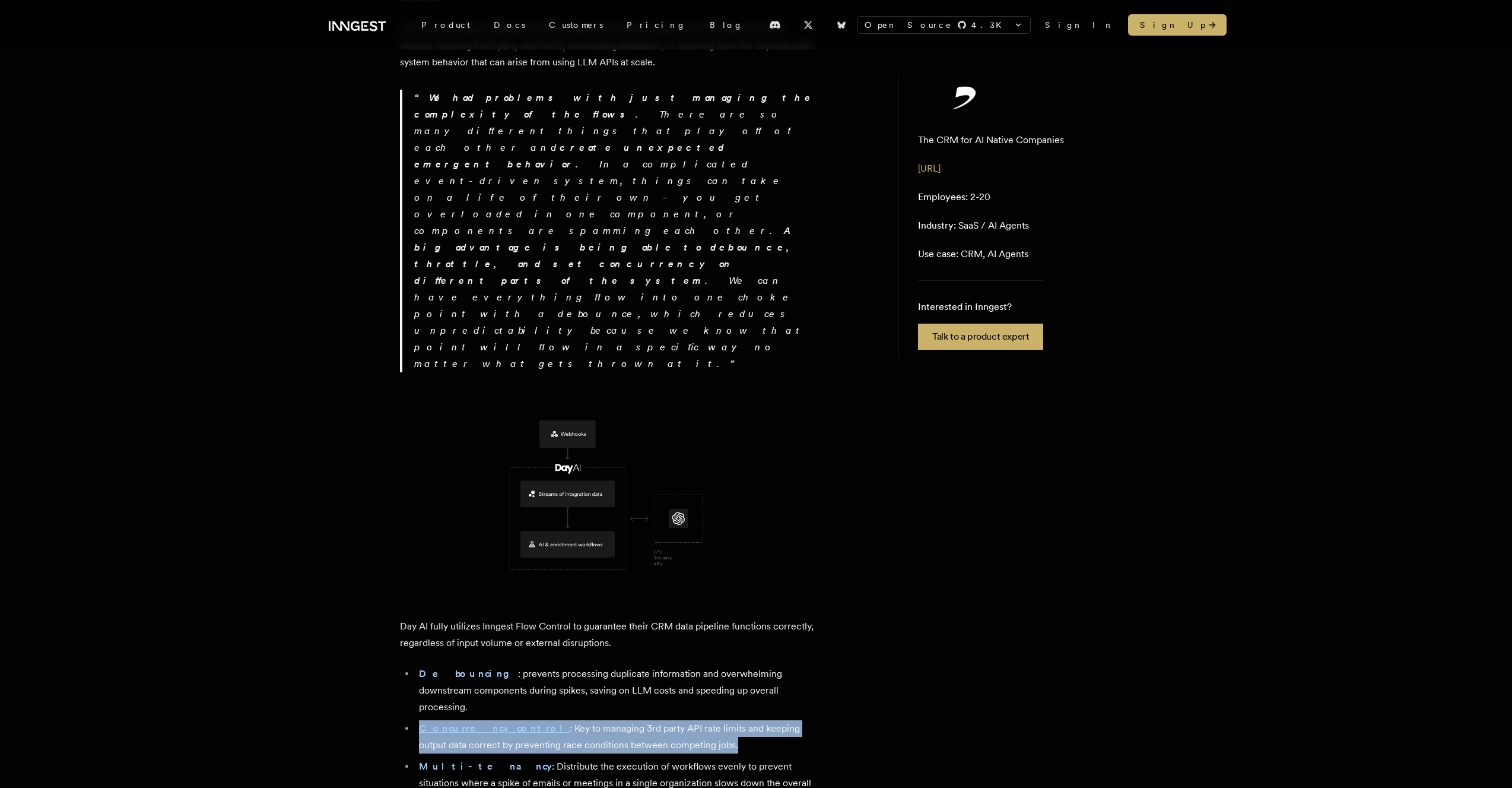
click at [566, 588] on li "Concurrency control : Key to managing 3rd party API rate limits and keeping out…" at bounding box center [616, 737] width 400 height 33
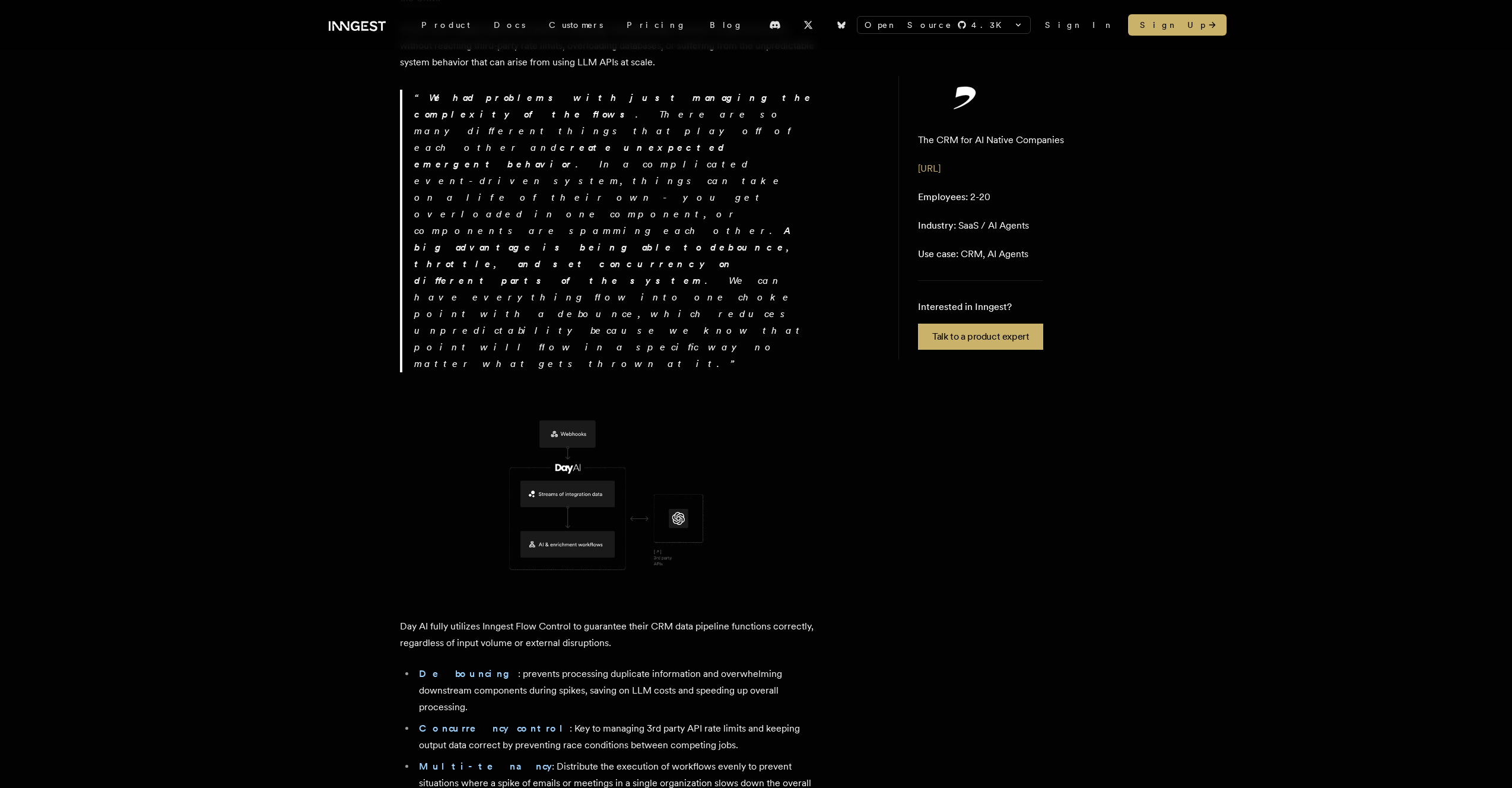
click at [570, 588] on li "Concurrency control : Key to managing 3rd party API rate limits and keeping out…" at bounding box center [616, 737] width 400 height 33
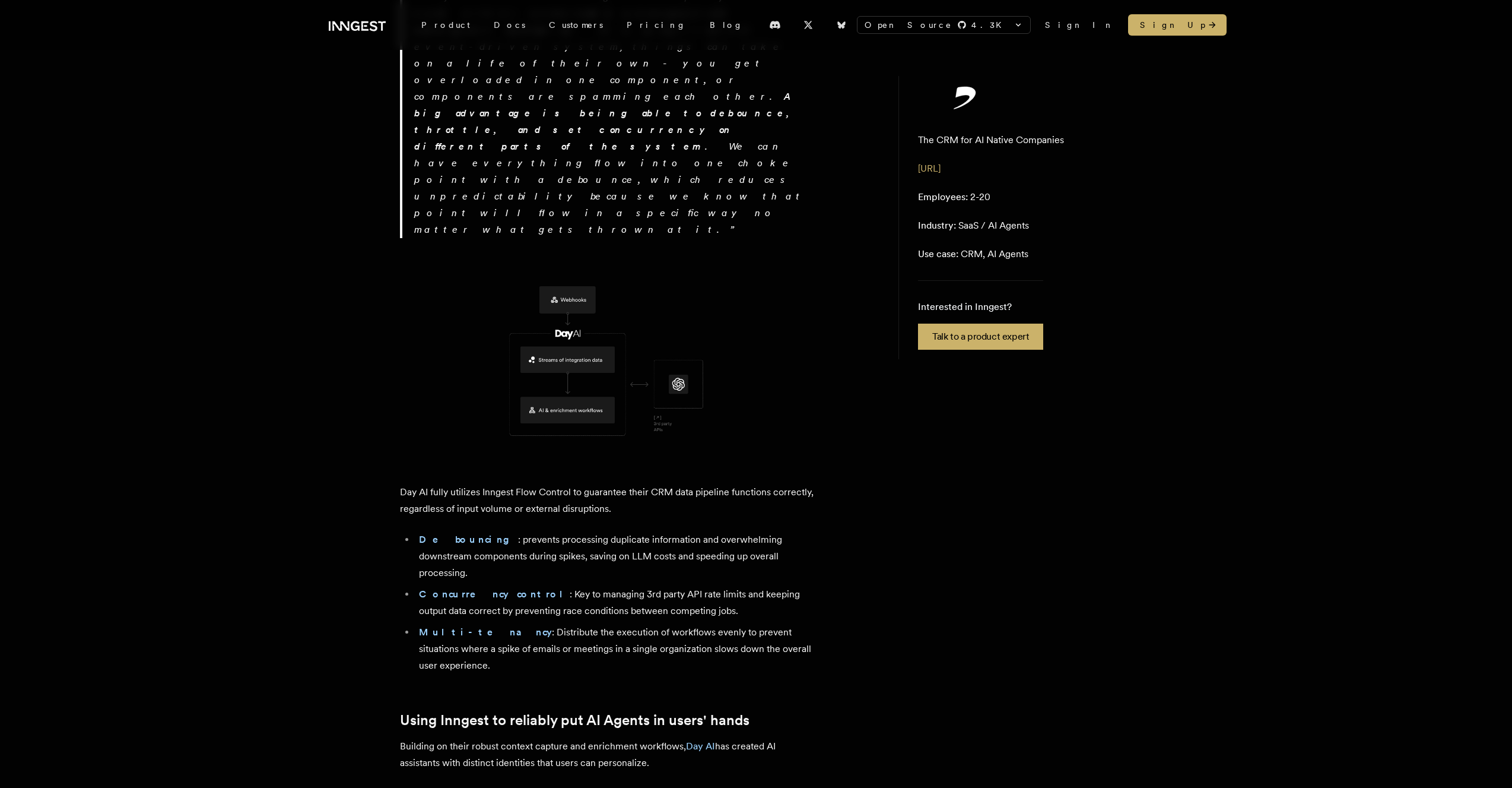
scroll to position [2261, 0]
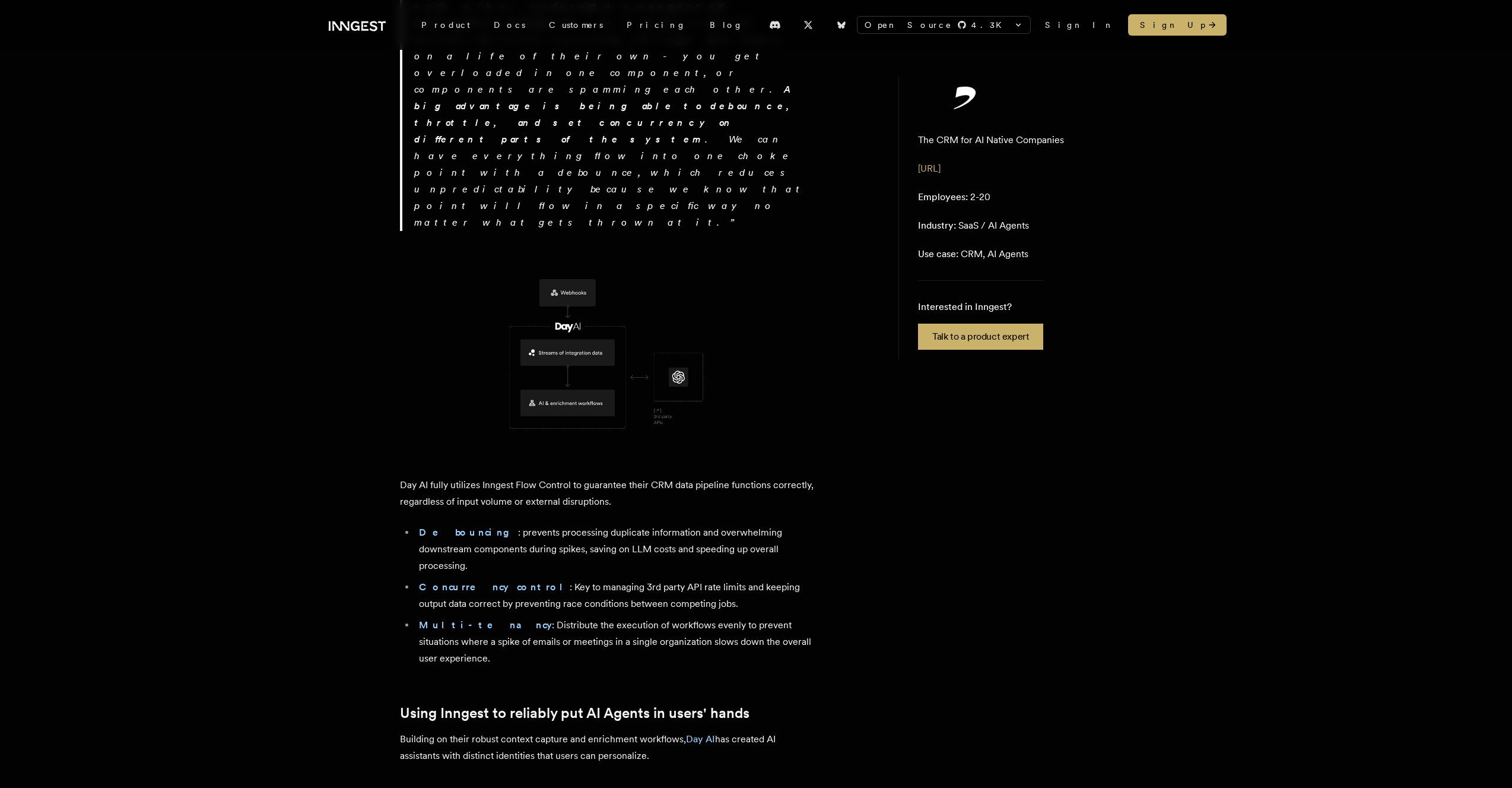
click at [570, 588] on p "Building on their robust context capture and enrichment workflows, Day AI has c…" at bounding box center [608, 747] width 415 height 33
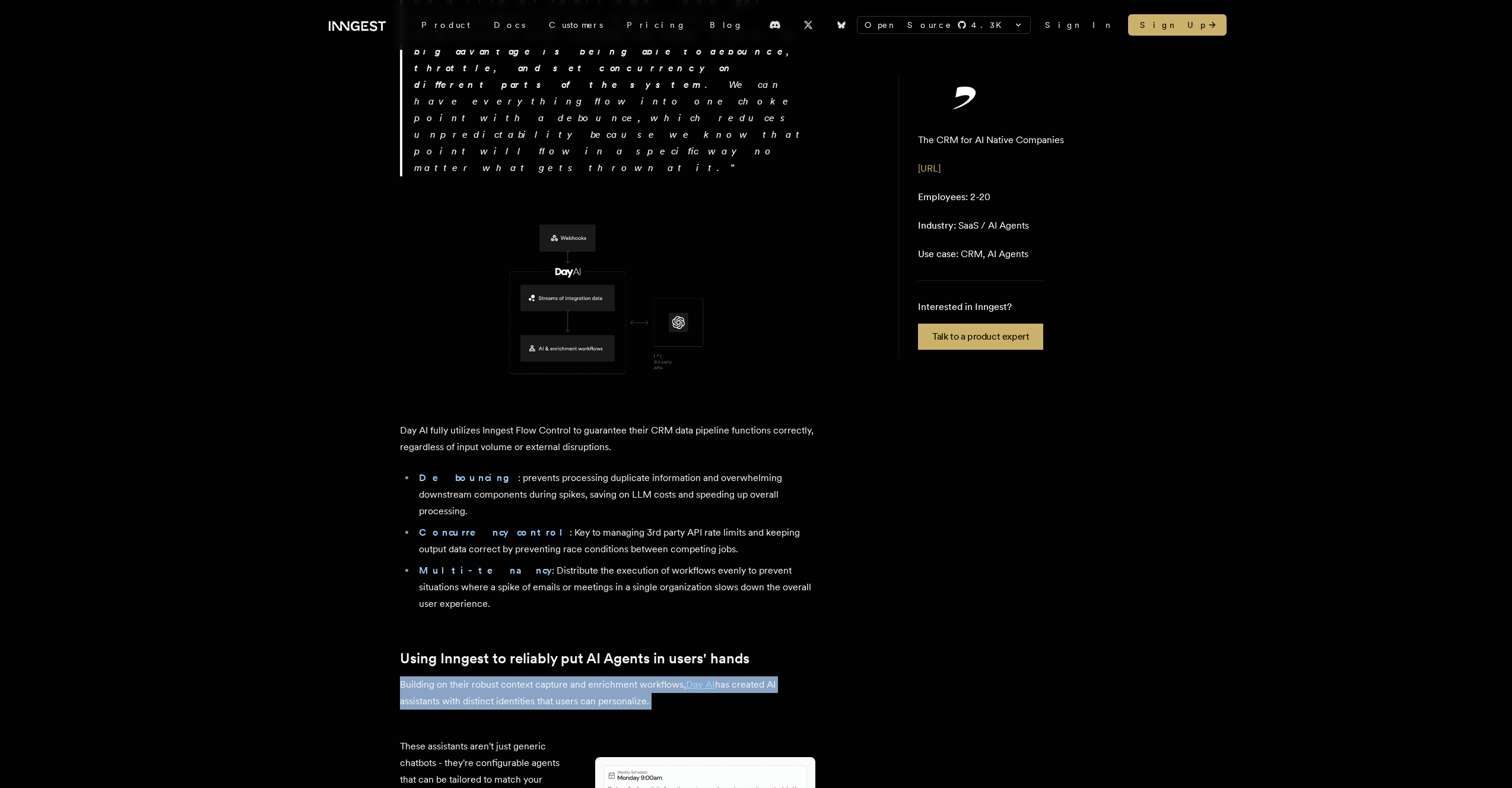
scroll to position [2319, 0]
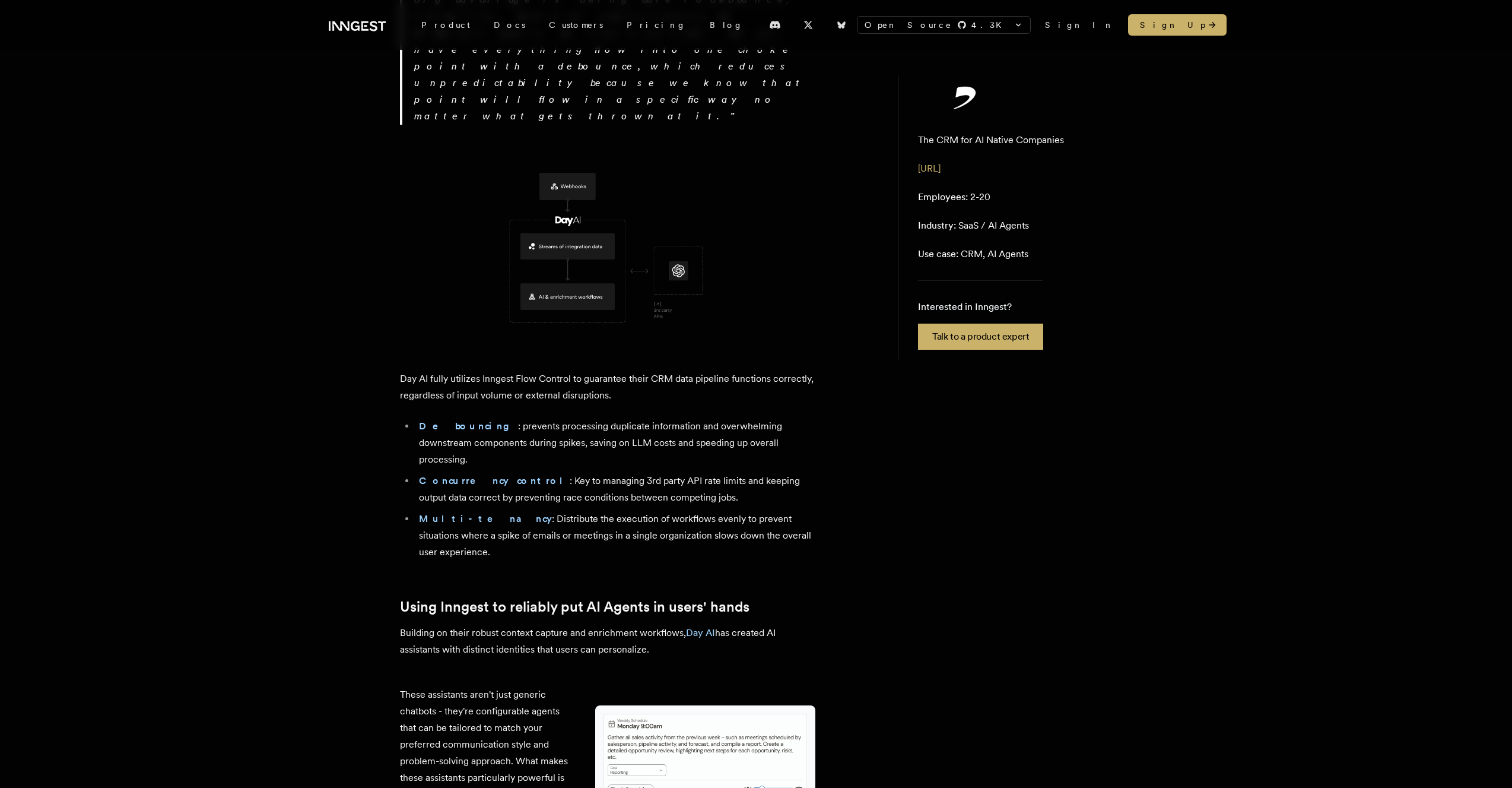
scroll to position [2363, 0]
drag, startPoint x: 440, startPoint y: 168, endPoint x: 527, endPoint y: 282, distance: 143.4
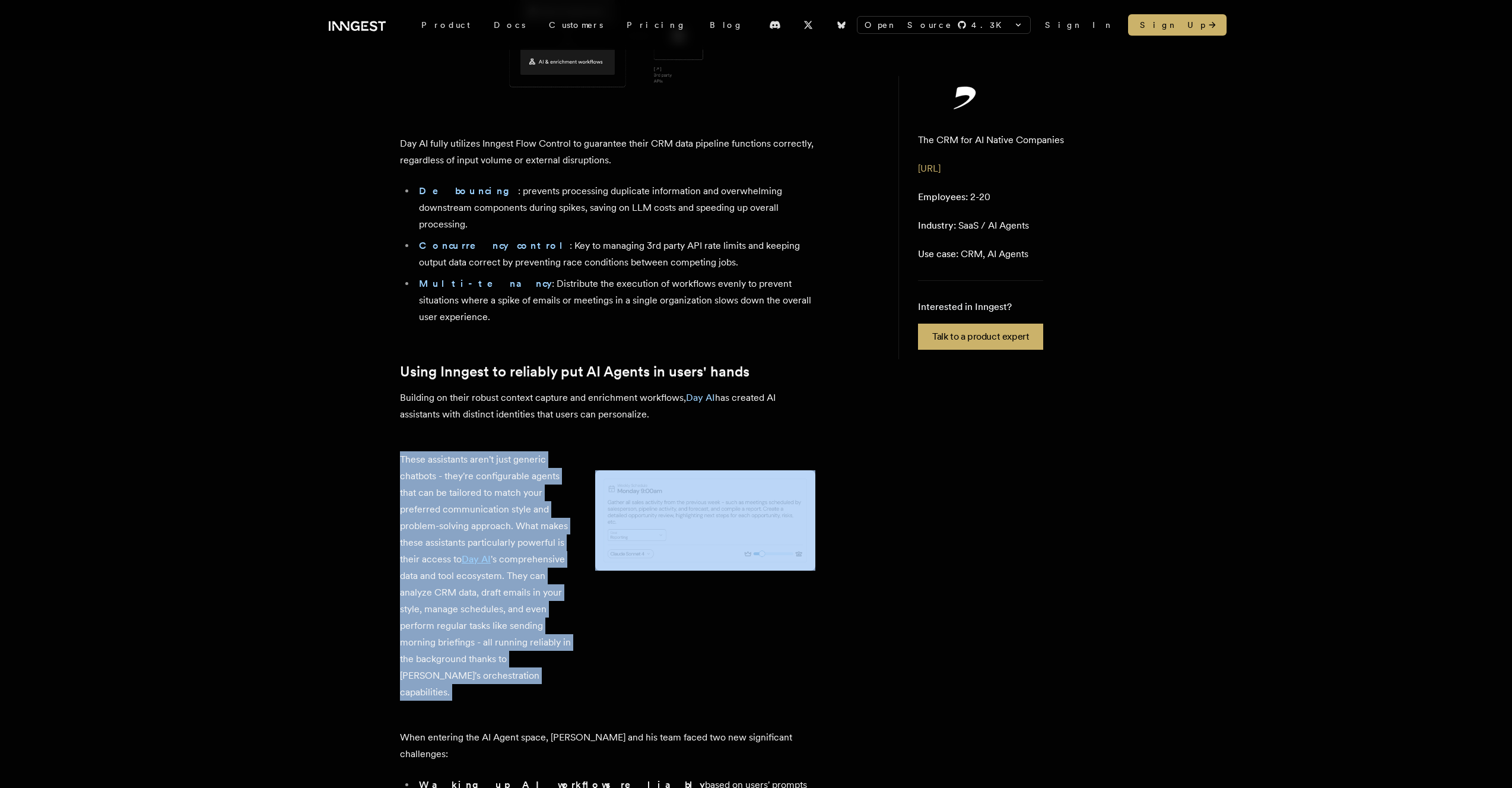
scroll to position [2604, 0]
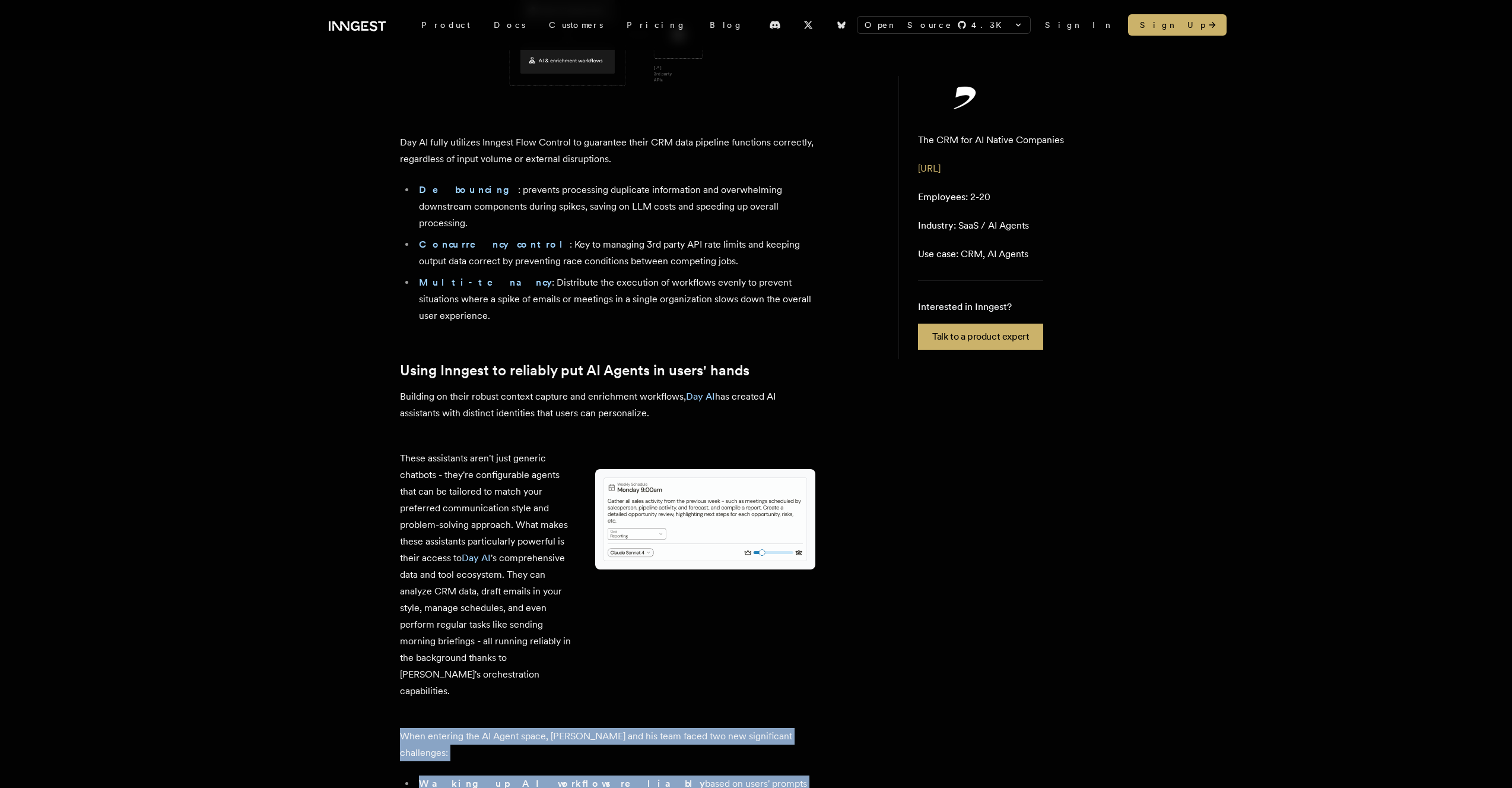
drag, startPoint x: 394, startPoint y: 71, endPoint x: 560, endPoint y: 527, distance: 485.3
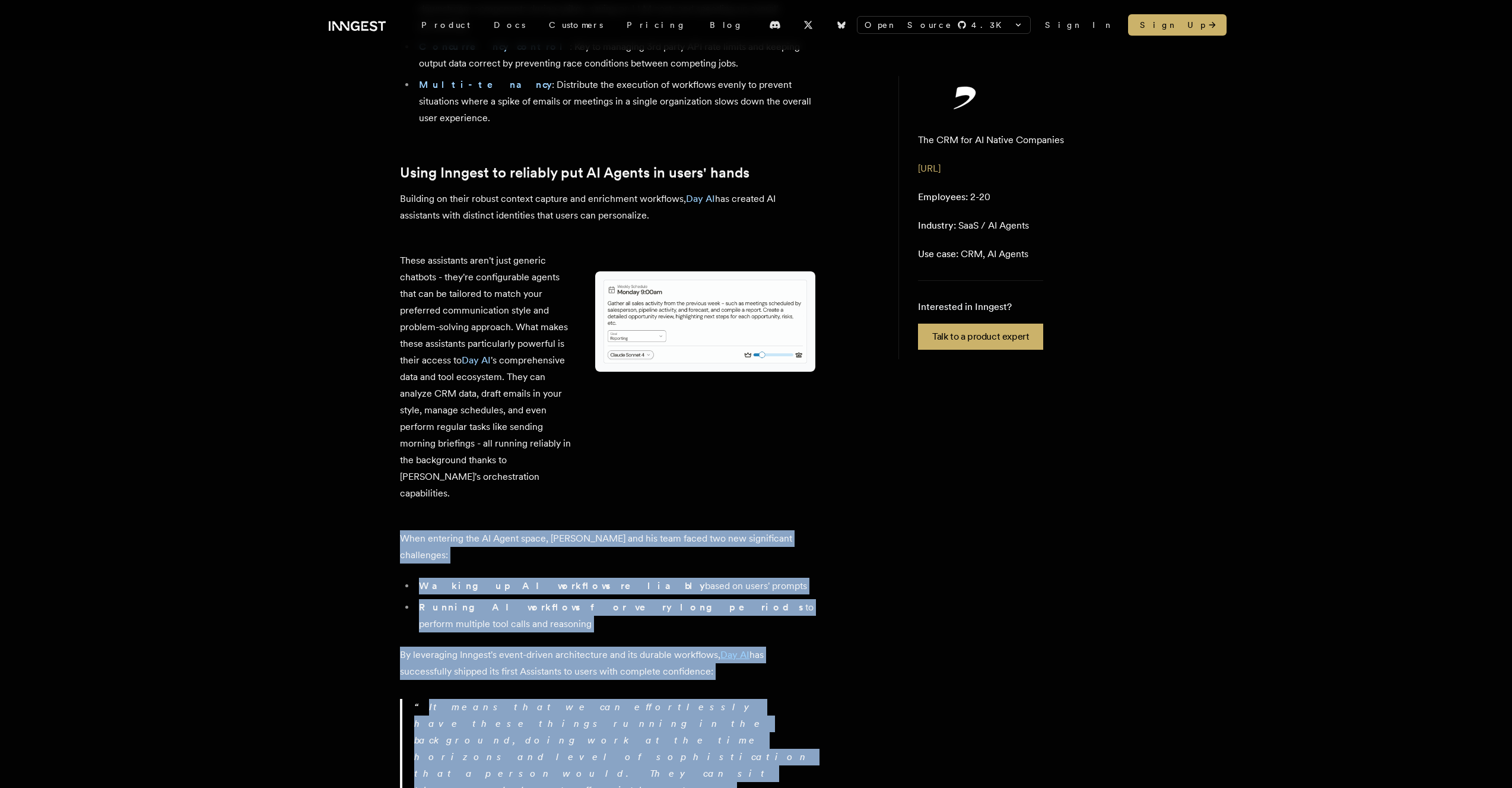
scroll to position [2761, 0]
